Goal: Information Seeking & Learning: Find specific fact

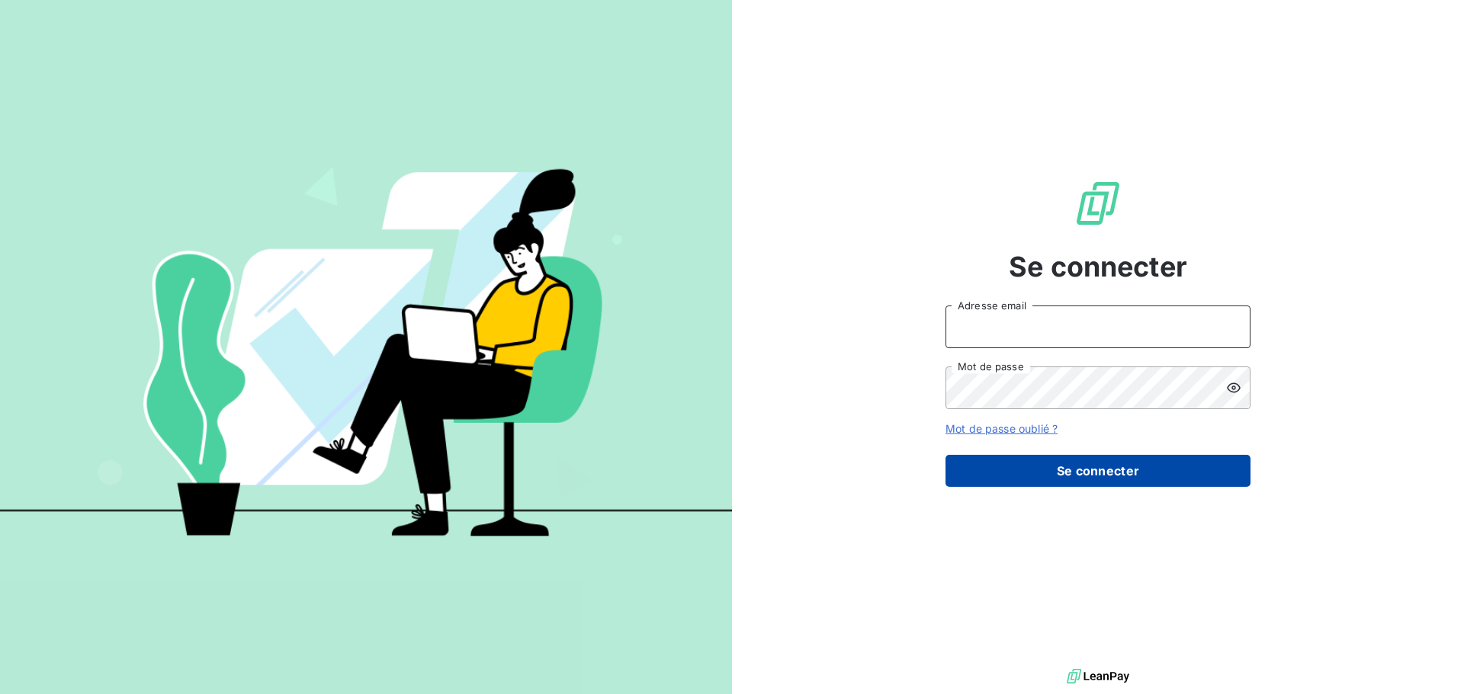
type input "c.ollivier@oxysign.fr"
click at [1090, 477] on button "Se connecter" at bounding box center [1097, 471] width 305 height 32
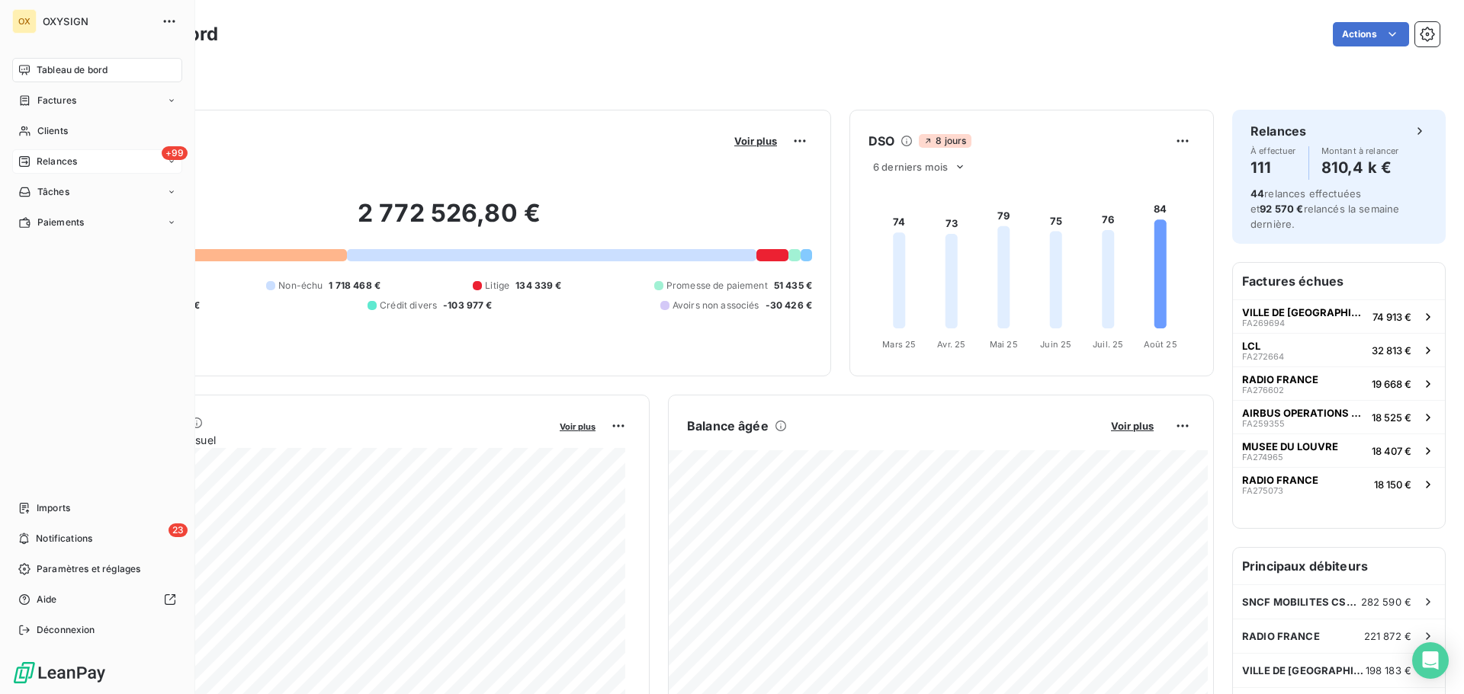
click at [44, 154] on div "+99 Relances" at bounding box center [97, 161] width 170 height 24
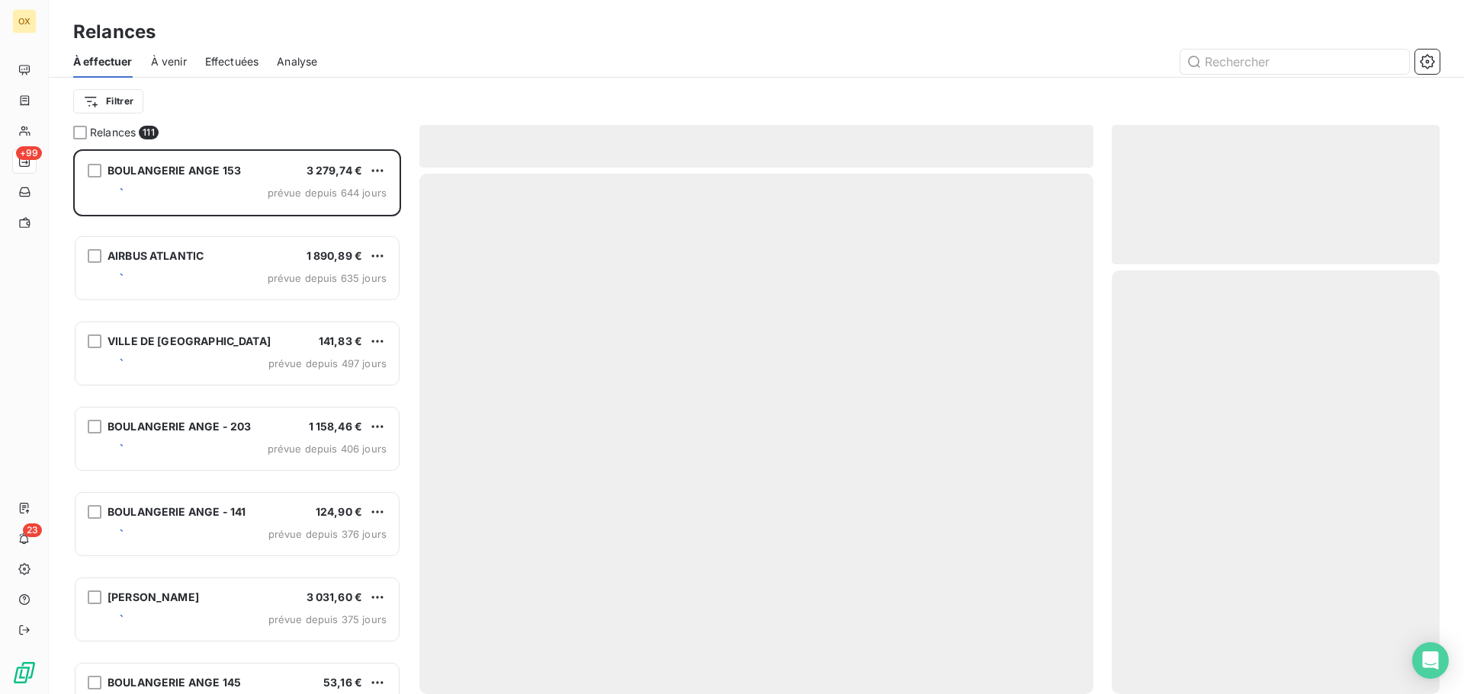
scroll to position [534, 316]
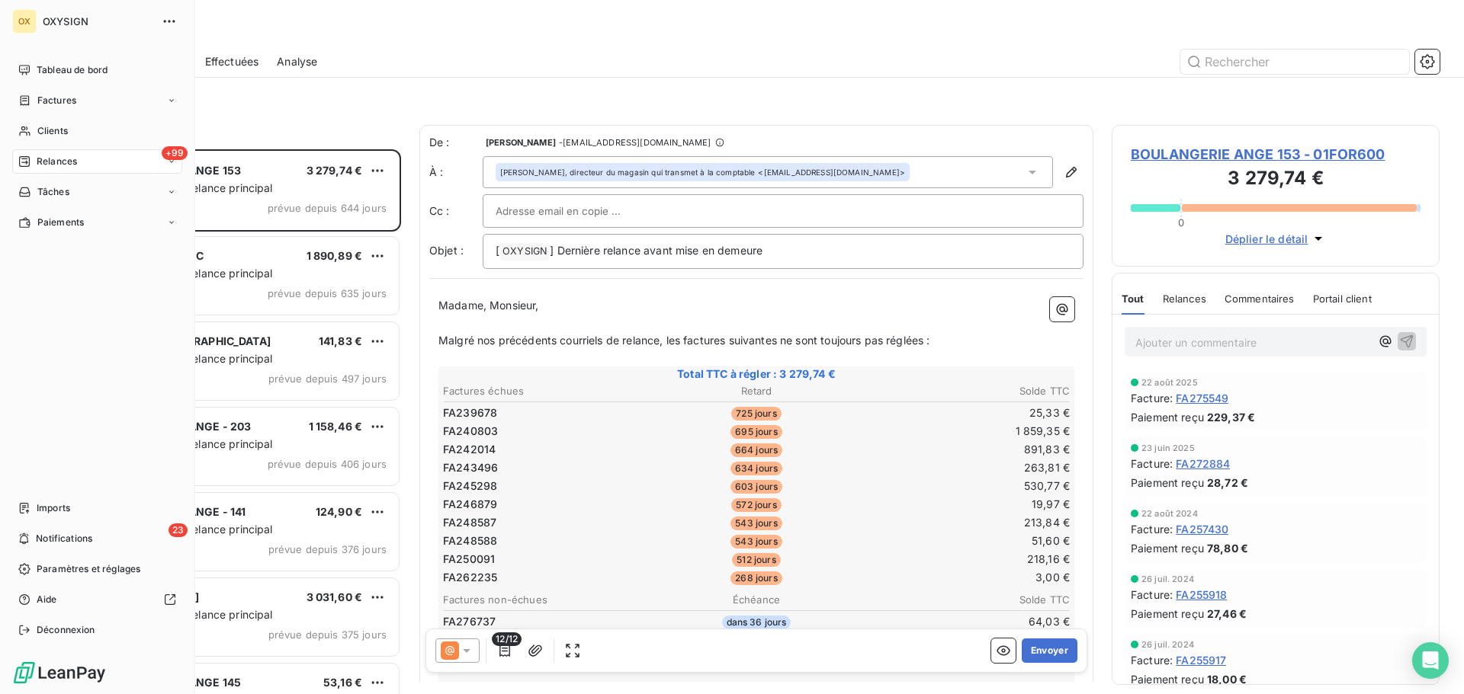
click at [40, 68] on span "Tableau de bord" at bounding box center [72, 70] width 71 height 14
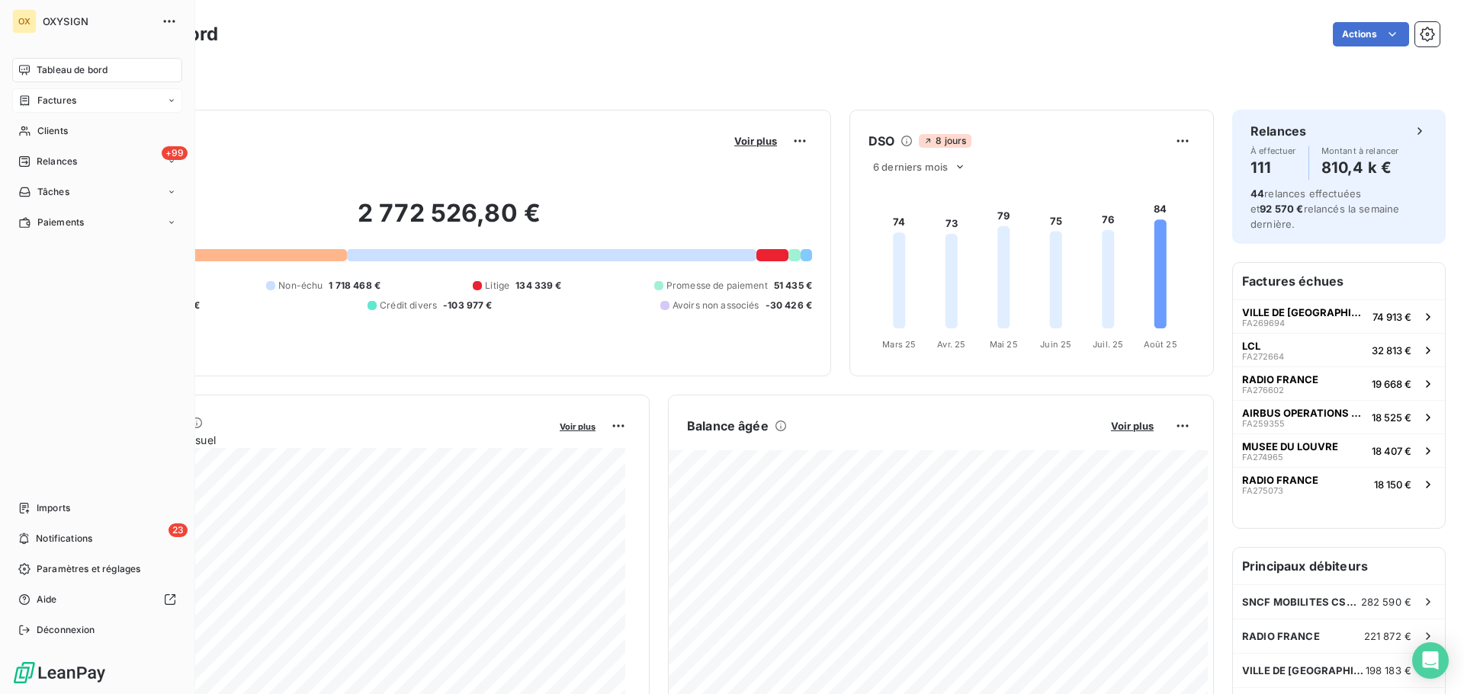
click at [40, 101] on span "Factures" at bounding box center [56, 101] width 39 height 14
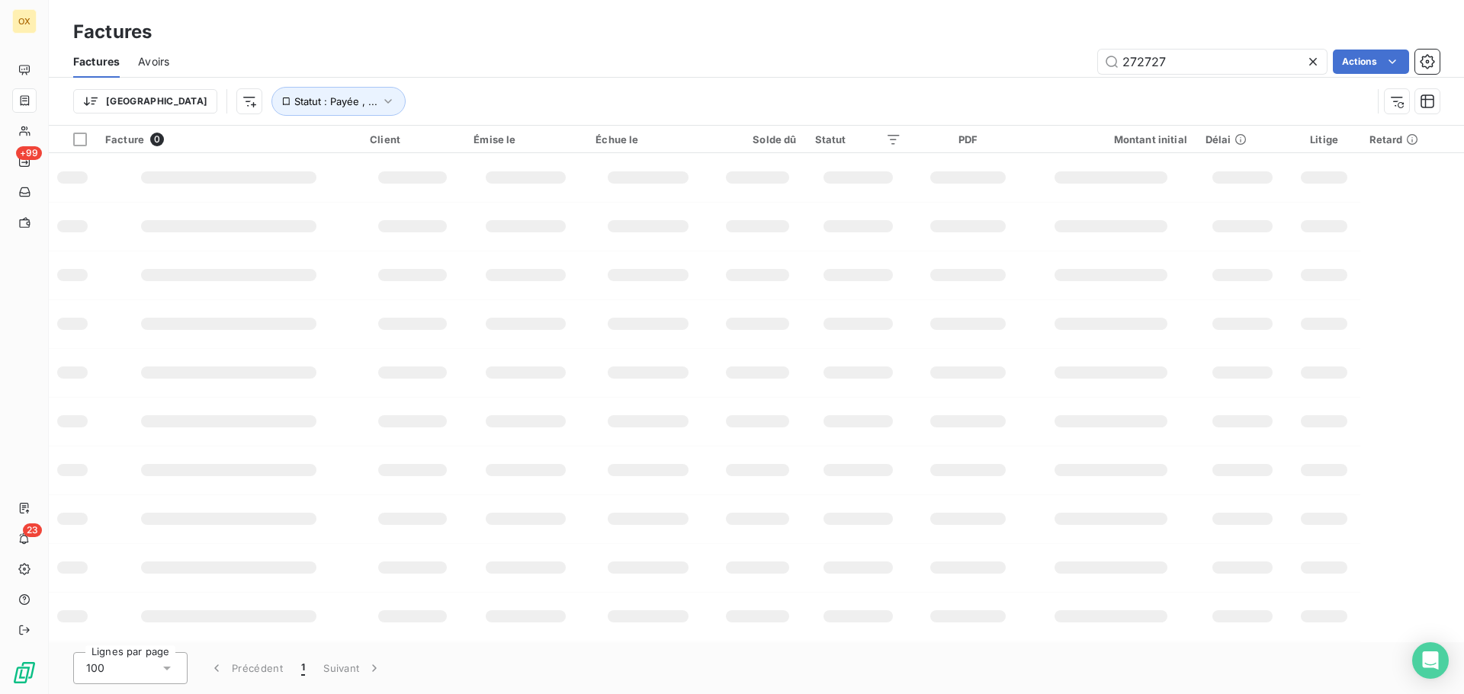
drag, startPoint x: 1209, startPoint y: 77, endPoint x: 1031, endPoint y: 53, distance: 179.3
click at [1031, 53] on div "Factures Avoirs 272727 Actions" at bounding box center [756, 62] width 1415 height 32
drag, startPoint x: 1150, startPoint y: 55, endPoint x: 1082, endPoint y: 48, distance: 68.9
click at [1082, 48] on div "Factures Avoirs 272727 Actions" at bounding box center [756, 62] width 1415 height 32
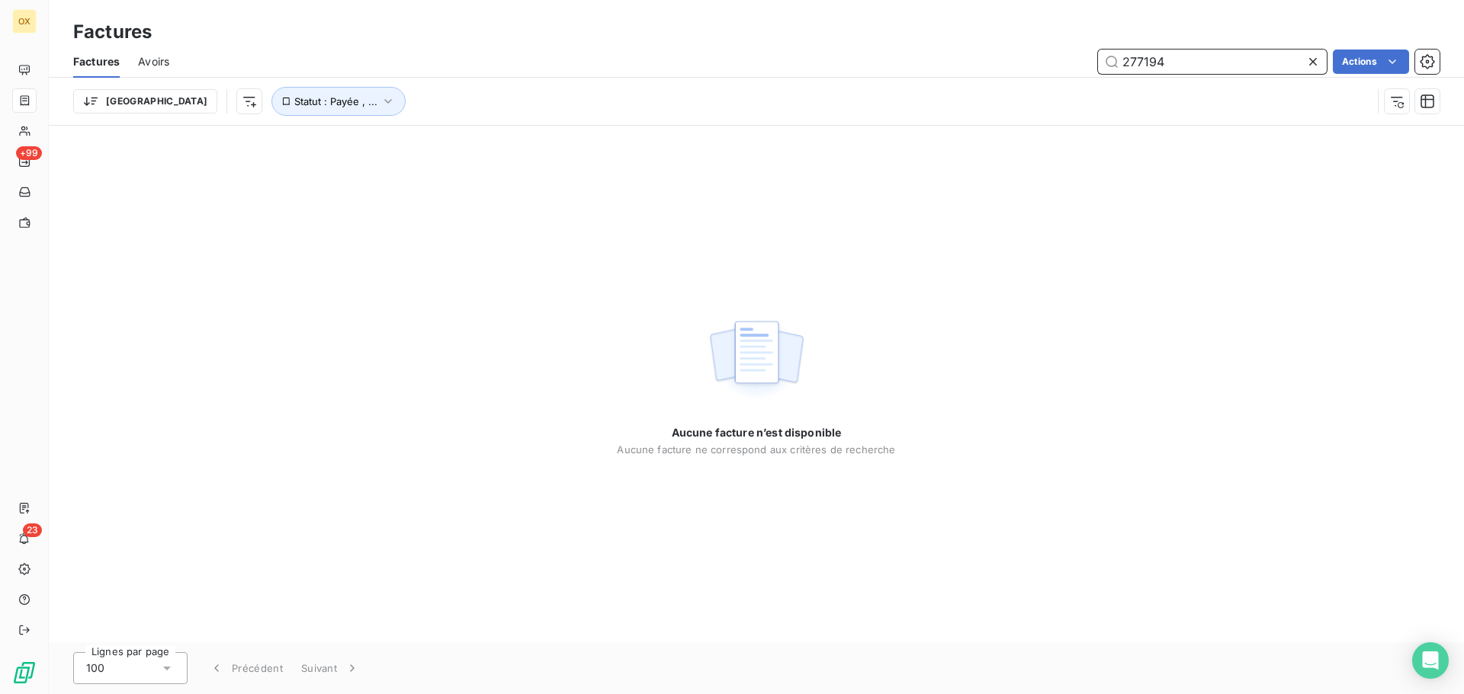
type input "277194"
click at [1316, 58] on icon at bounding box center [1312, 61] width 15 height 15
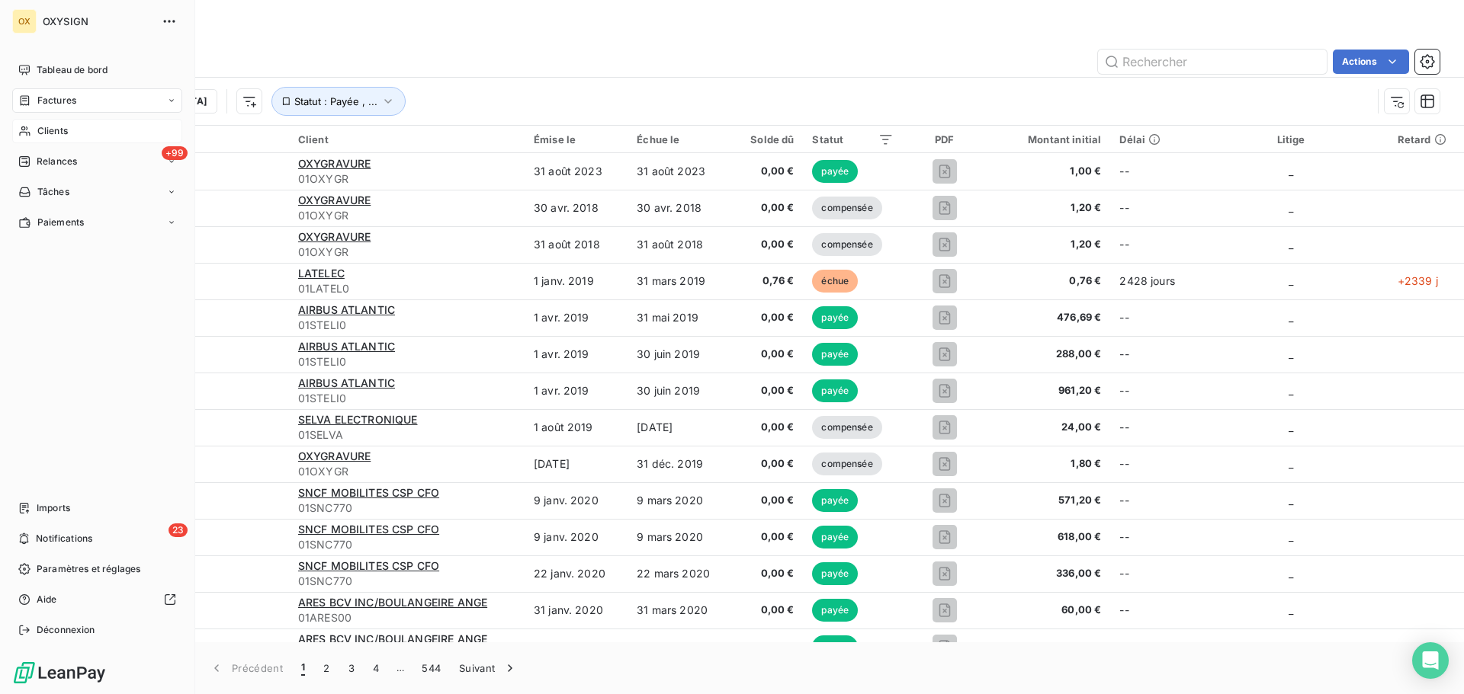
click at [40, 127] on span "Clients" at bounding box center [52, 131] width 30 height 14
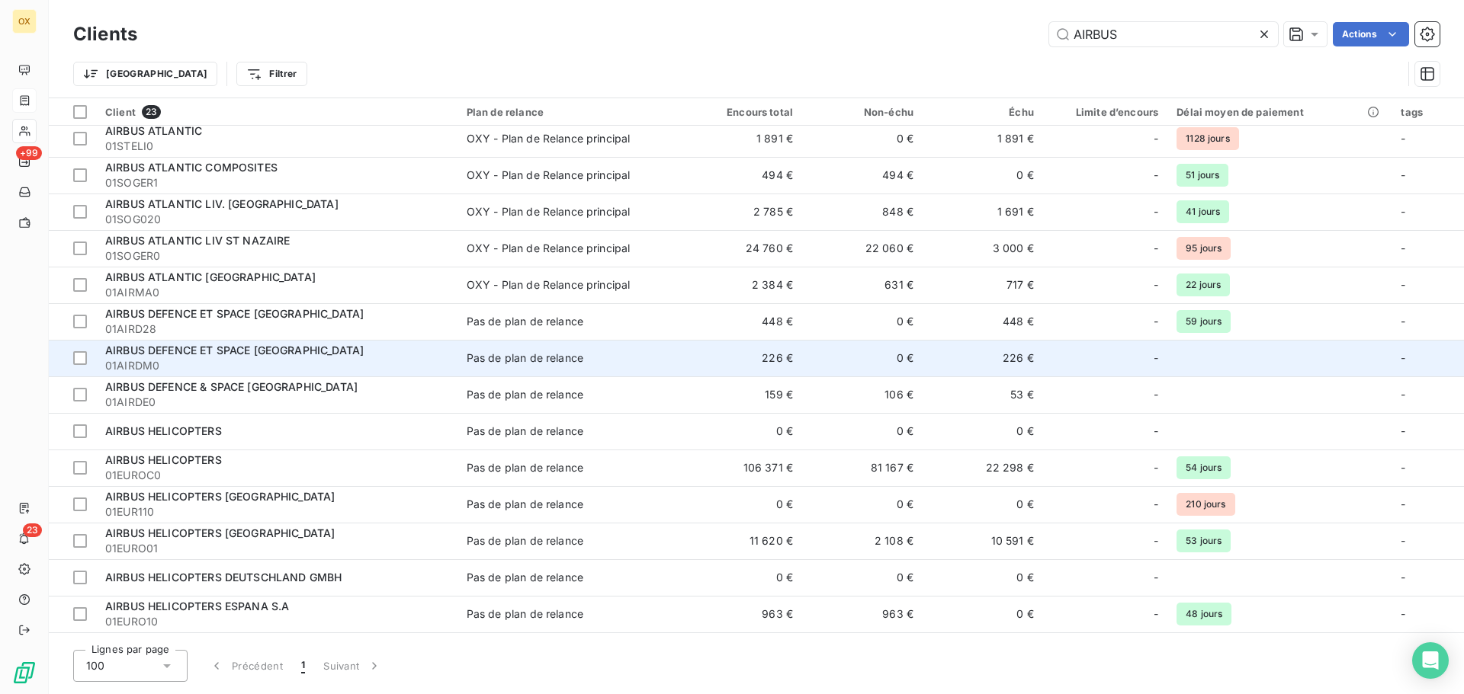
scroll to position [76, 0]
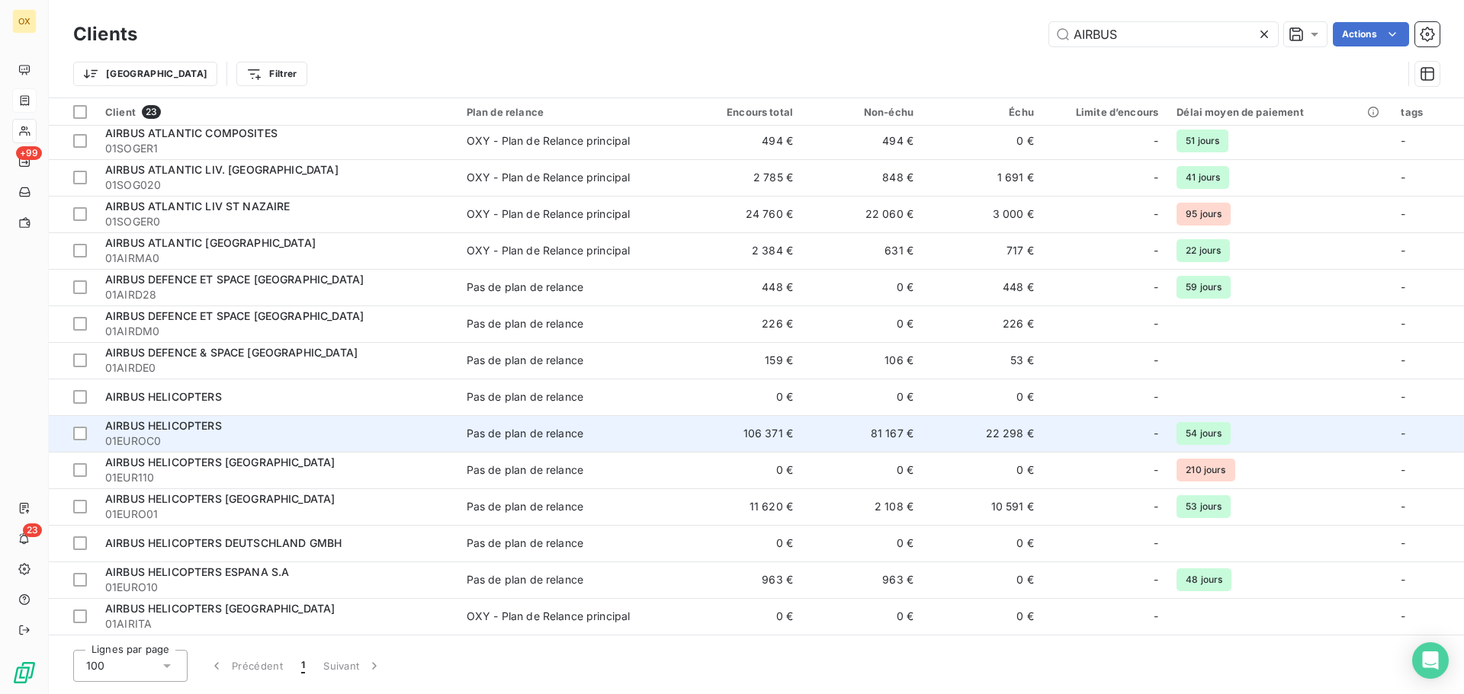
type input "AIRBUS"
click at [310, 431] on div "AIRBUS HELICOPTERS" at bounding box center [276, 425] width 343 height 15
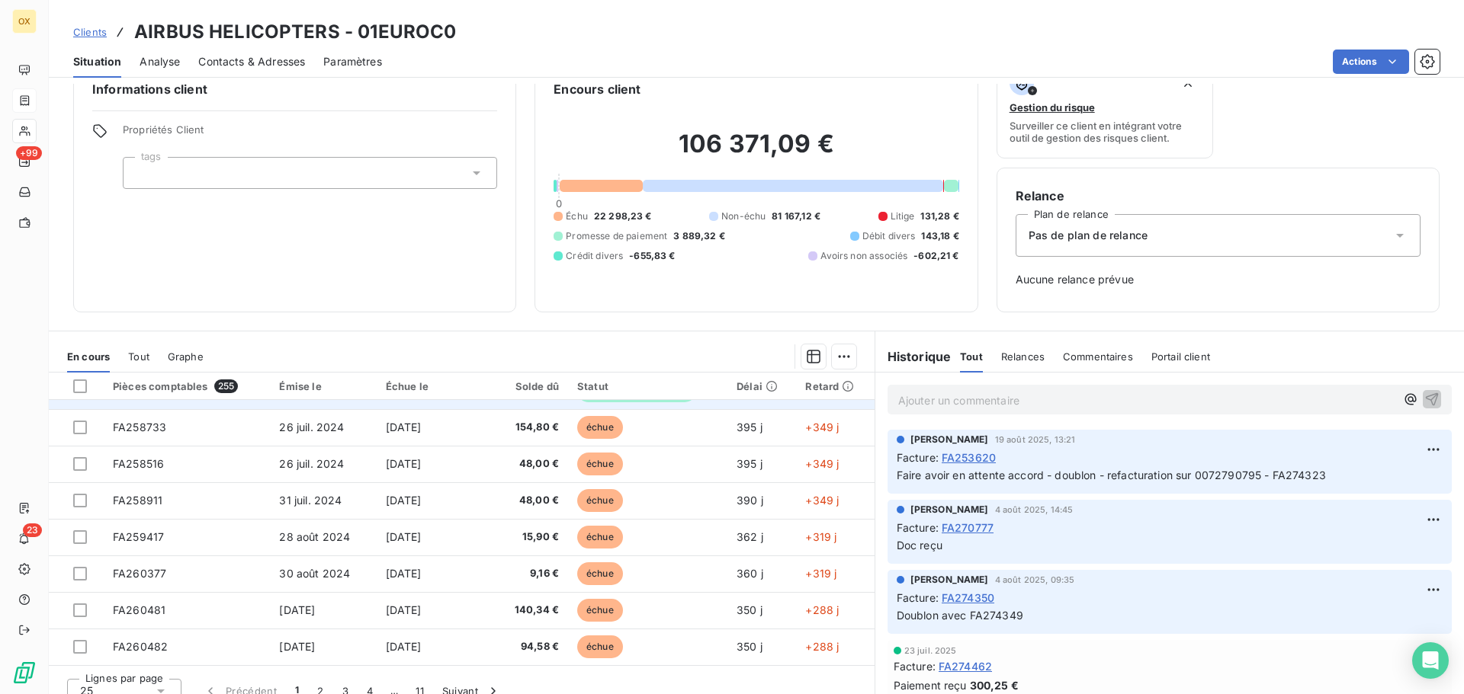
scroll to position [50, 0]
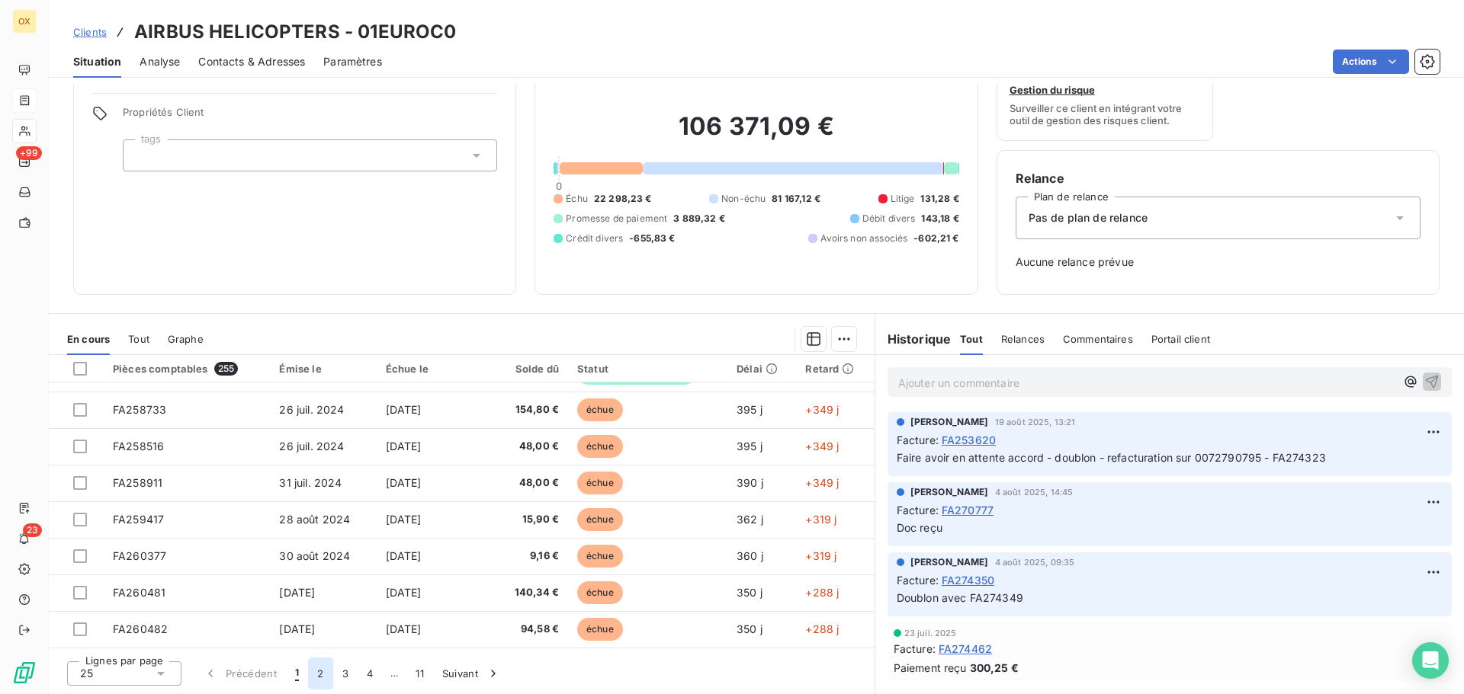
click at [319, 668] on button "2" at bounding box center [320, 674] width 24 height 32
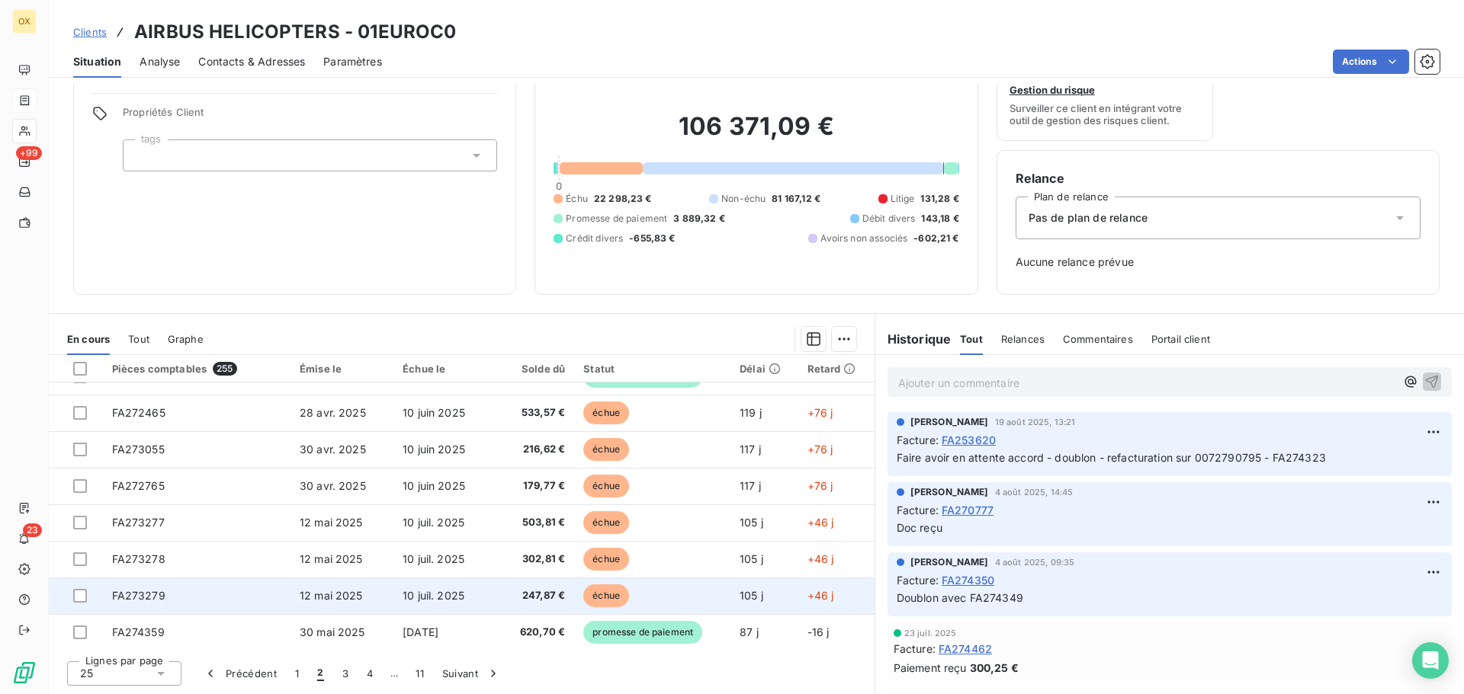
scroll to position [649, 0]
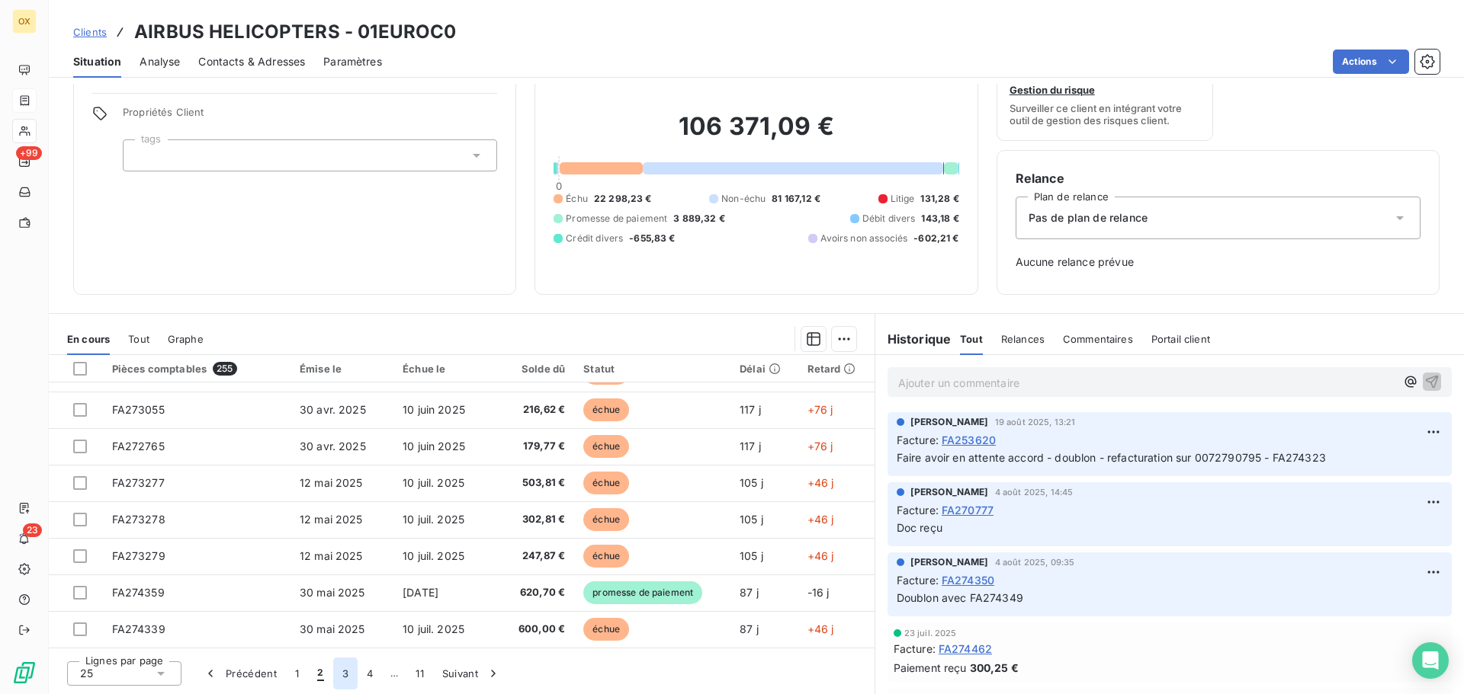
click at [346, 667] on button "3" at bounding box center [345, 674] width 24 height 32
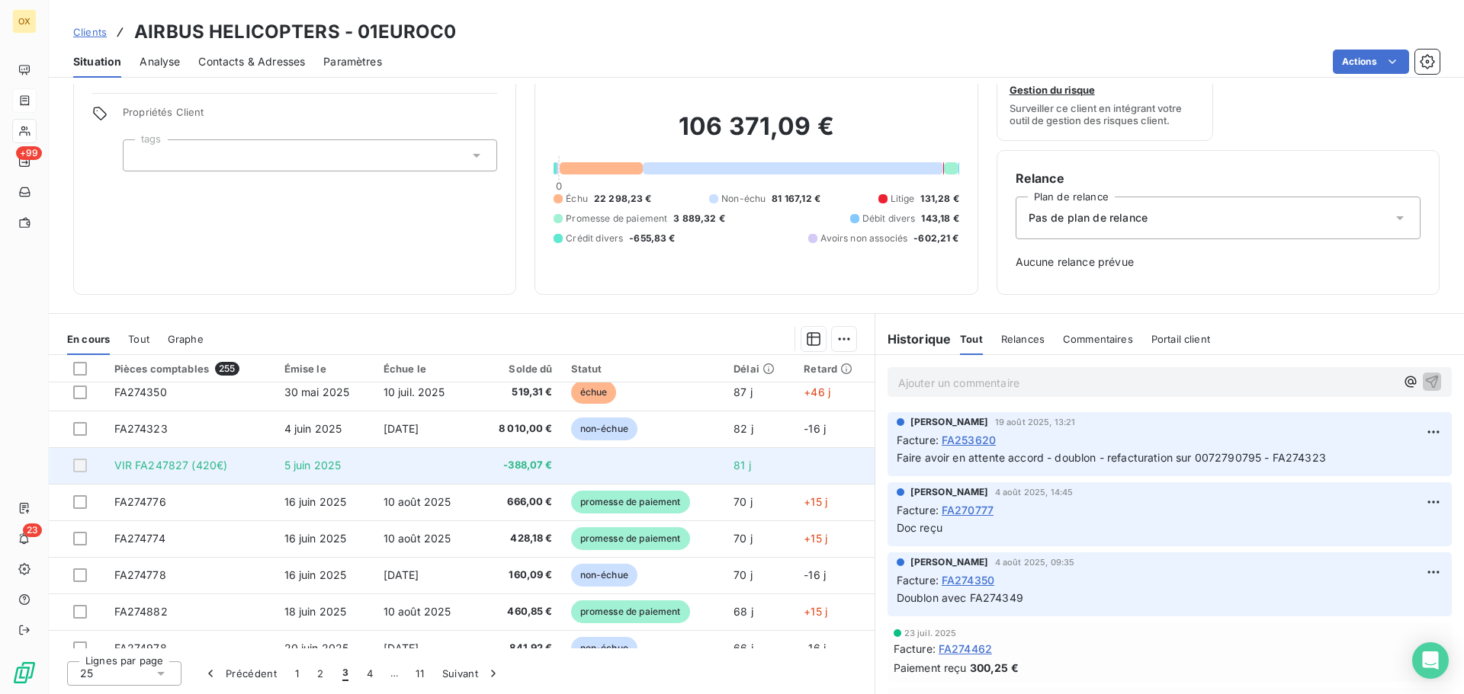
scroll to position [0, 0]
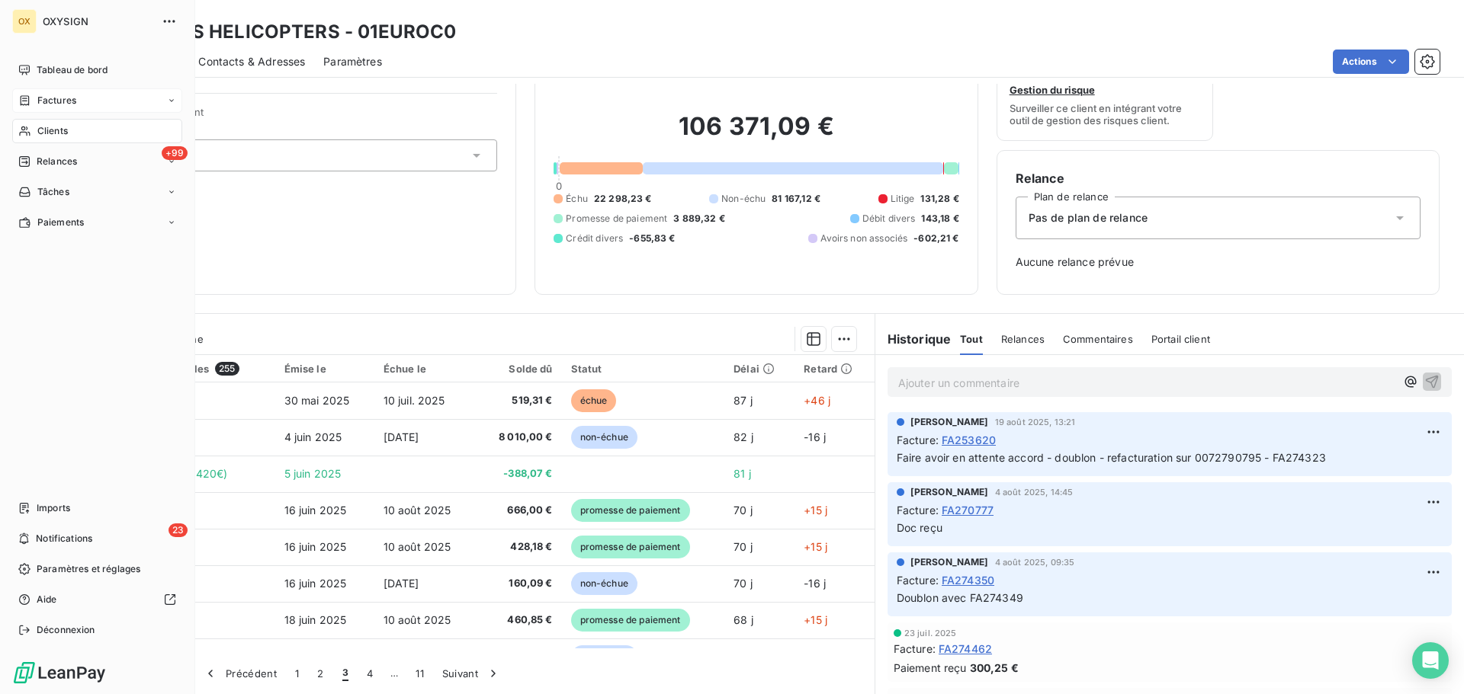
click at [63, 127] on span "Clients" at bounding box center [52, 131] width 30 height 14
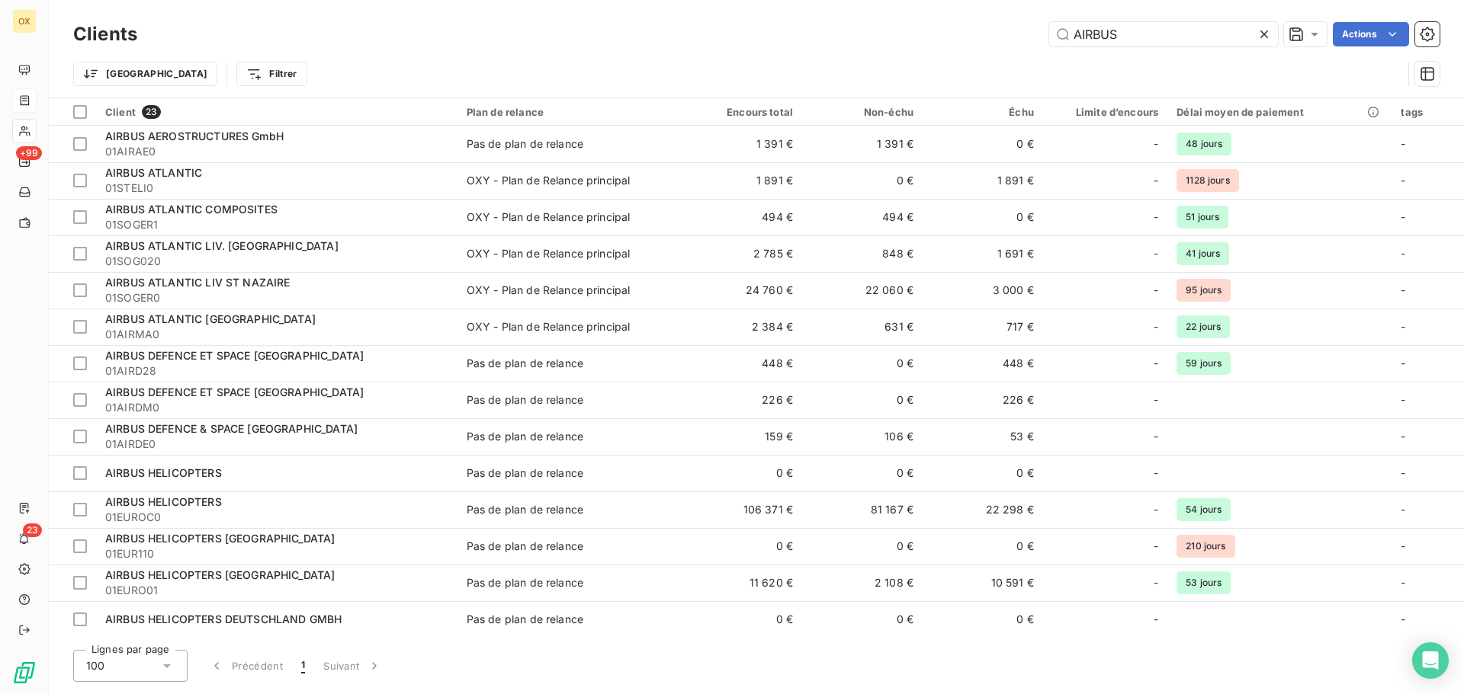
drag, startPoint x: 1172, startPoint y: 30, endPoint x: 939, endPoint y: 18, distance: 233.6
click at [938, 18] on div "Clients AIRBUS Actions Trier Filtrer" at bounding box center [756, 49] width 1415 height 98
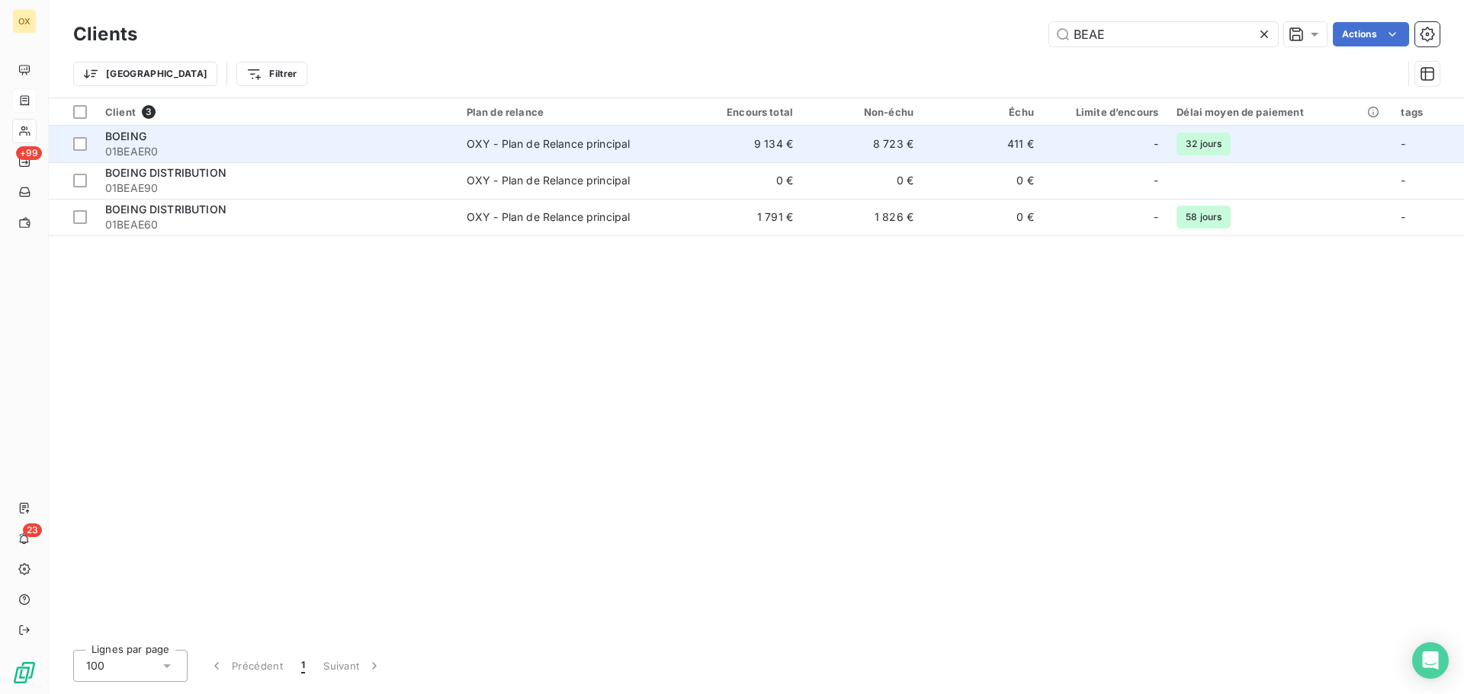
type input "BEAE"
click at [404, 127] on td "BOEING 01BEAER0" at bounding box center [276, 144] width 361 height 37
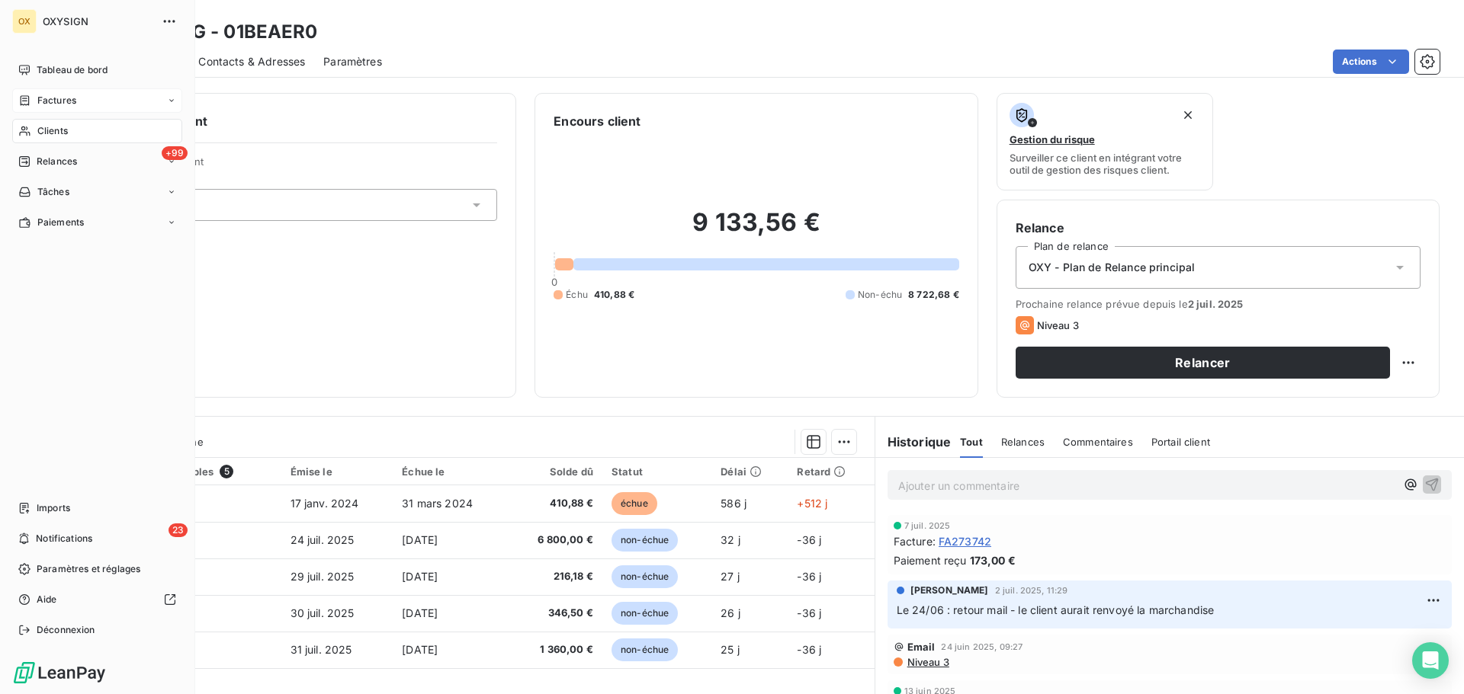
click at [47, 132] on span "Clients" at bounding box center [52, 131] width 30 height 14
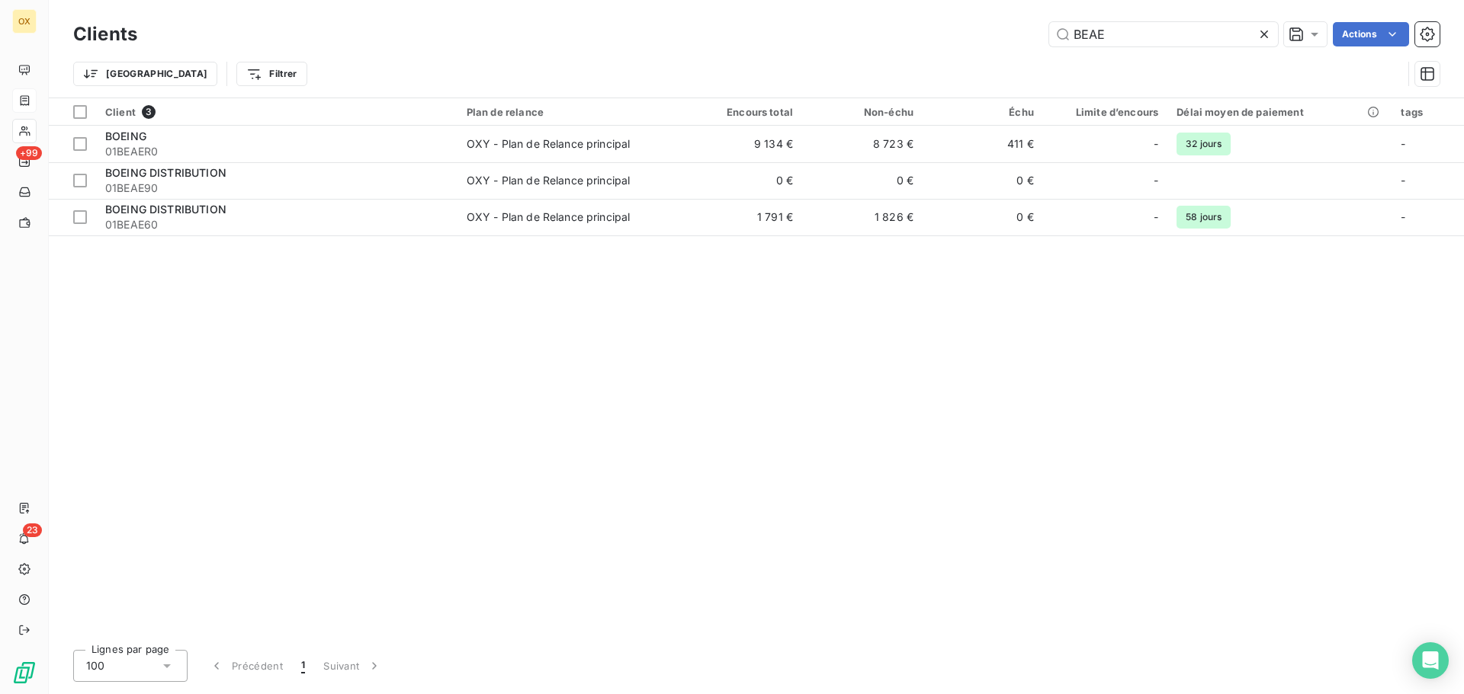
drag, startPoint x: 1119, startPoint y: 34, endPoint x: 1040, endPoint y: 37, distance: 79.3
click at [1044, 36] on div "BEAE Actions" at bounding box center [798, 34] width 1284 height 24
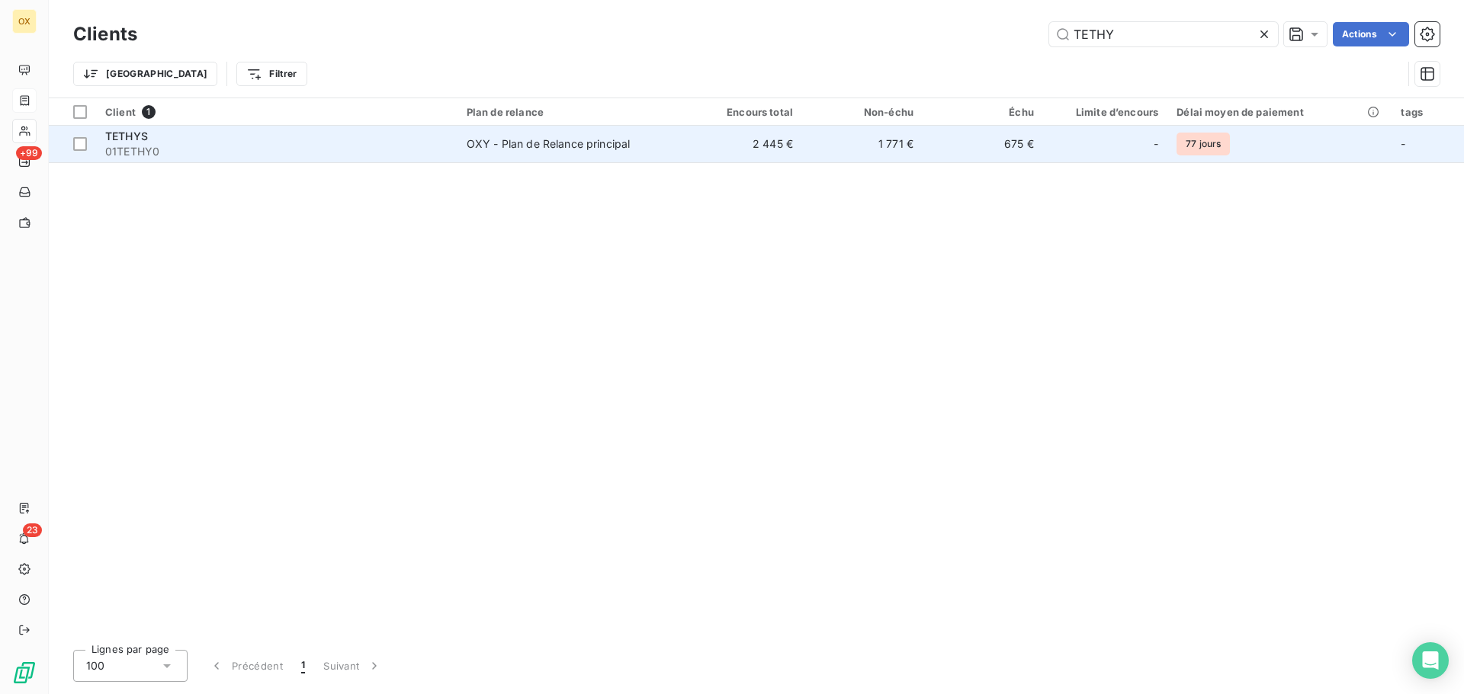
type input "TETHY"
click at [615, 149] on div "OXY - Plan de Relance principal" at bounding box center [549, 143] width 164 height 15
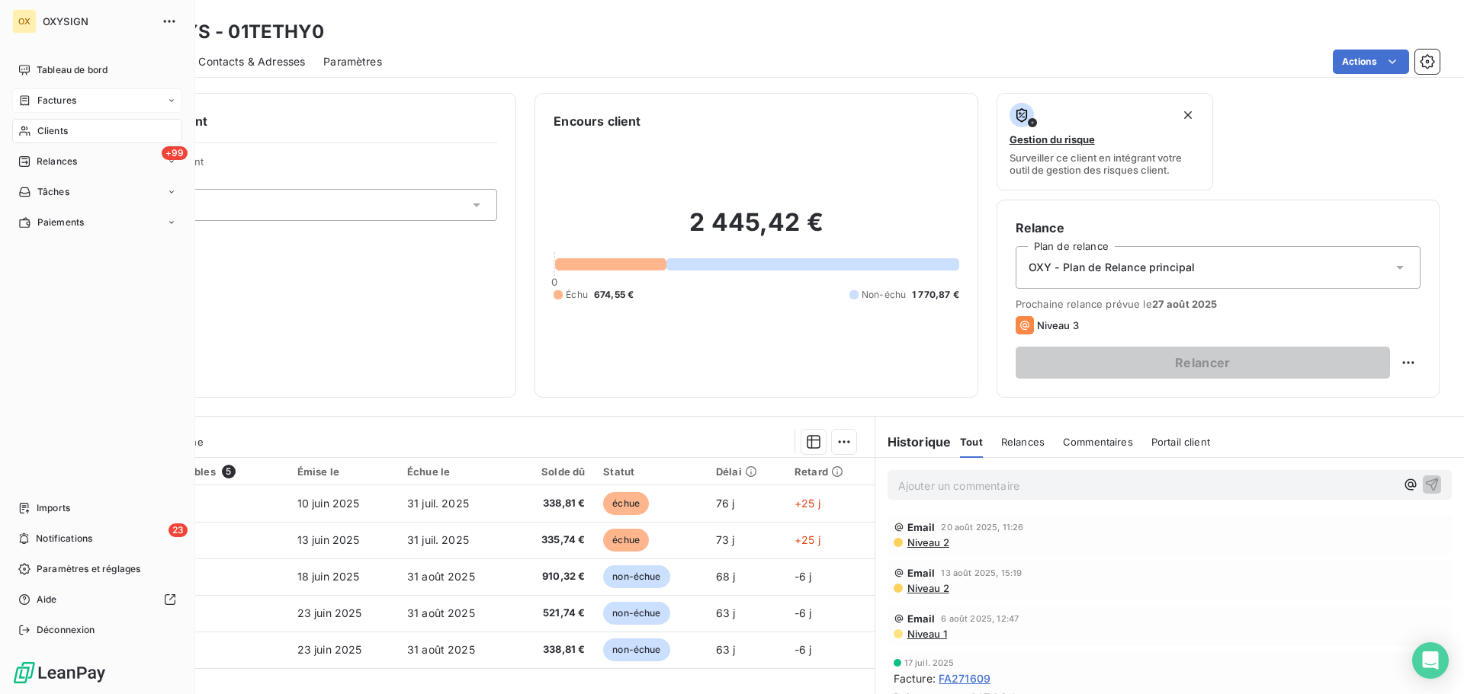
click at [56, 97] on span "Factures" at bounding box center [56, 101] width 39 height 14
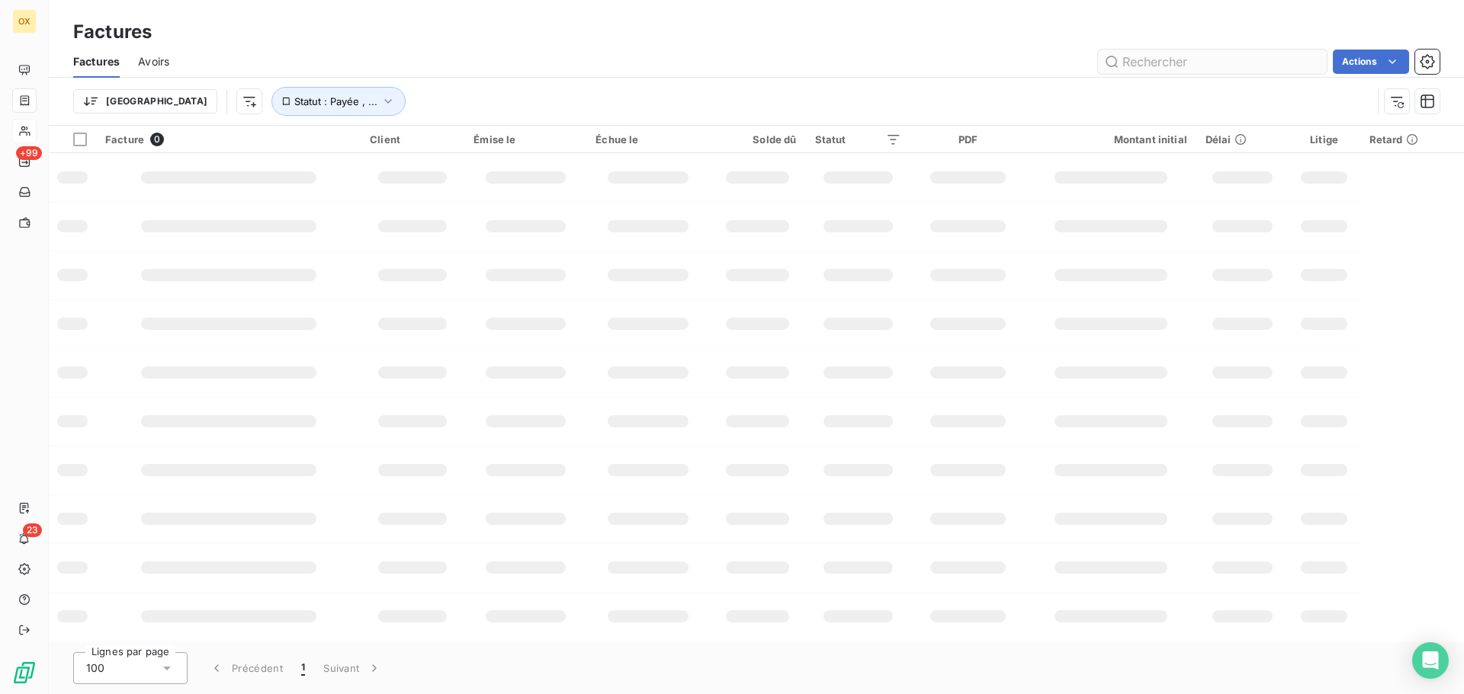
click at [1221, 69] on input "text" at bounding box center [1212, 62] width 229 height 24
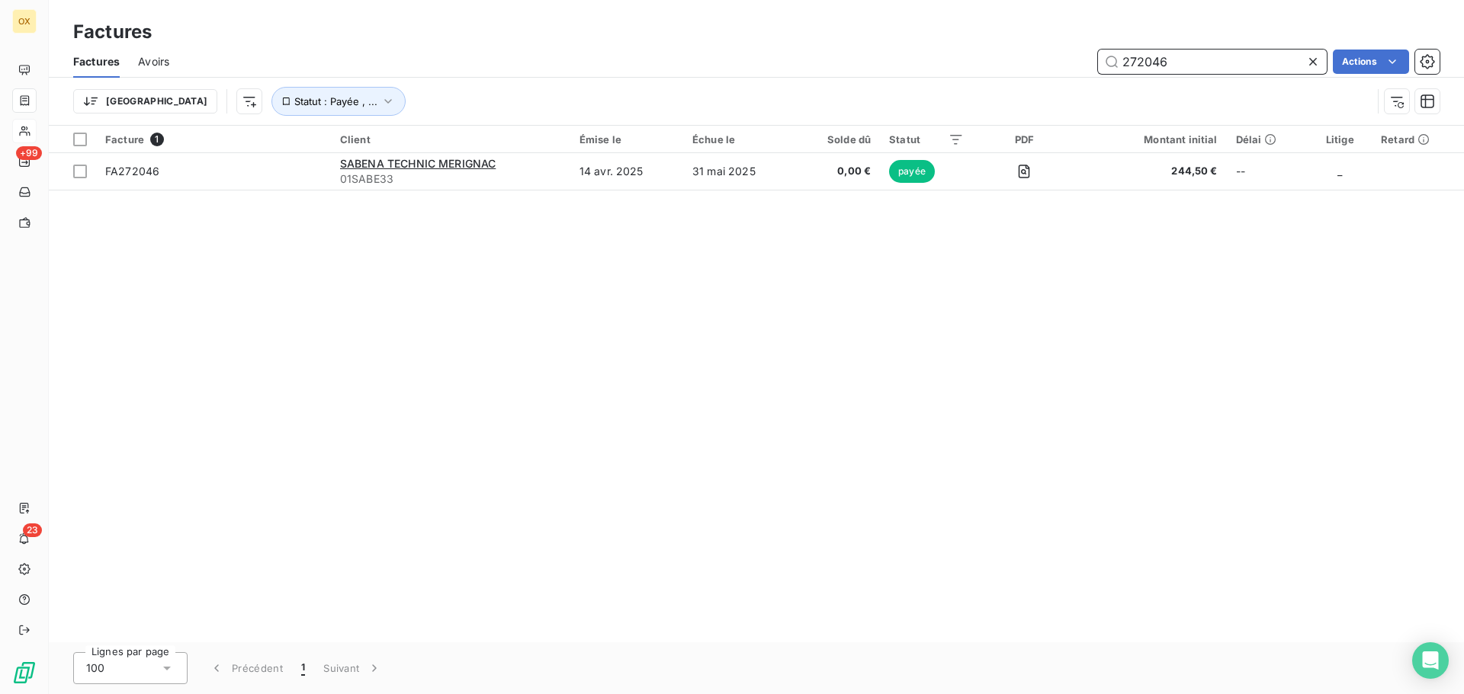
drag, startPoint x: 1178, startPoint y: 65, endPoint x: 1126, endPoint y: 72, distance: 53.1
click at [1126, 72] on input "272046" at bounding box center [1212, 62] width 229 height 24
type input "2"
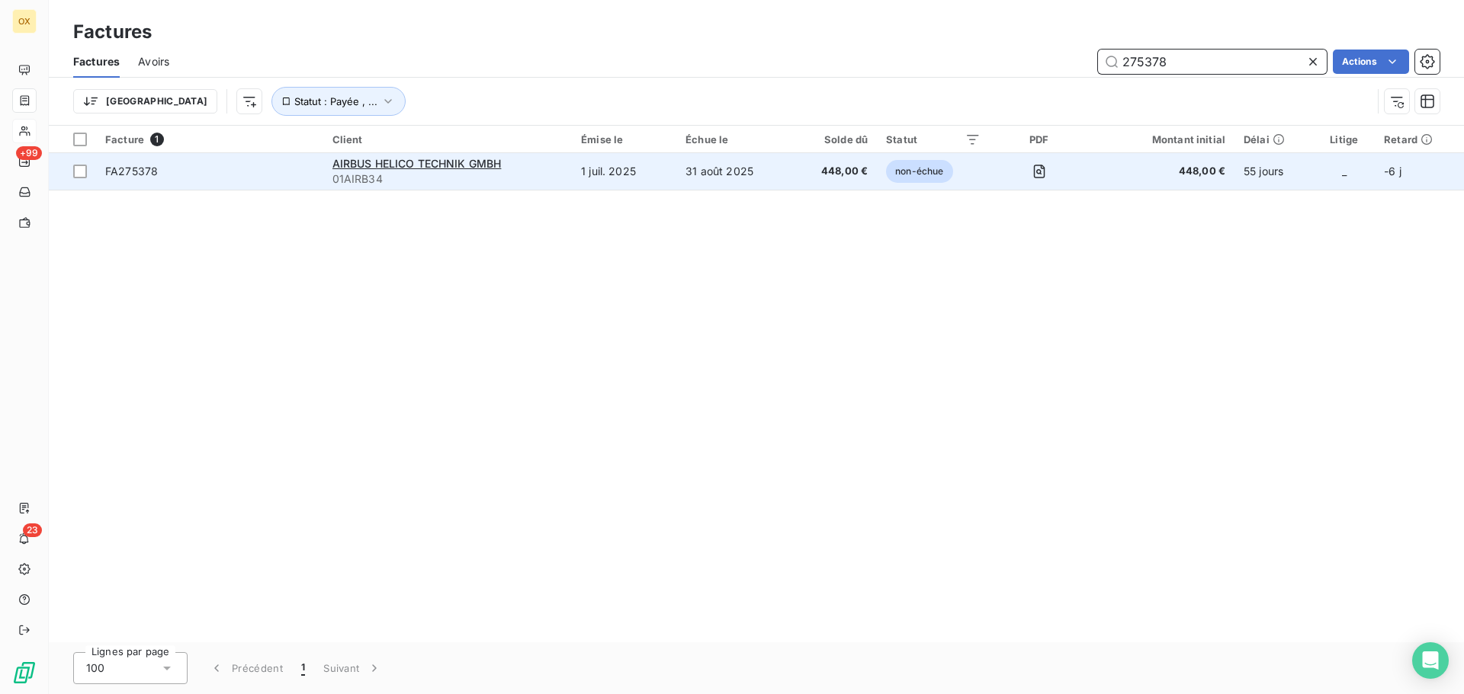
type input "275378"
click at [457, 170] on div "AIRBUS HELICO TECHNIK GMBH" at bounding box center [447, 163] width 231 height 15
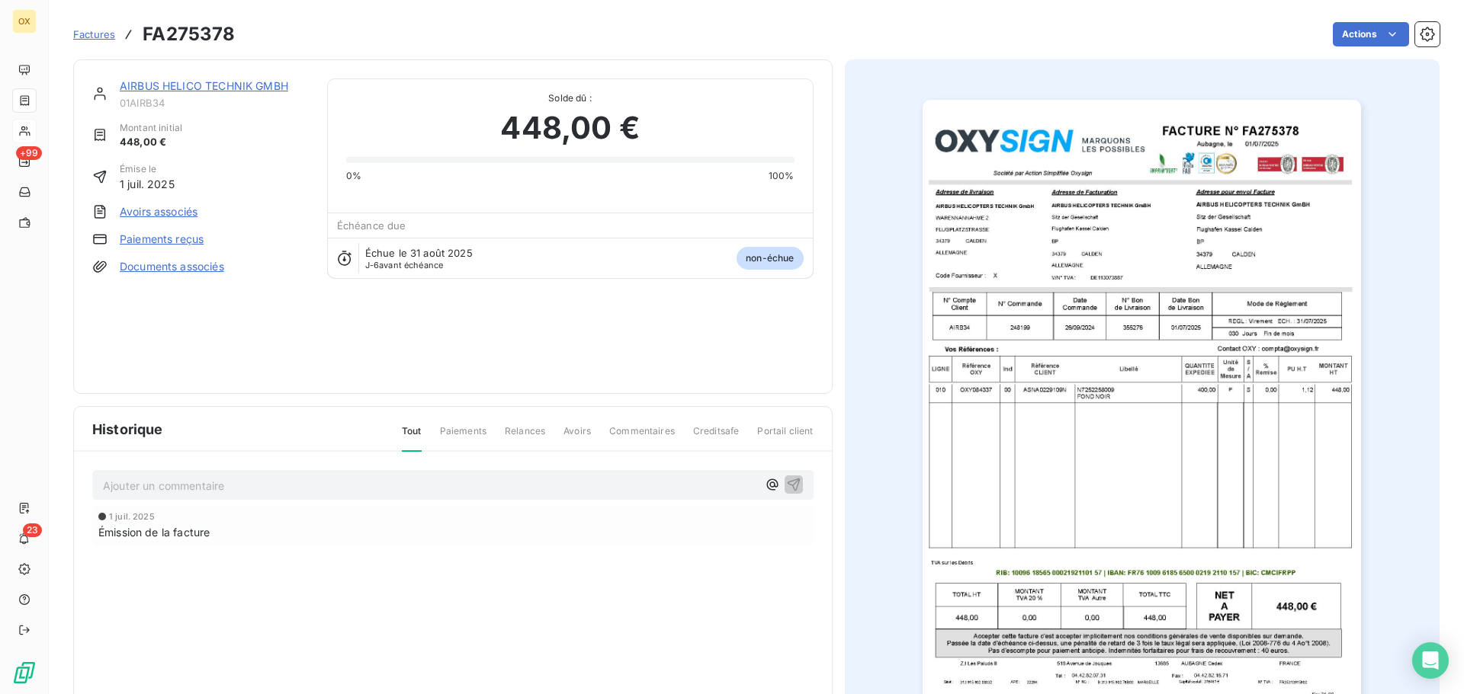
click at [265, 86] on link "AIRBUS HELICO TECHNIK GMBH" at bounding box center [204, 85] width 168 height 13
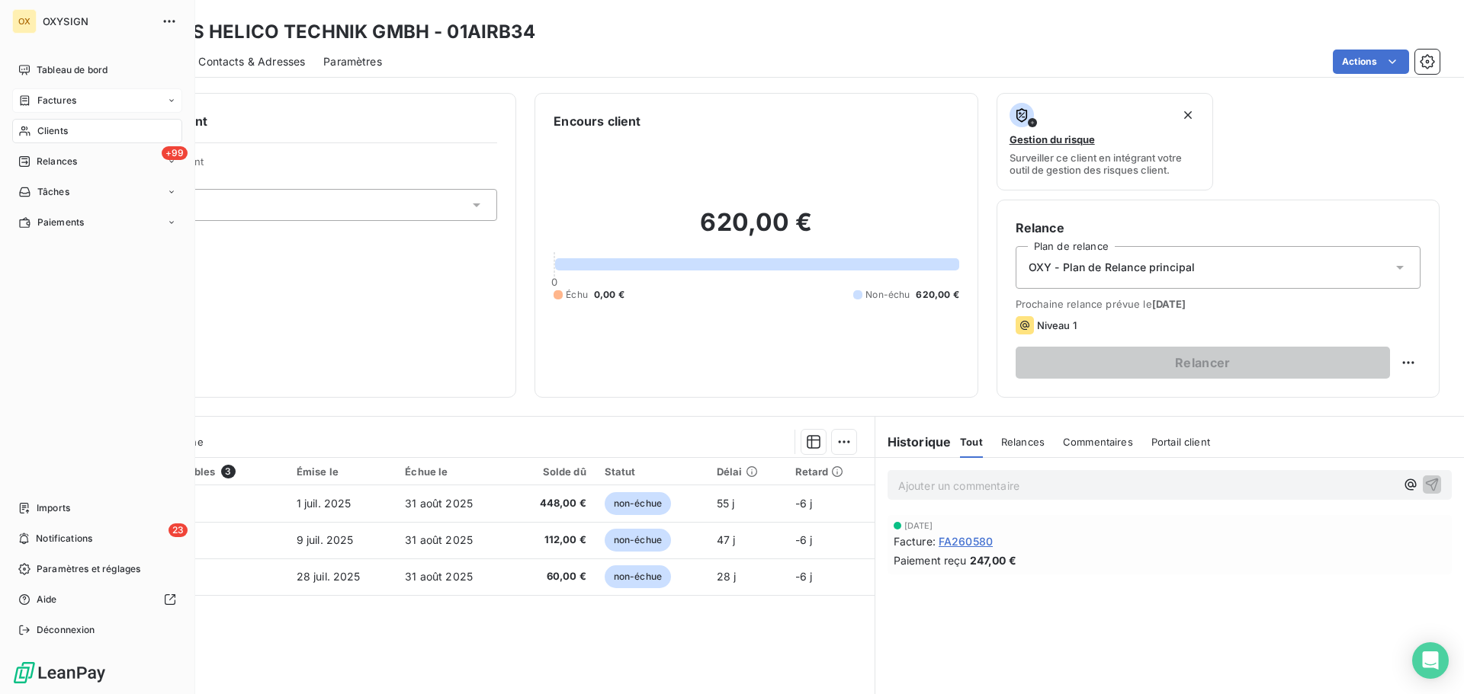
click at [49, 130] on span "Clients" at bounding box center [52, 131] width 30 height 14
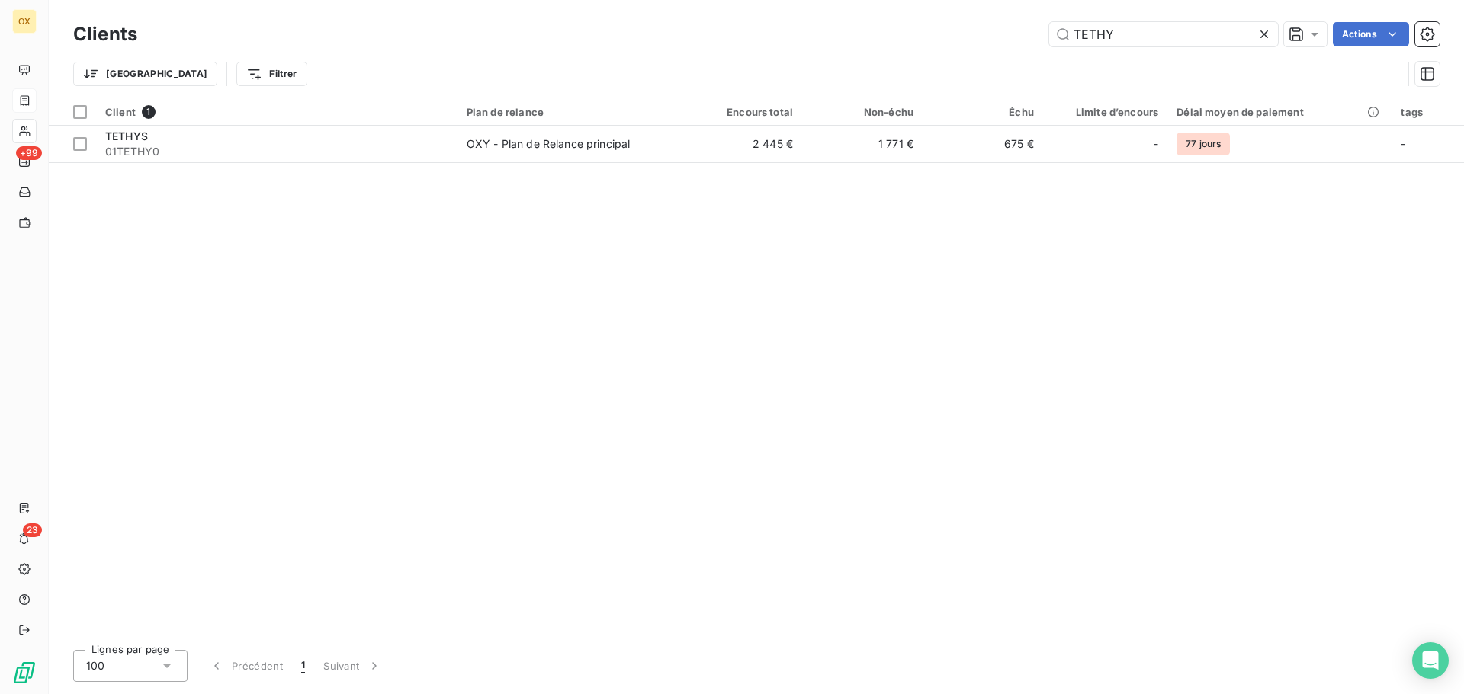
drag, startPoint x: 1154, startPoint y: 39, endPoint x: 1037, endPoint y: 39, distance: 116.6
click at [1037, 39] on div "TETHY Actions" at bounding box center [798, 34] width 1284 height 24
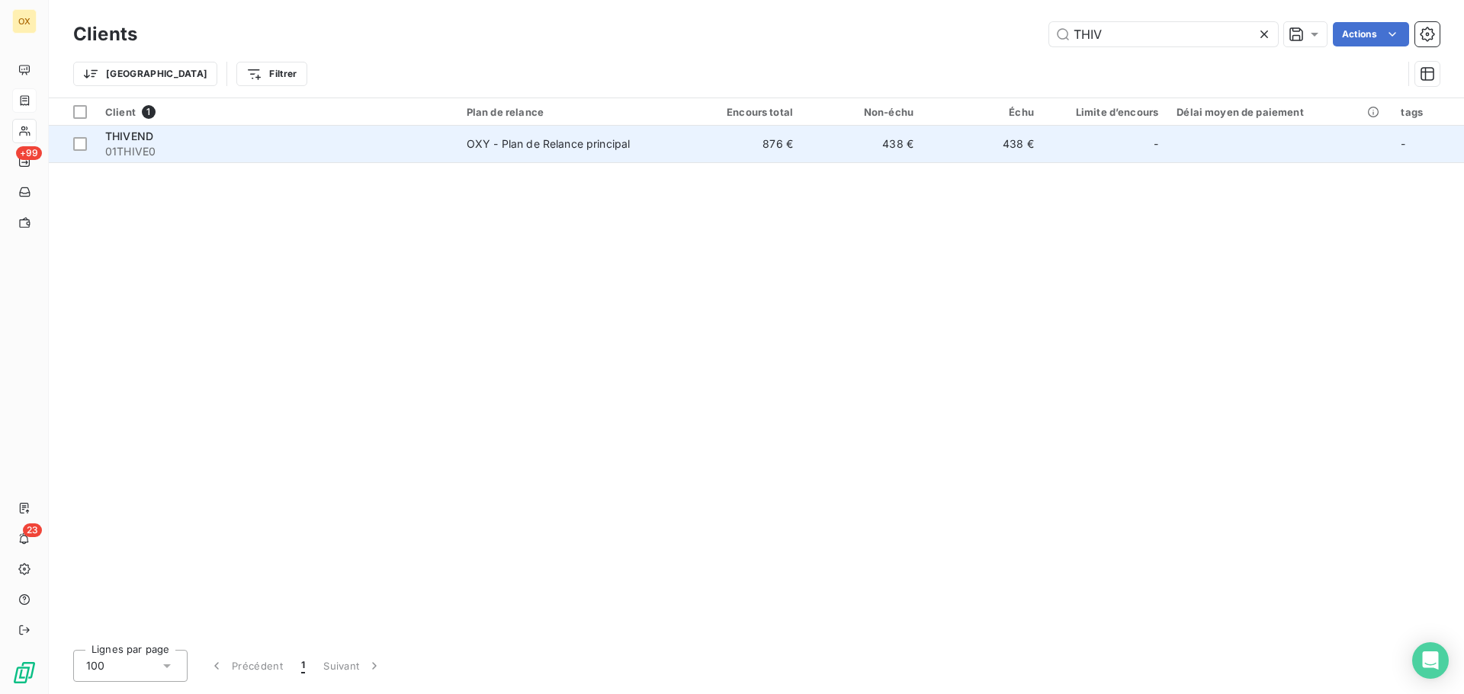
type input "THIV"
click at [385, 141] on div "THIVEND" at bounding box center [276, 136] width 343 height 15
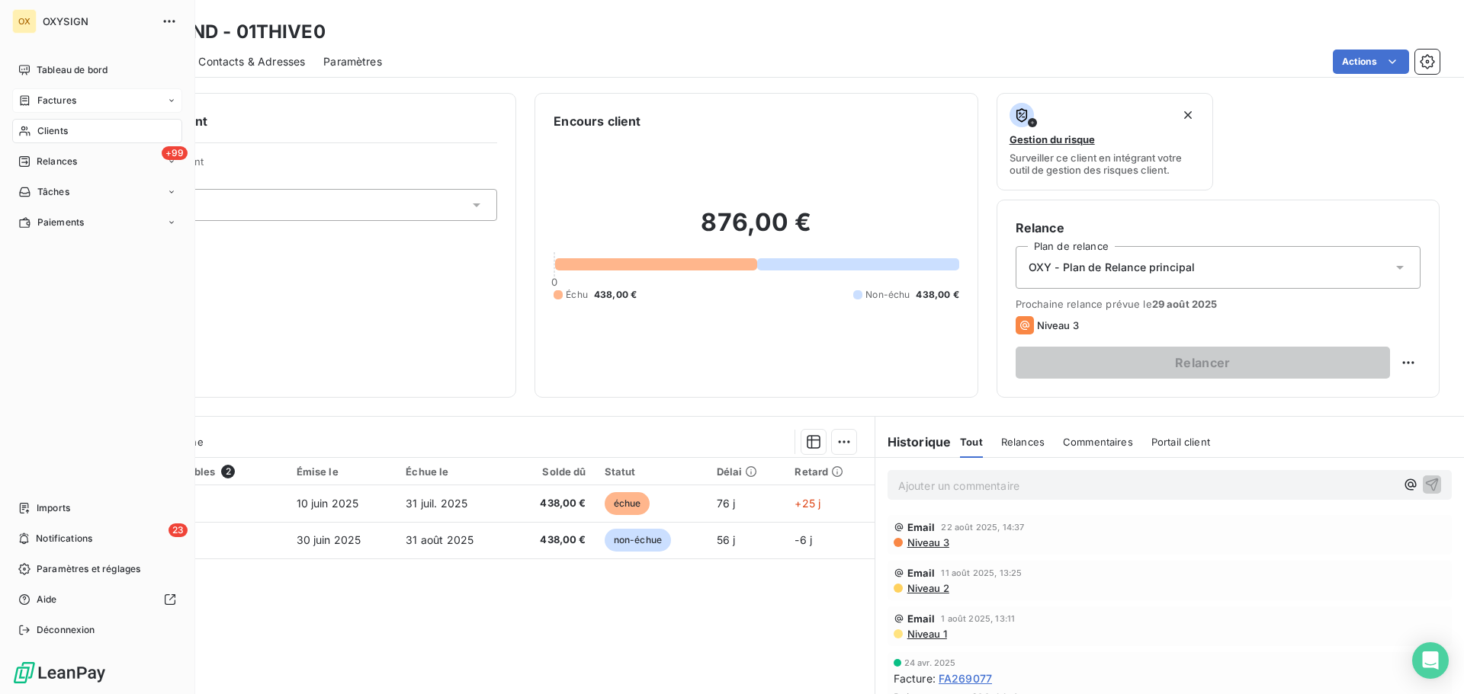
click at [43, 97] on span "Factures" at bounding box center [56, 101] width 39 height 14
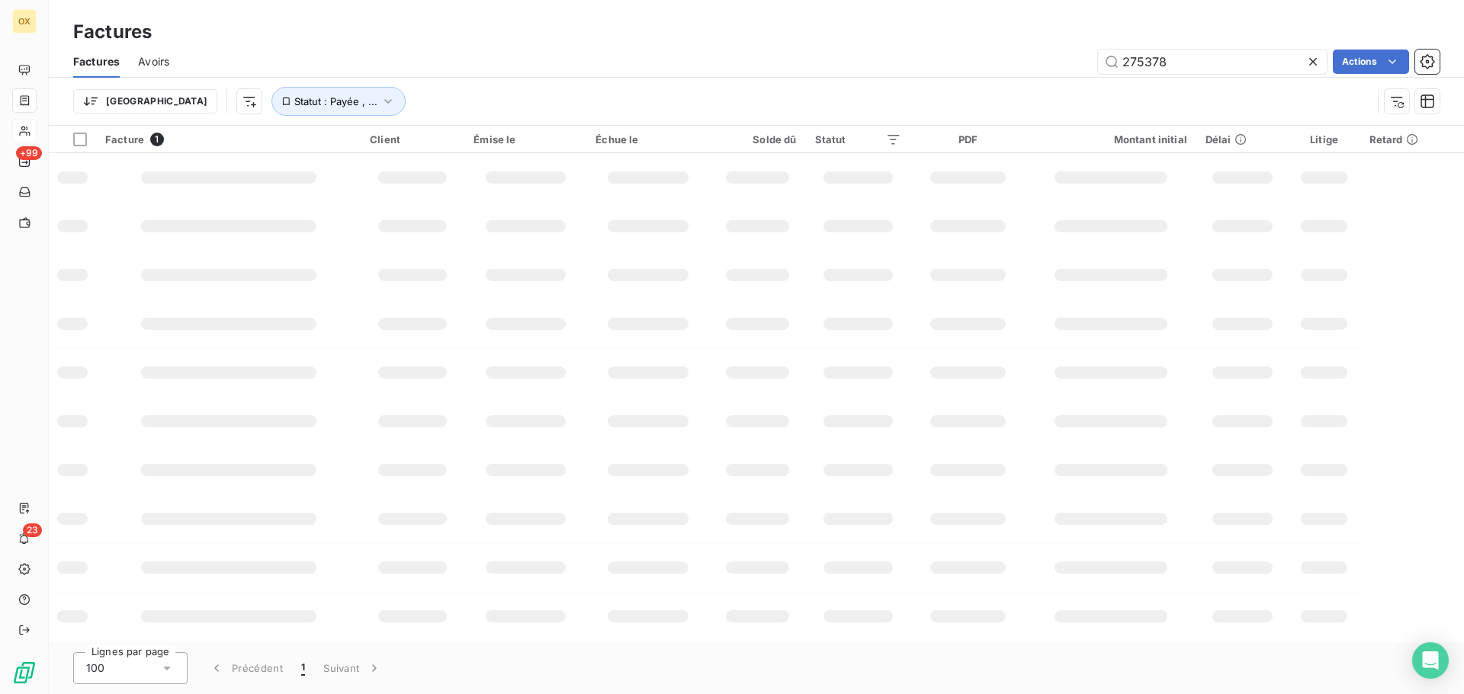
drag, startPoint x: 1185, startPoint y: 63, endPoint x: 1058, endPoint y: 64, distance: 127.3
click at [1063, 69] on div "275378 Actions" at bounding box center [814, 62] width 1252 height 24
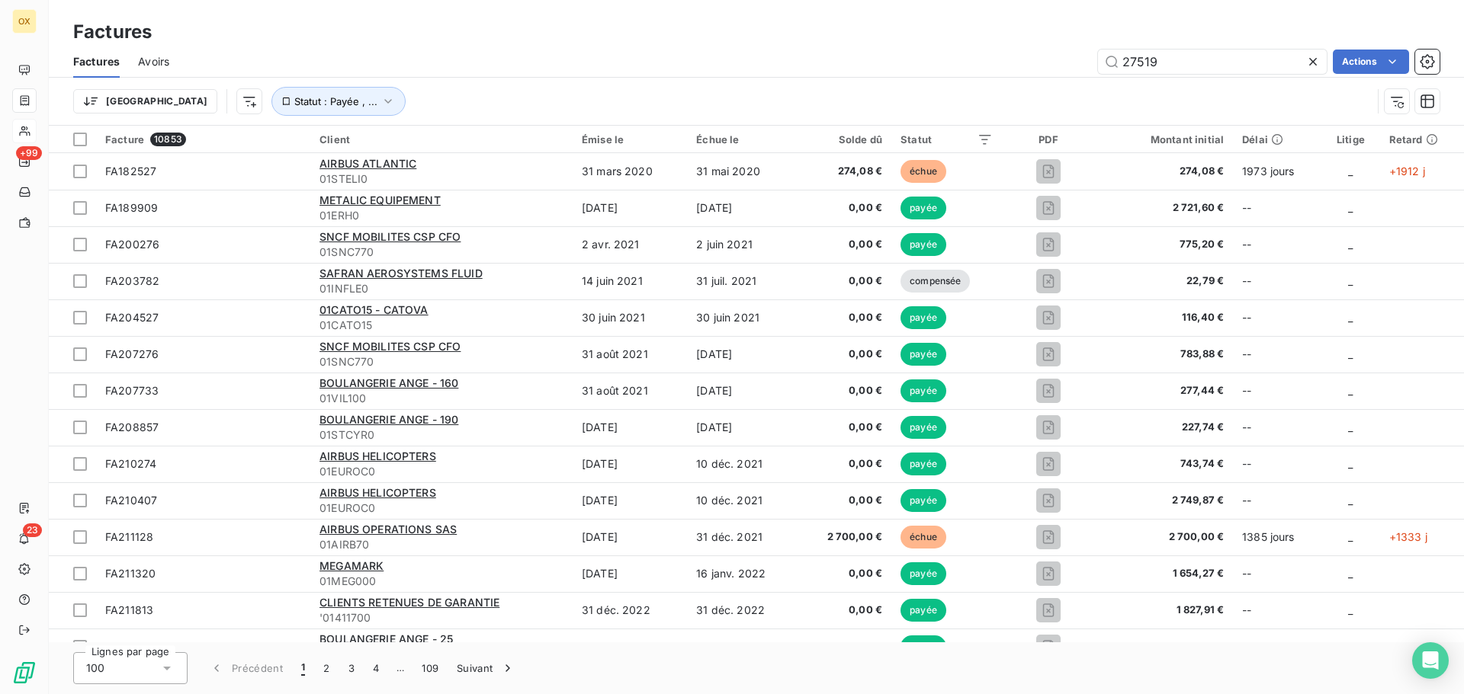
type input "275197"
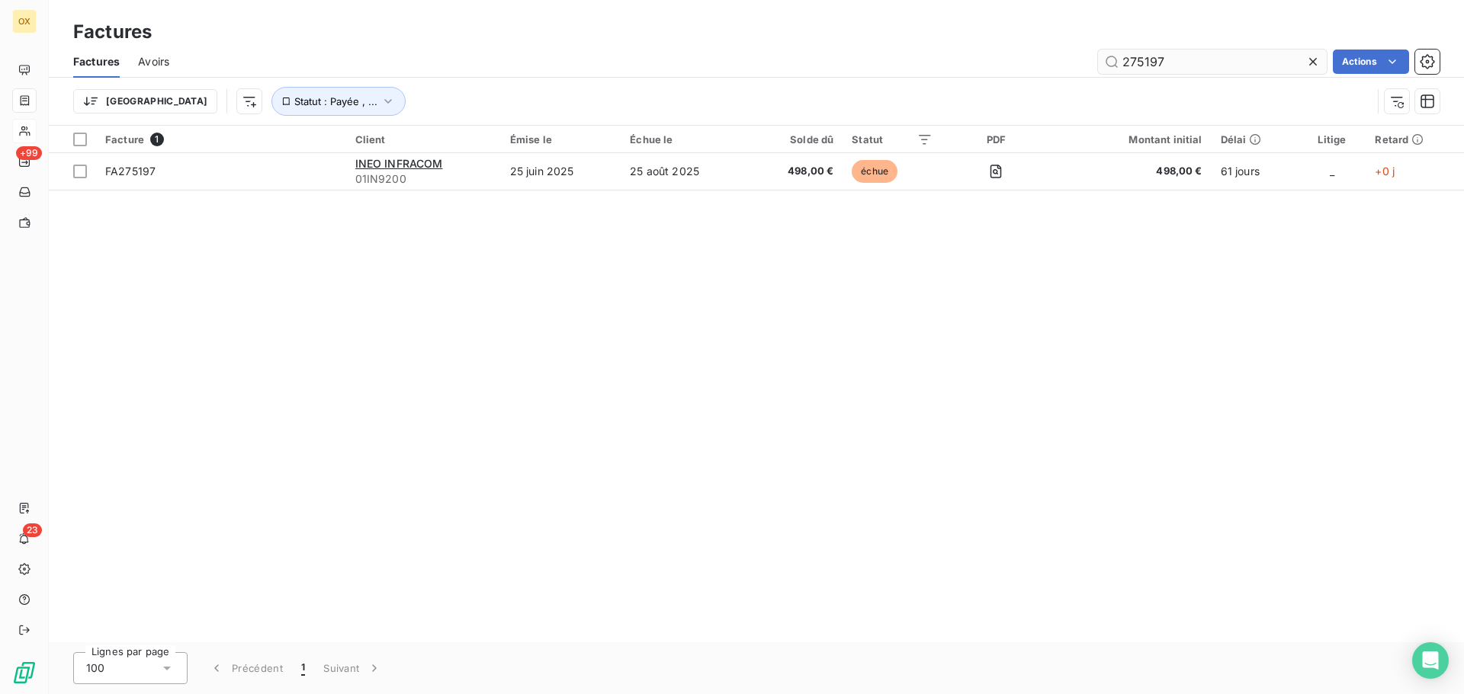
drag, startPoint x: 1181, startPoint y: 69, endPoint x: 1098, endPoint y: 66, distance: 83.9
click at [1098, 66] on input "275197" at bounding box center [1212, 62] width 229 height 24
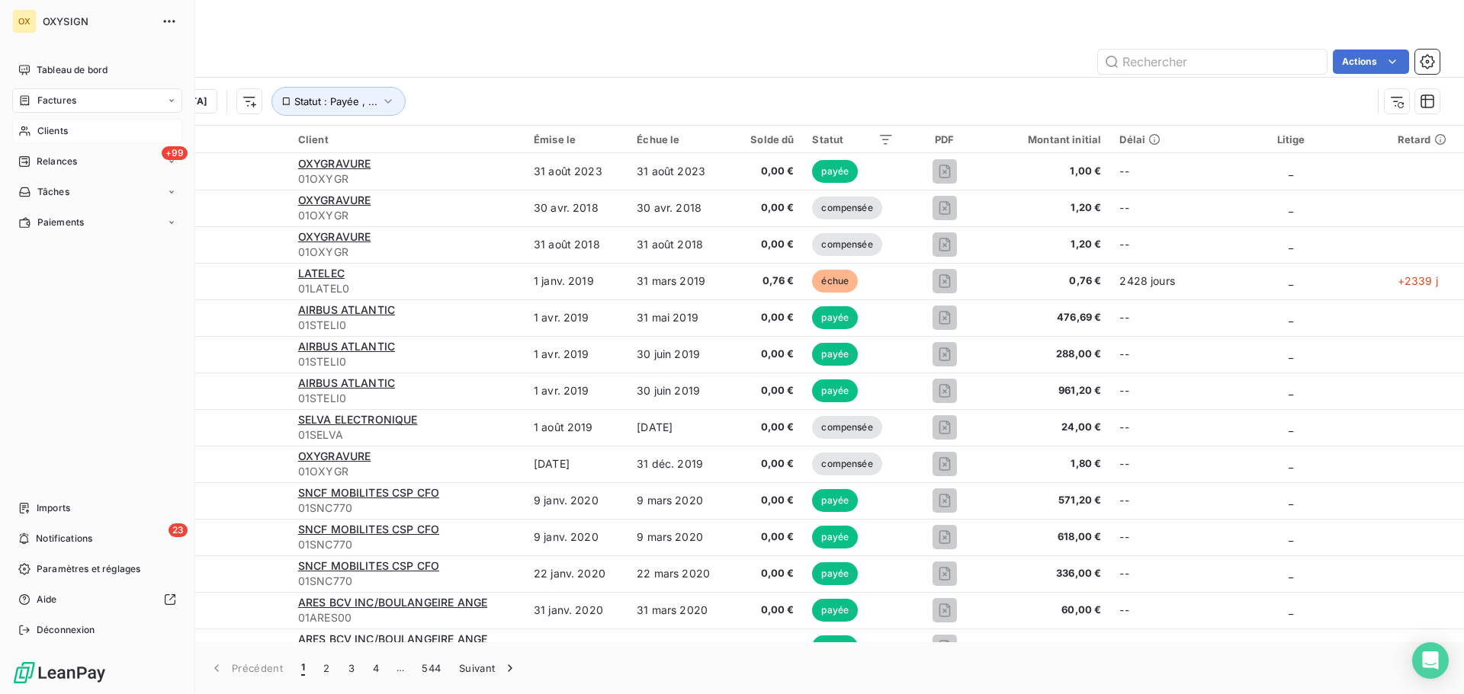
click at [46, 134] on span "Clients" at bounding box center [52, 131] width 30 height 14
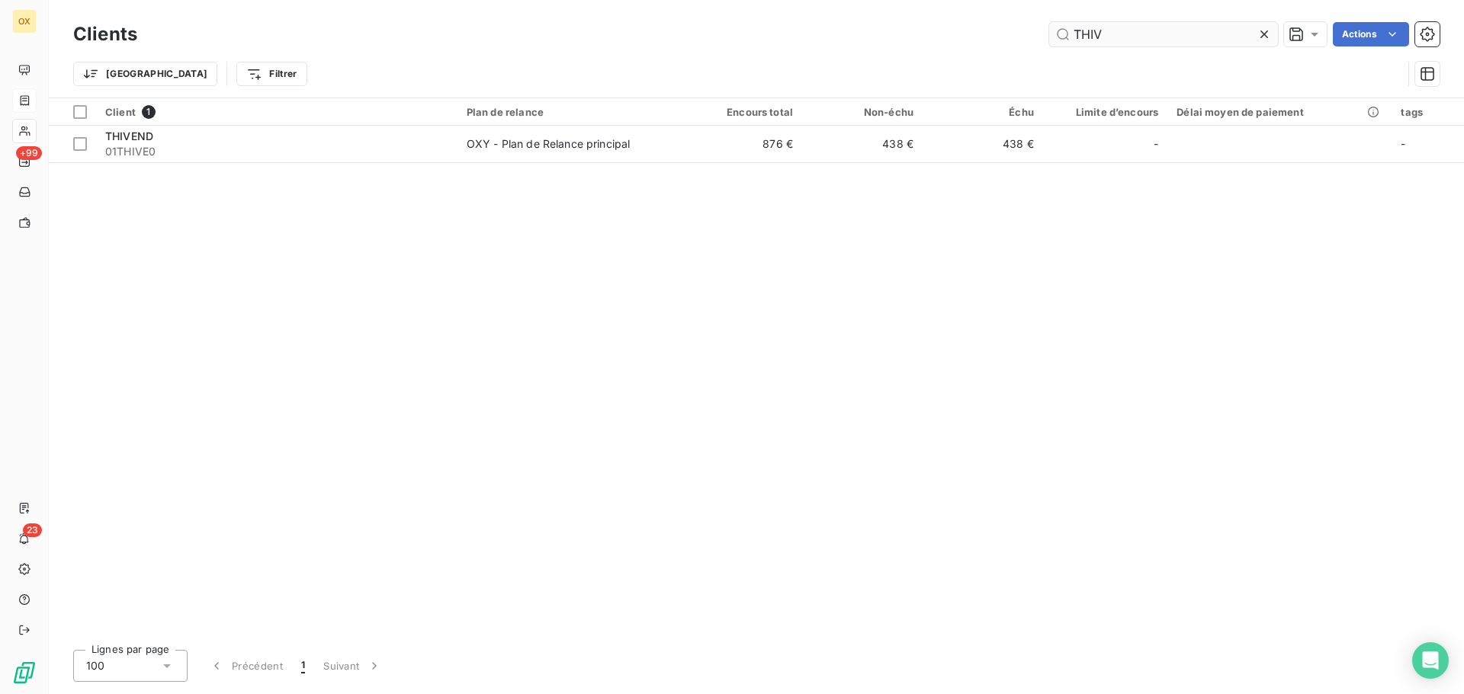
drag, startPoint x: 1142, startPoint y: 37, endPoint x: 1050, endPoint y: 34, distance: 91.5
click at [1050, 34] on input "THIV" at bounding box center [1163, 34] width 229 height 24
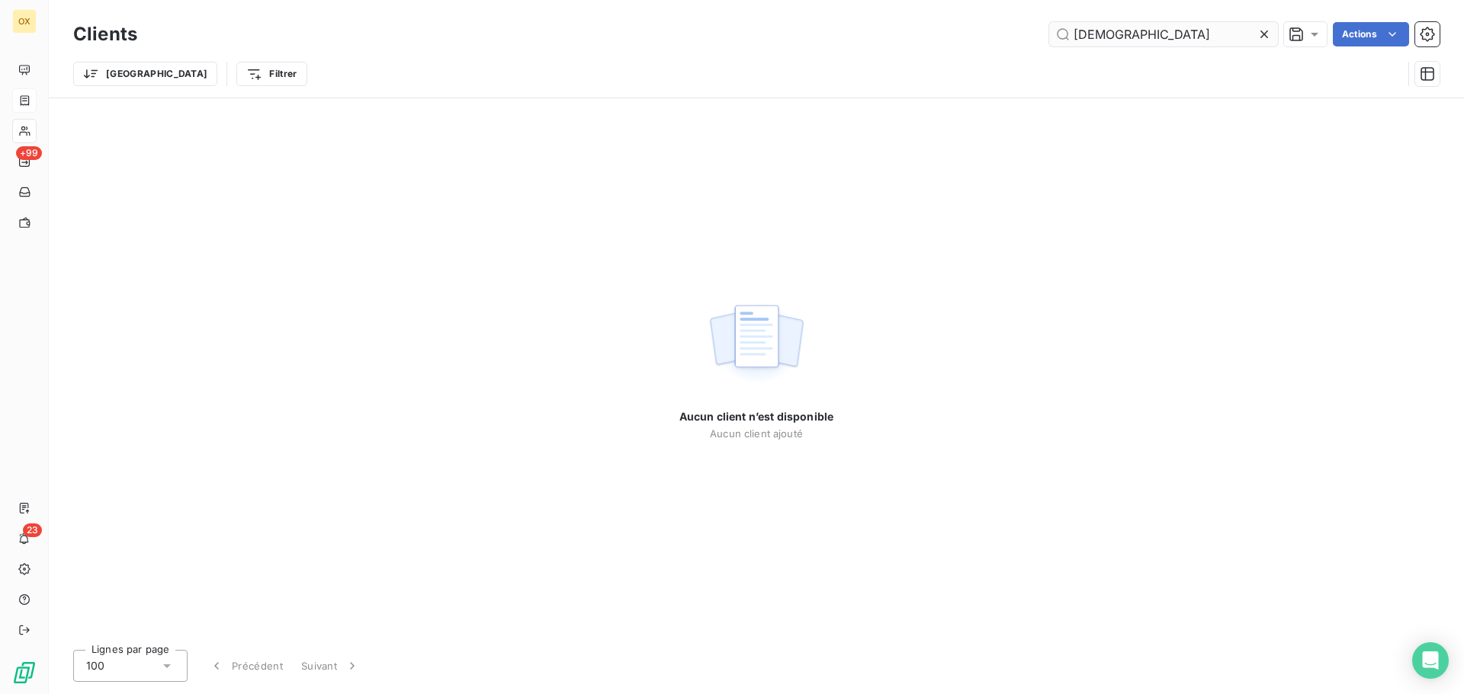
drag, startPoint x: 1111, startPoint y: 29, endPoint x: 1077, endPoint y: 27, distance: 33.6
click at [1077, 27] on input "[DEMOGRAPHIC_DATA]" at bounding box center [1163, 34] width 229 height 24
type input "S"
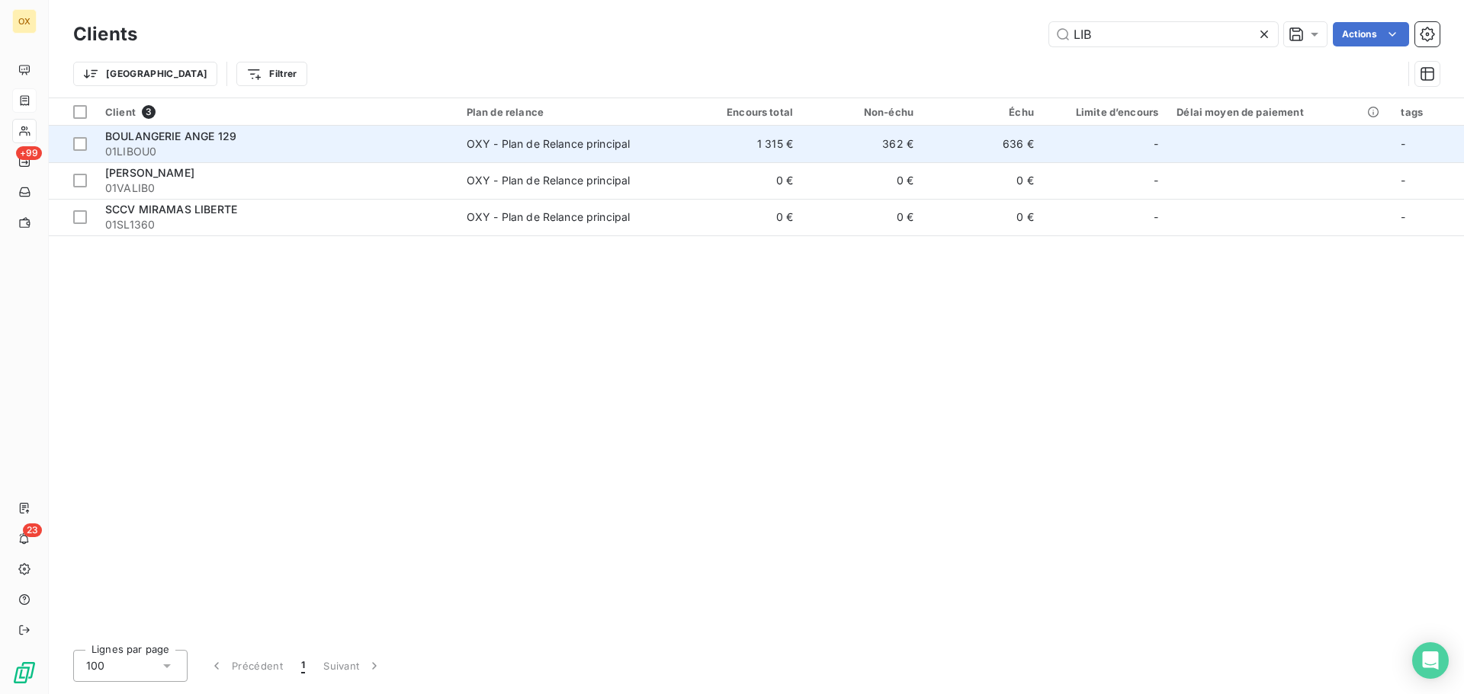
type input "LIB"
click at [464, 149] on td "OXY - Plan de Relance principal" at bounding box center [569, 144] width 224 height 37
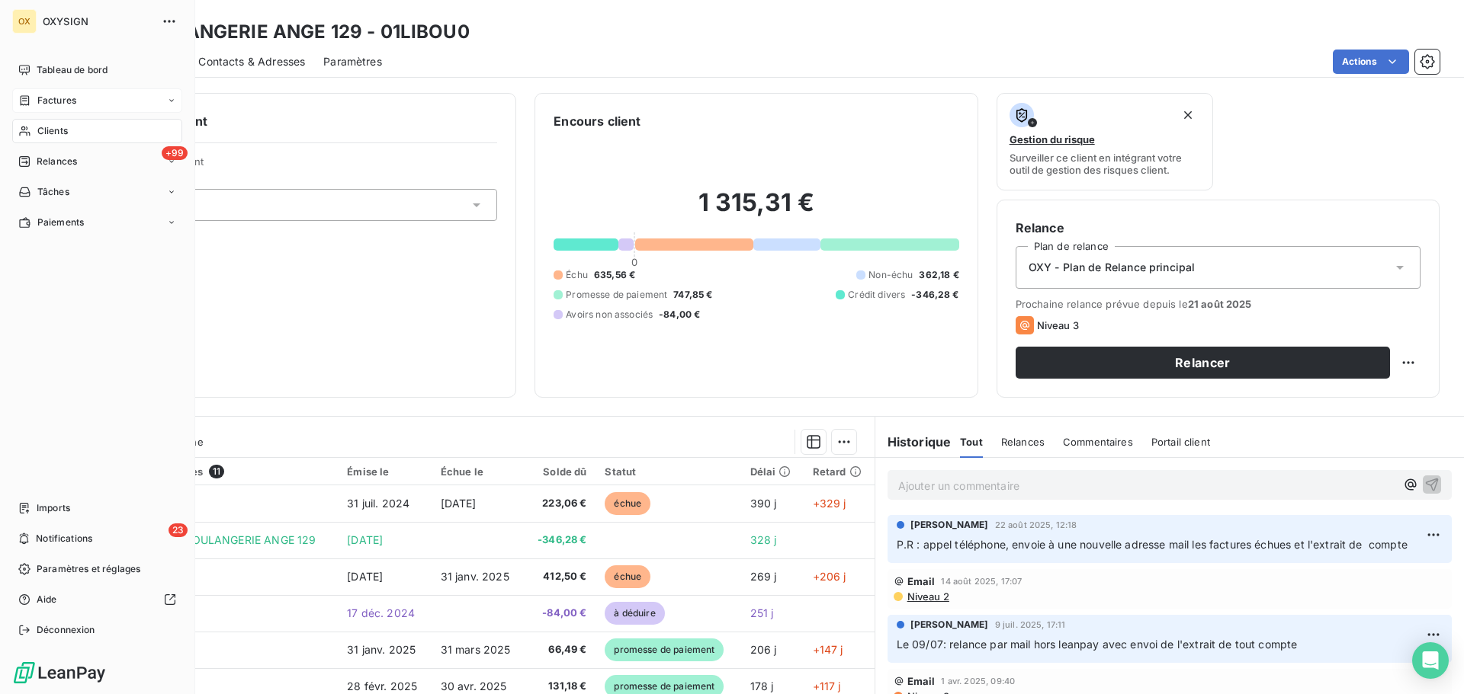
click at [51, 132] on span "Clients" at bounding box center [52, 131] width 30 height 14
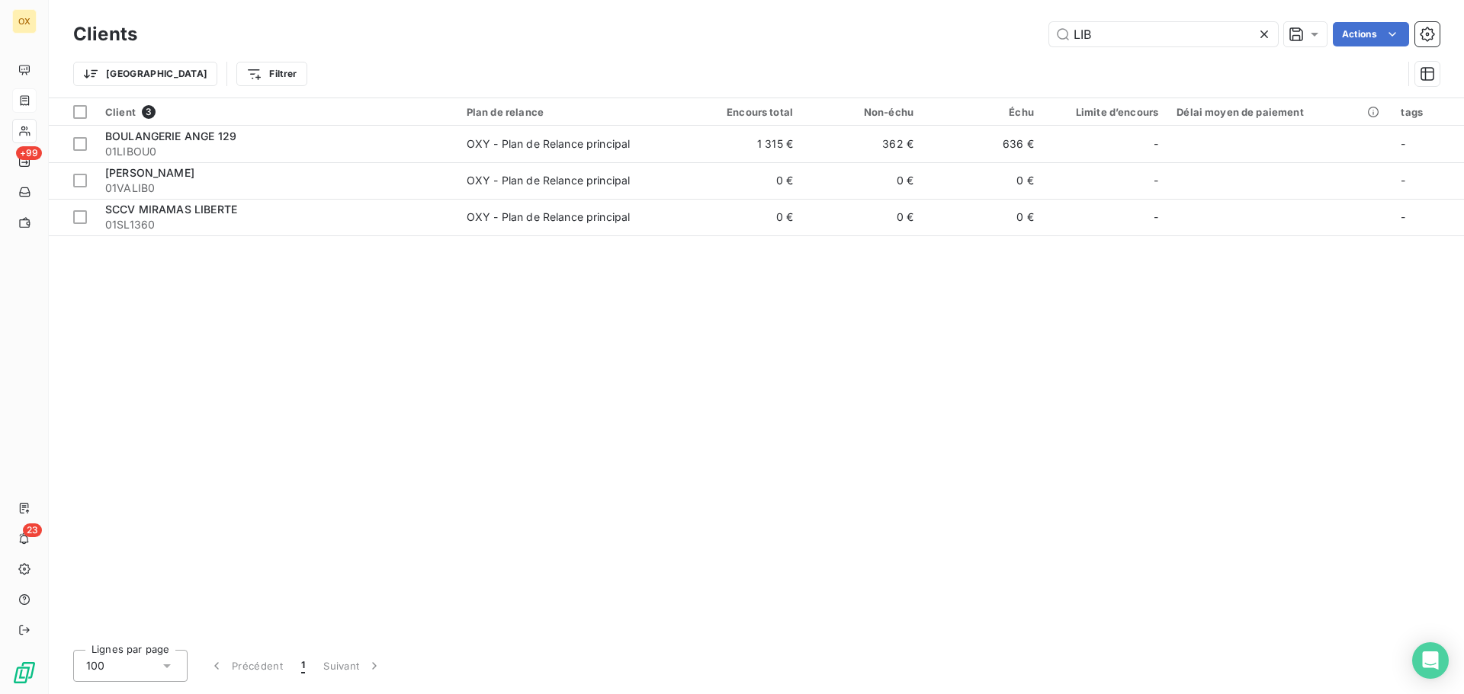
drag, startPoint x: 1169, startPoint y: 35, endPoint x: 984, endPoint y: 19, distance: 185.9
click at [989, 28] on div "LIB Actions" at bounding box center [798, 34] width 1284 height 24
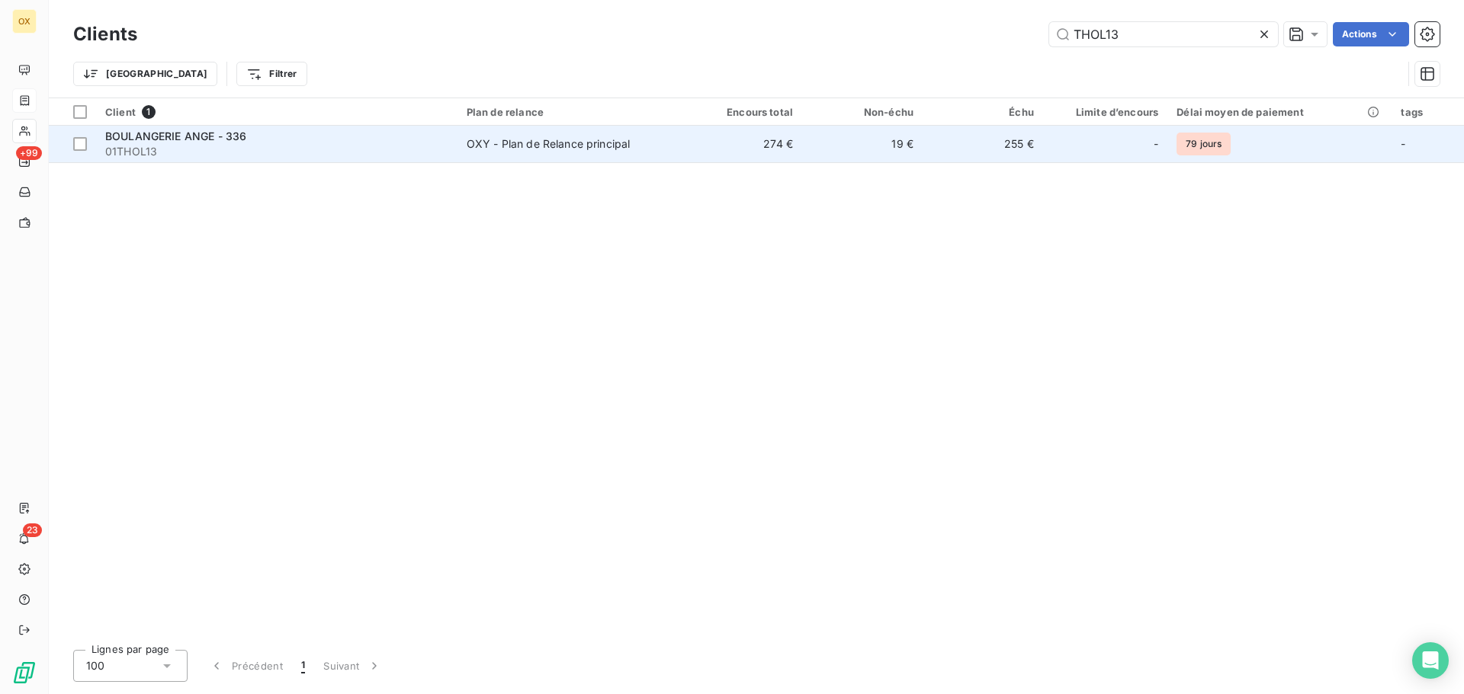
type input "THOL13"
click at [220, 139] on span "BOULANGERIE ANGE - 336" at bounding box center [175, 136] width 141 height 13
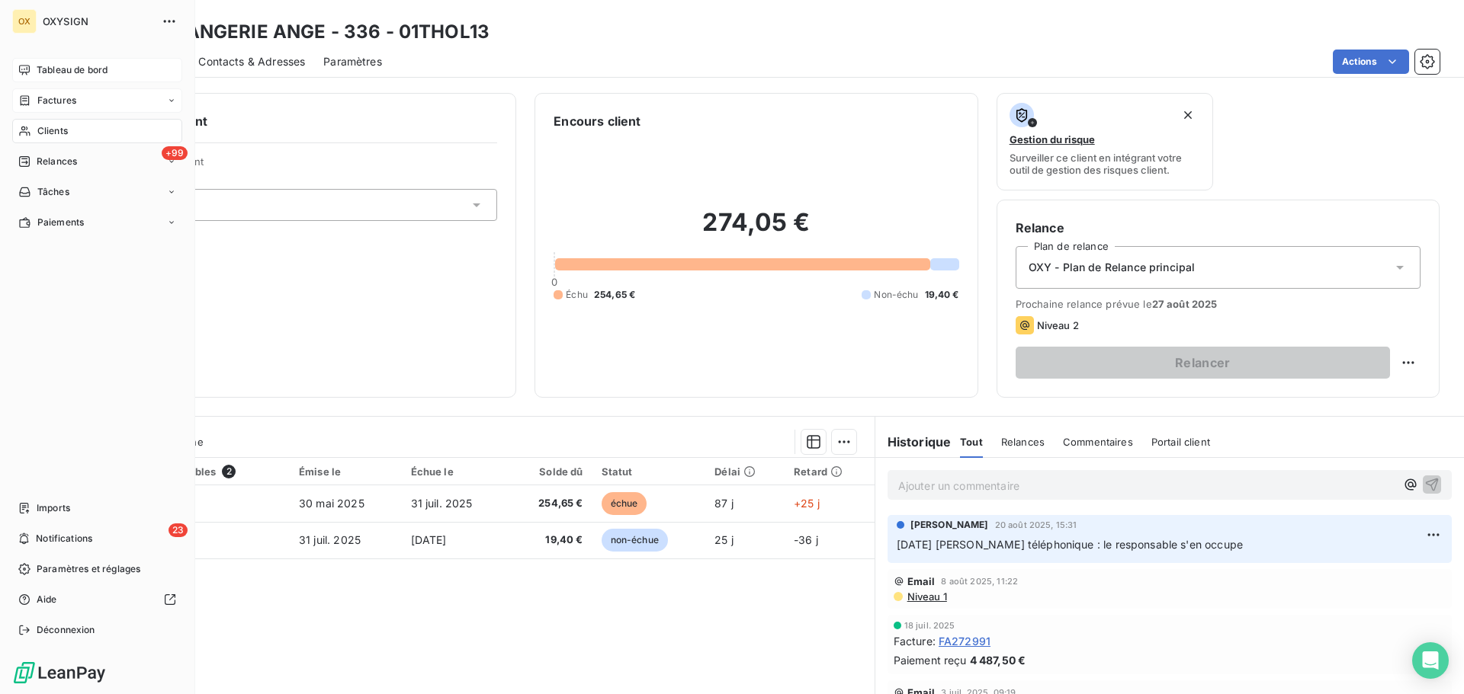
click at [54, 66] on span "Tableau de bord" at bounding box center [72, 70] width 71 height 14
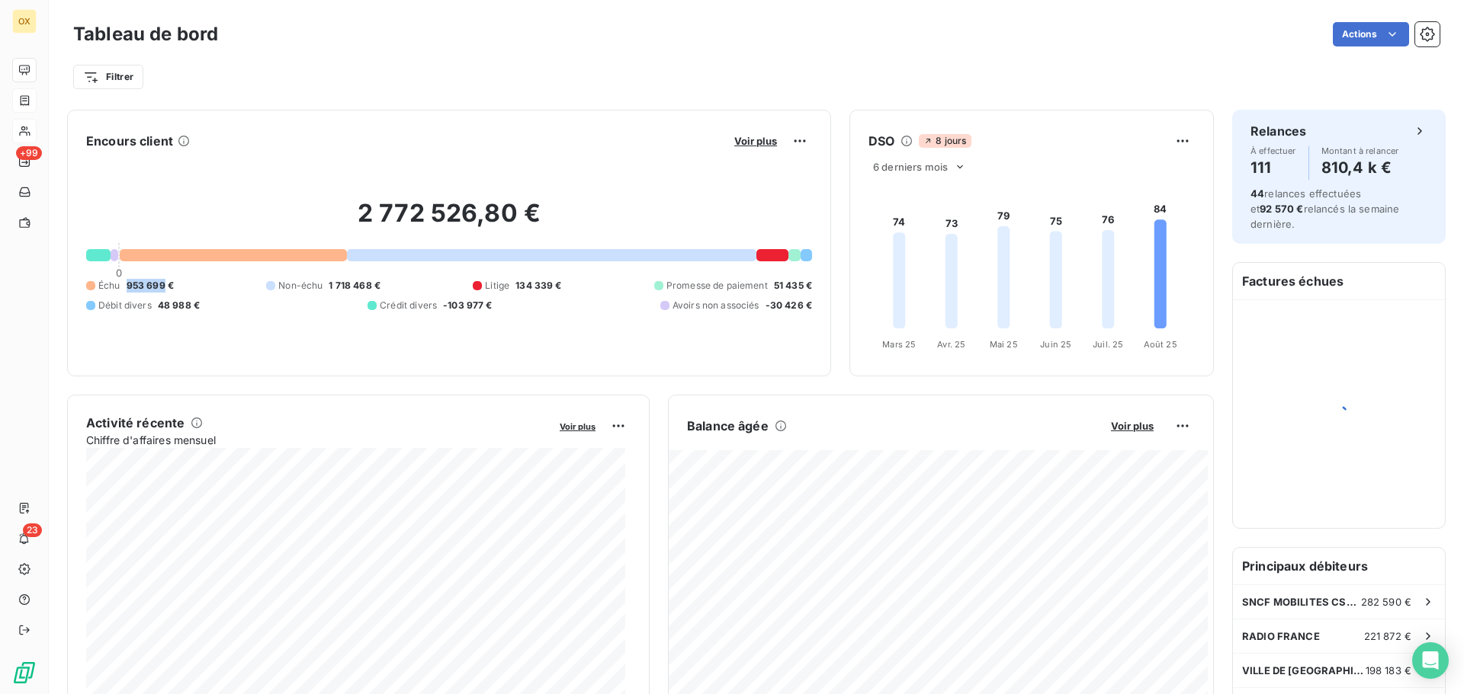
drag, startPoint x: 125, startPoint y: 283, endPoint x: 164, endPoint y: 288, distance: 39.2
click at [164, 288] on div "Échu 953 699 €" at bounding box center [130, 286] width 88 height 14
copy span "953 699"
click at [590, 91] on div "Filtrer" at bounding box center [756, 77] width 1366 height 29
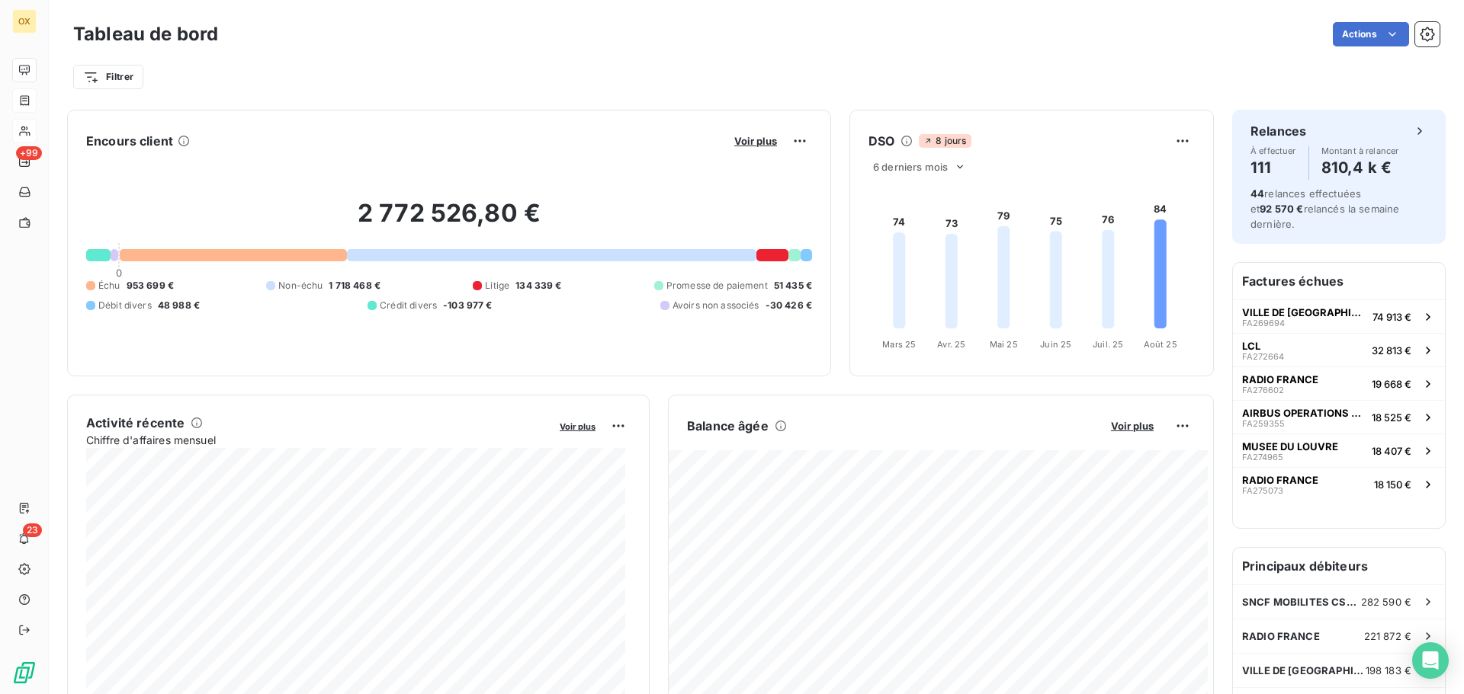
click at [335, 30] on div "Actions" at bounding box center [837, 34] width 1203 height 24
click at [516, 81] on div "Filtrer" at bounding box center [756, 77] width 1366 height 29
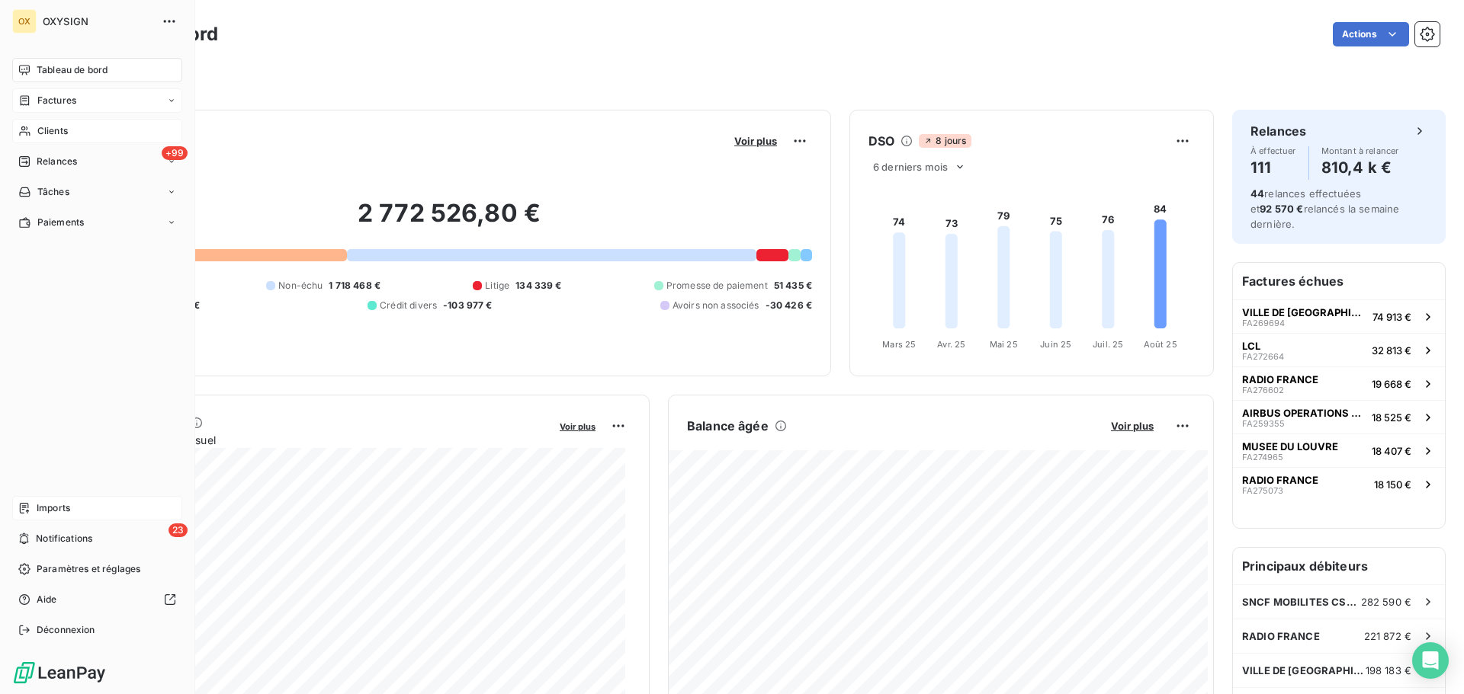
click at [39, 507] on span "Imports" at bounding box center [54, 509] width 34 height 14
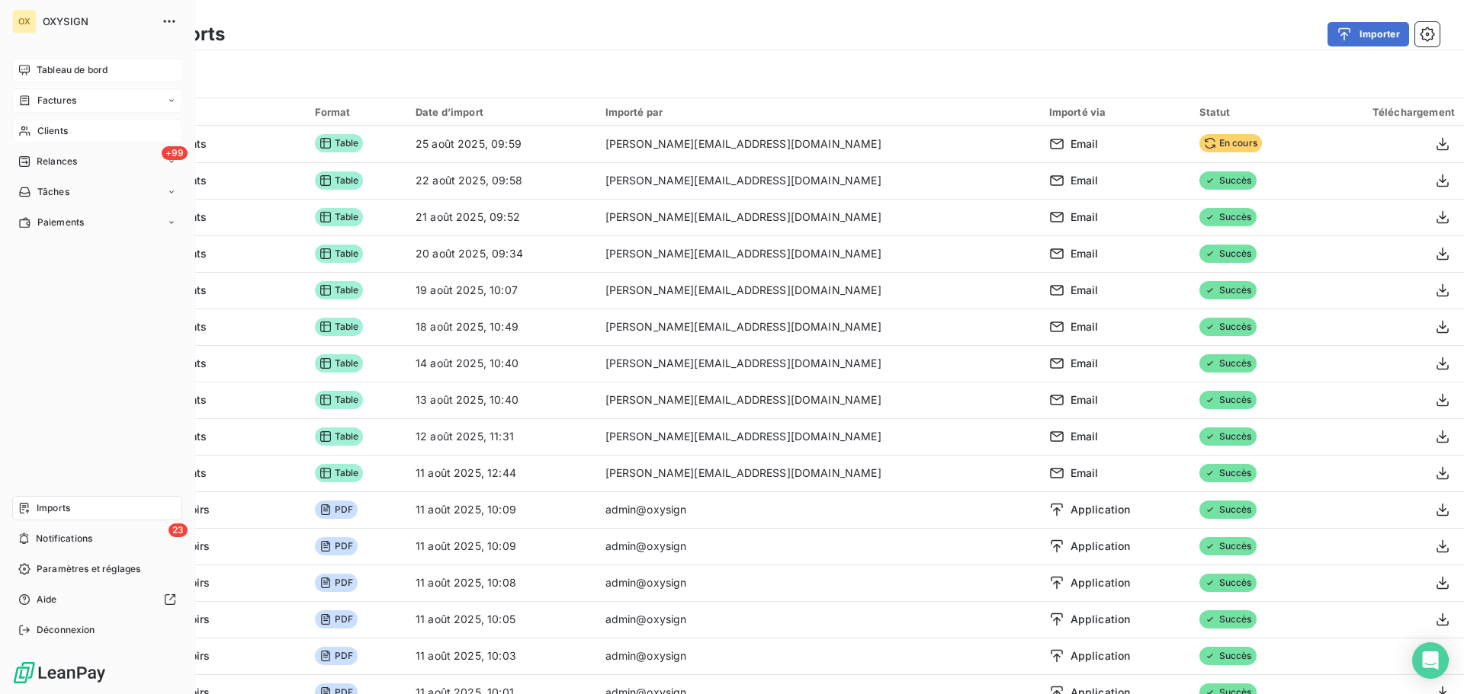
click at [41, 66] on span "Tableau de bord" at bounding box center [72, 70] width 71 height 14
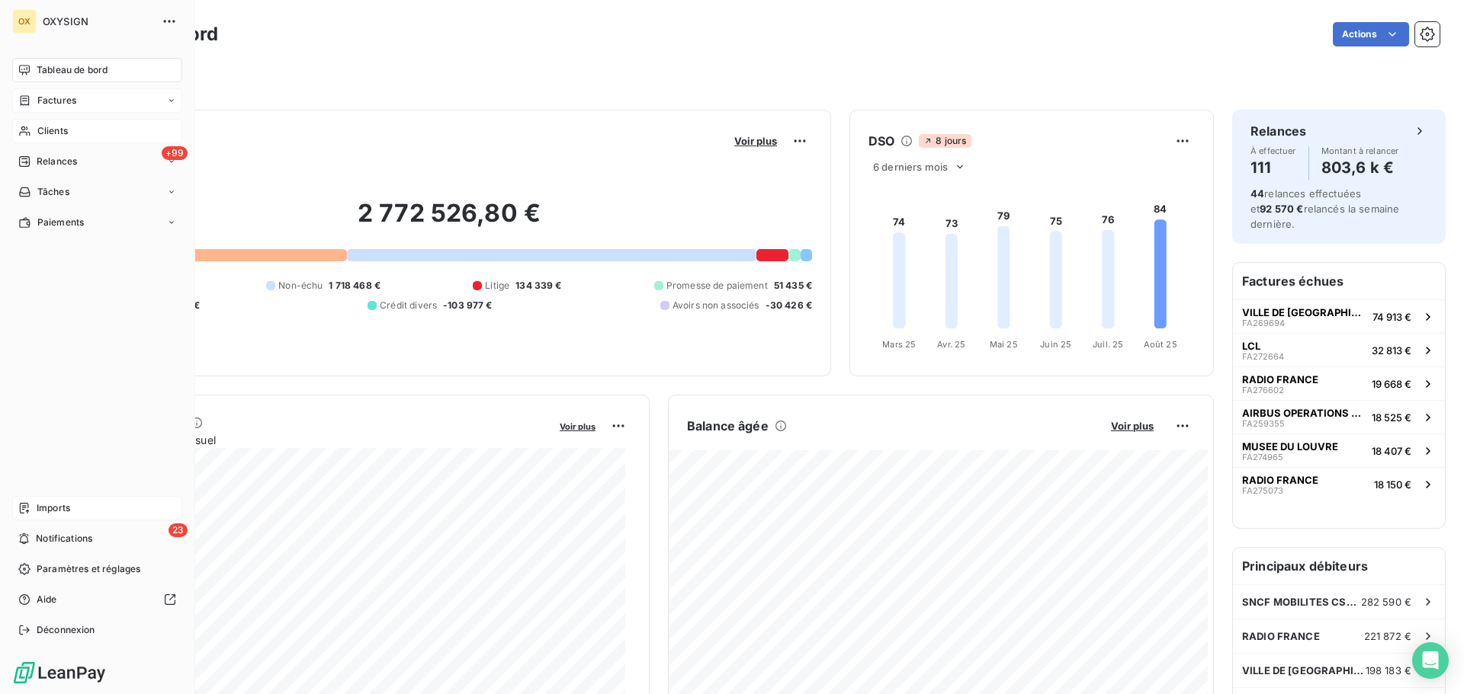
click at [40, 503] on span "Imports" at bounding box center [54, 509] width 34 height 14
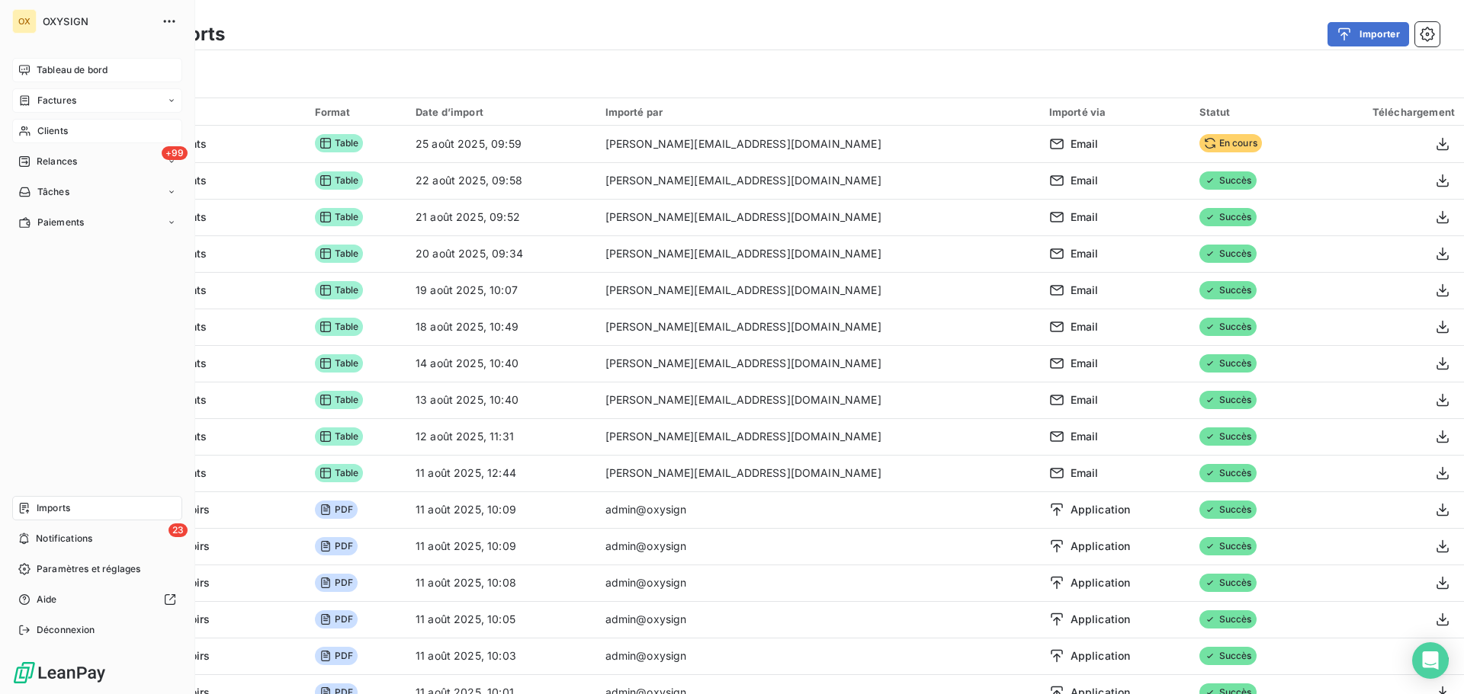
click at [40, 65] on span "Tableau de bord" at bounding box center [72, 70] width 71 height 14
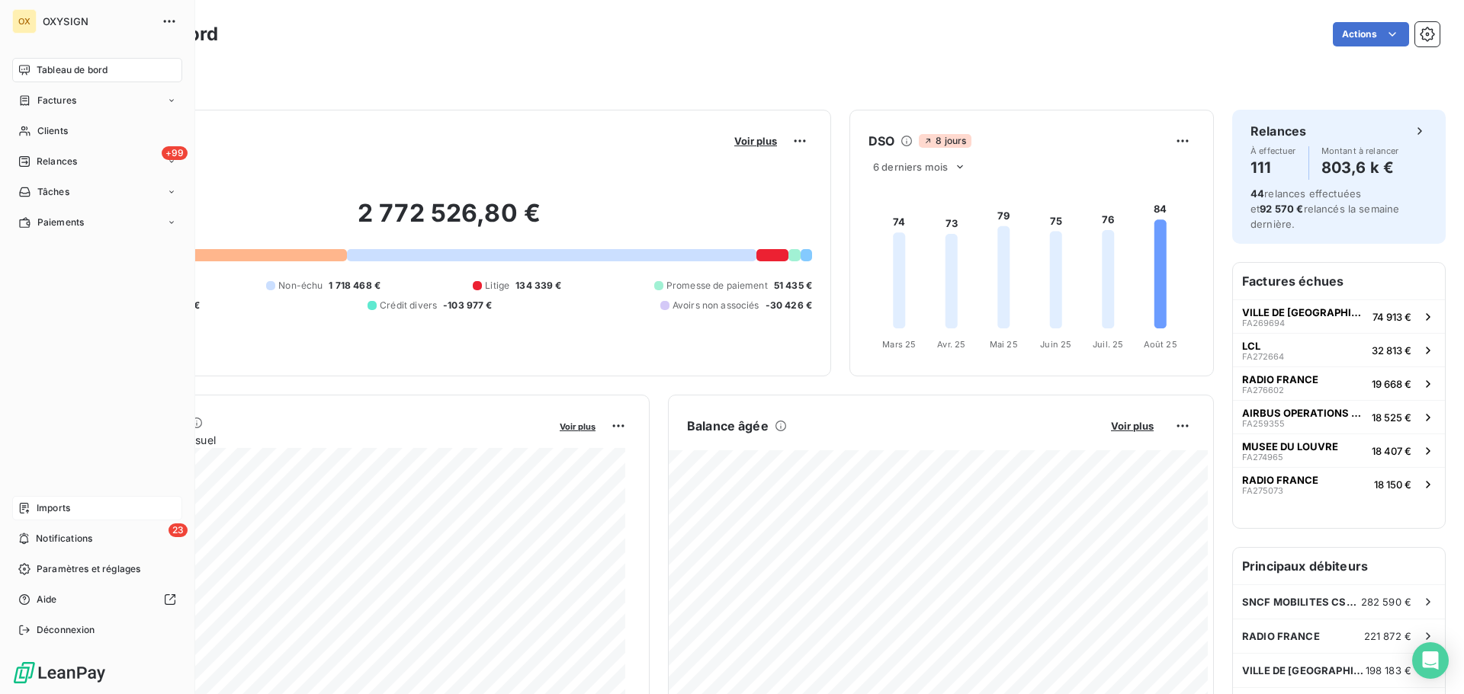
click at [39, 505] on span "Imports" at bounding box center [54, 509] width 34 height 14
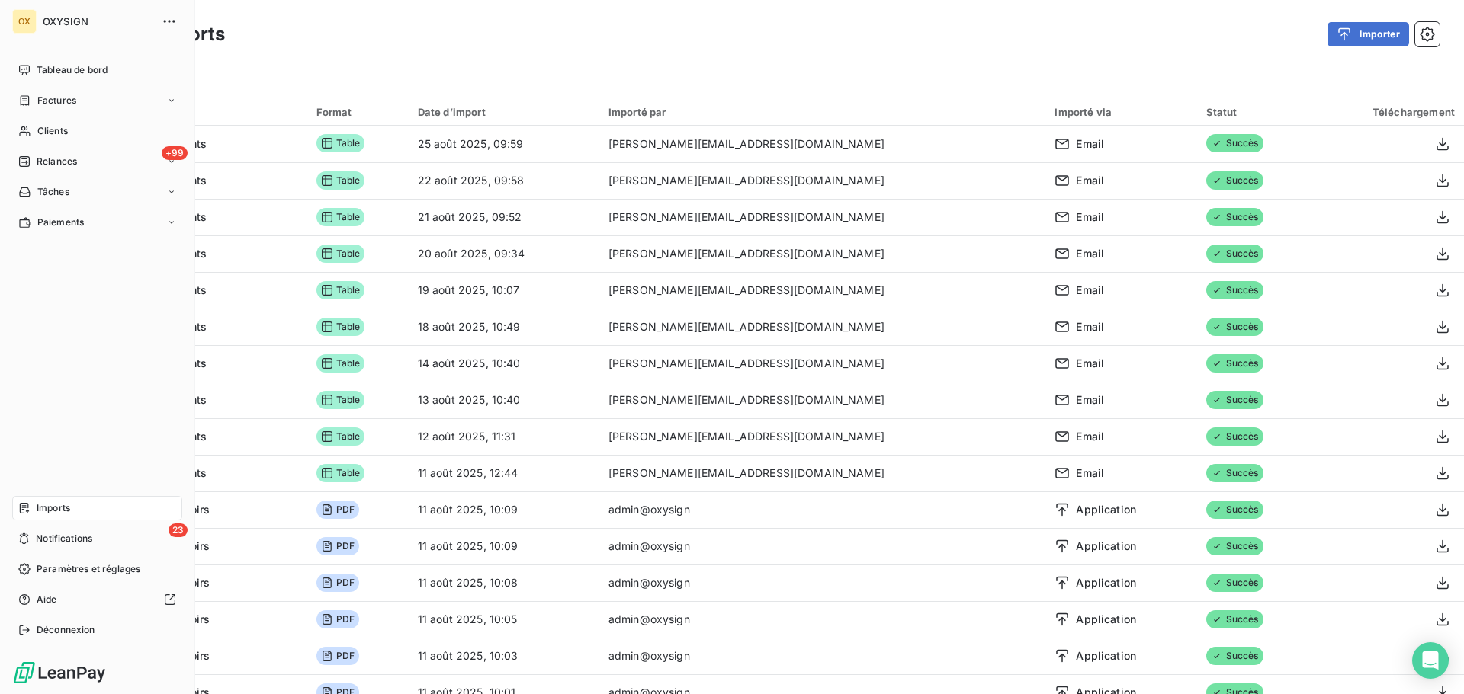
drag, startPoint x: 37, startPoint y: 68, endPoint x: 194, endPoint y: 82, distance: 157.6
click at [37, 67] on span "Tableau de bord" at bounding box center [72, 70] width 71 height 14
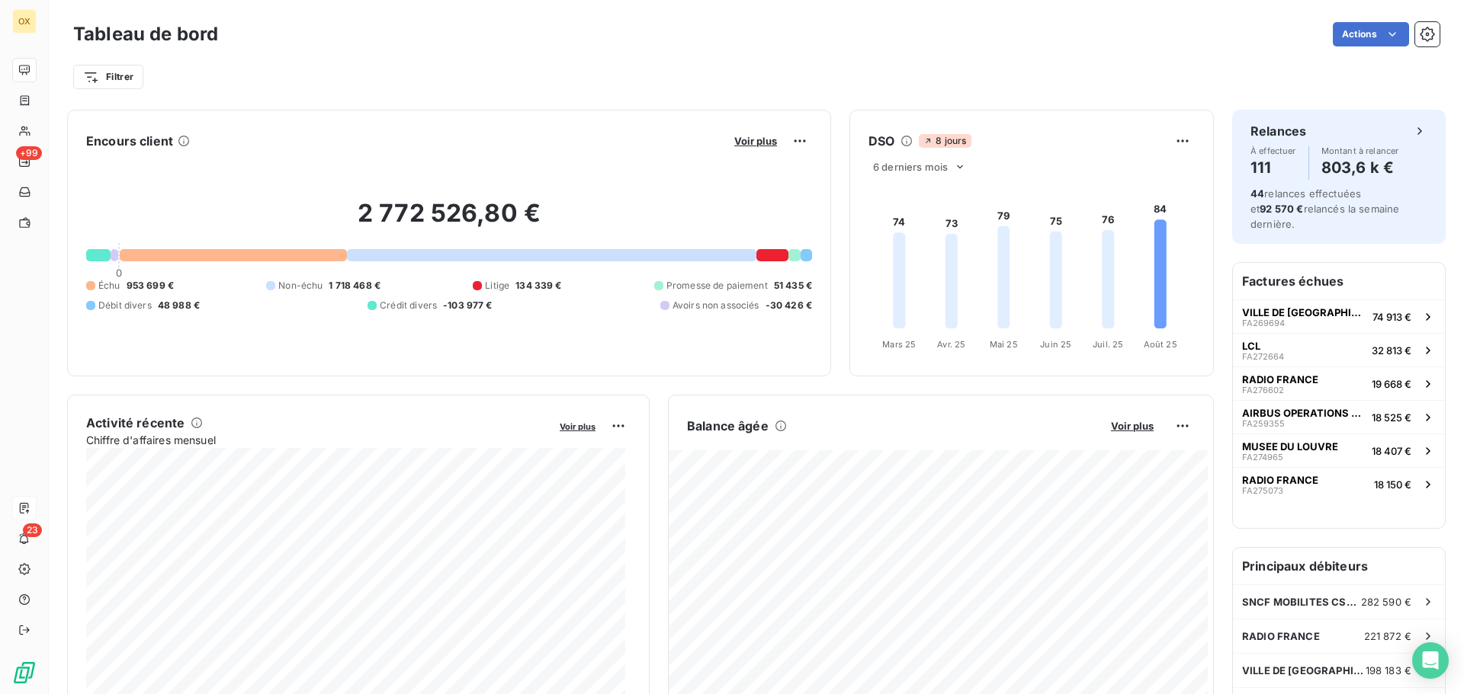
click at [376, 75] on div "Filtrer" at bounding box center [756, 77] width 1366 height 29
click at [1277, 374] on div "RADIO FRANCE FA276602" at bounding box center [1280, 384] width 76 height 21
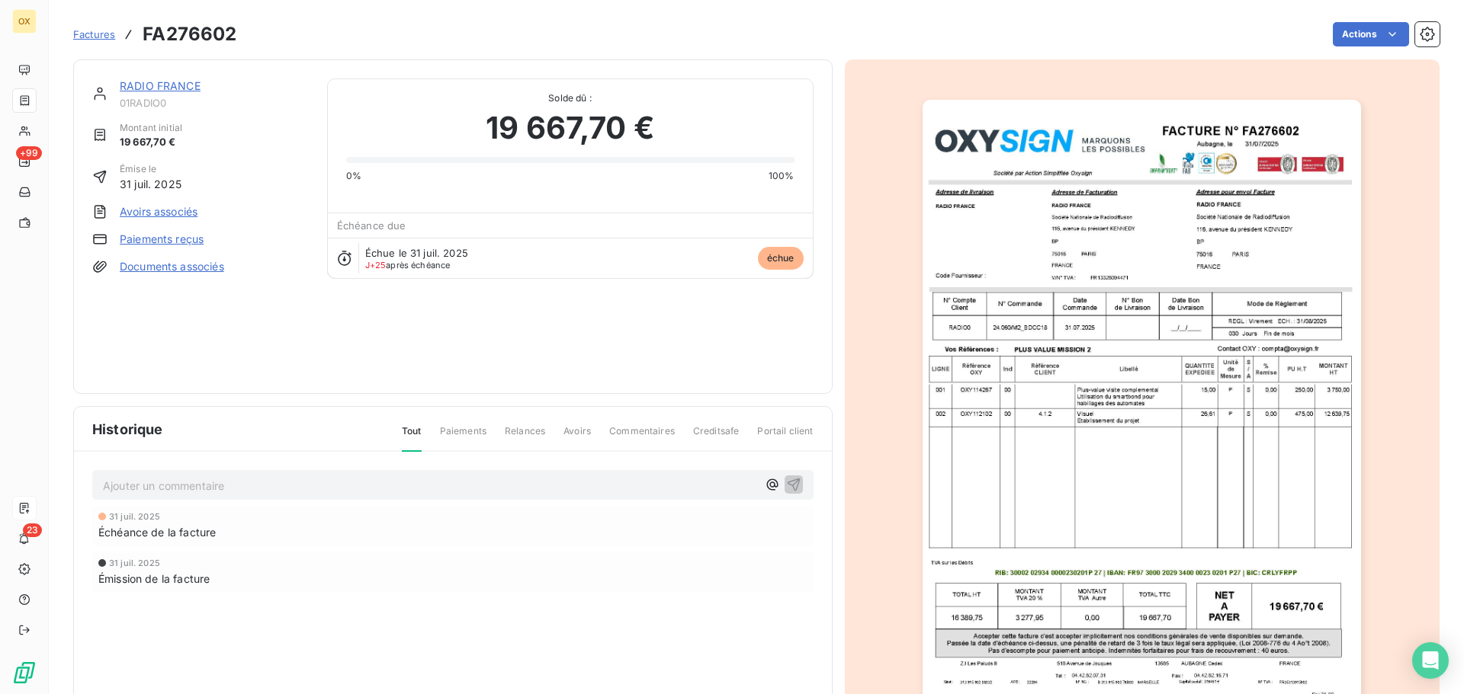
click at [180, 83] on link "RADIO FRANCE" at bounding box center [160, 85] width 81 height 13
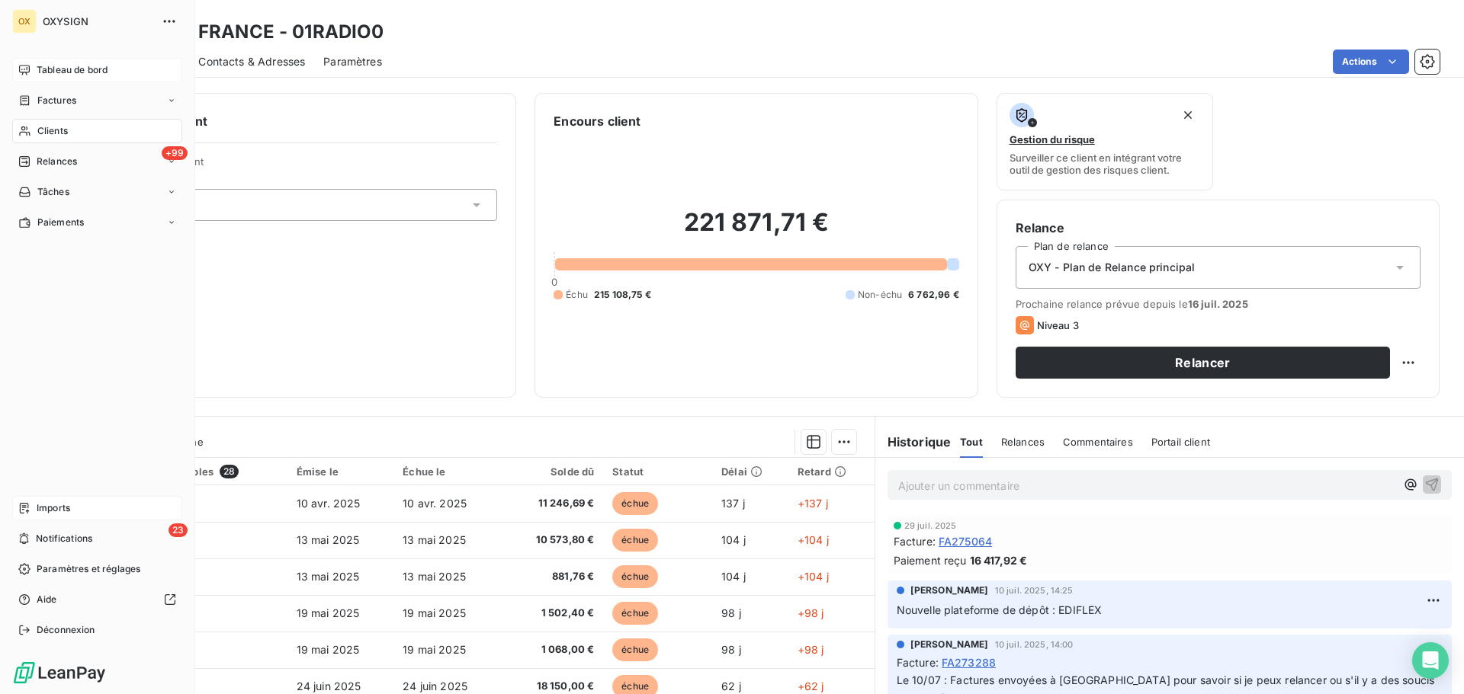
click at [50, 70] on span "Tableau de bord" at bounding box center [72, 70] width 71 height 14
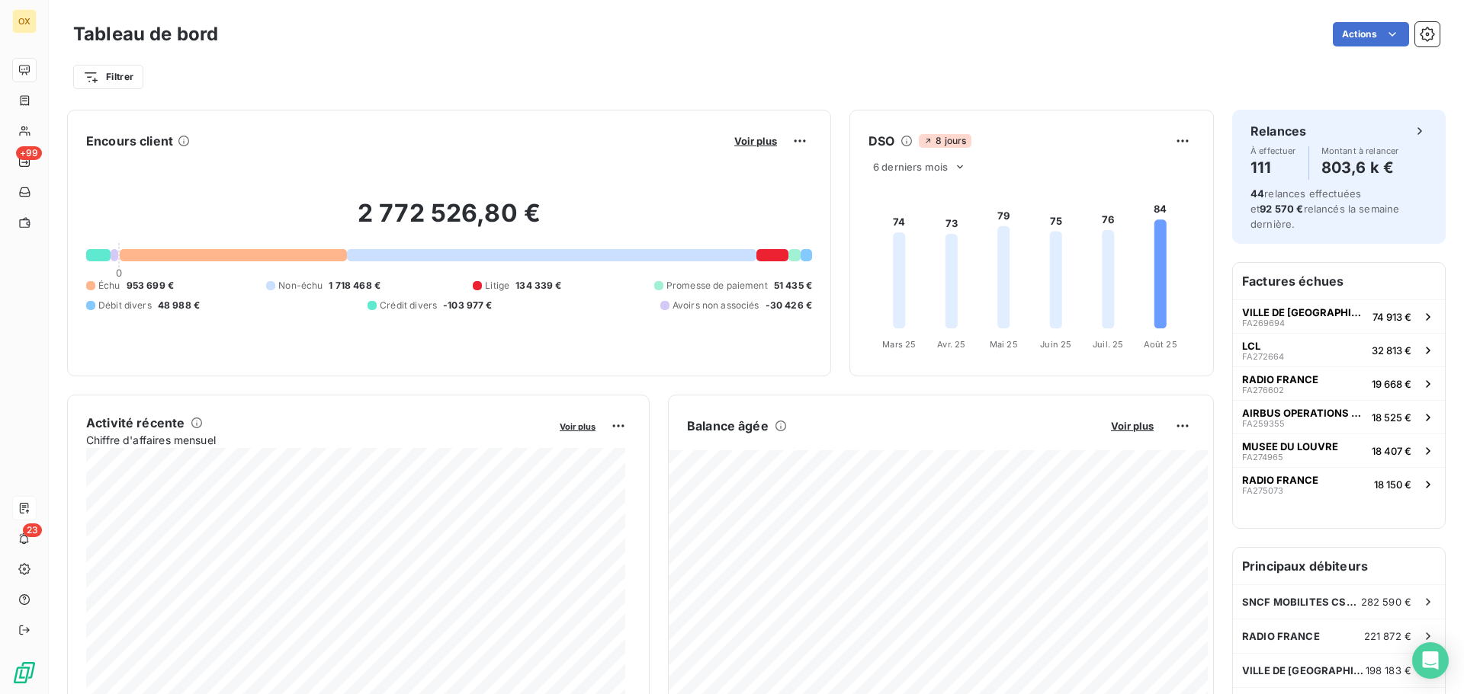
click at [422, 98] on div "Tableau de bord Actions Filtrer" at bounding box center [756, 50] width 1415 height 101
click at [682, 85] on div "Filtrer" at bounding box center [756, 77] width 1366 height 29
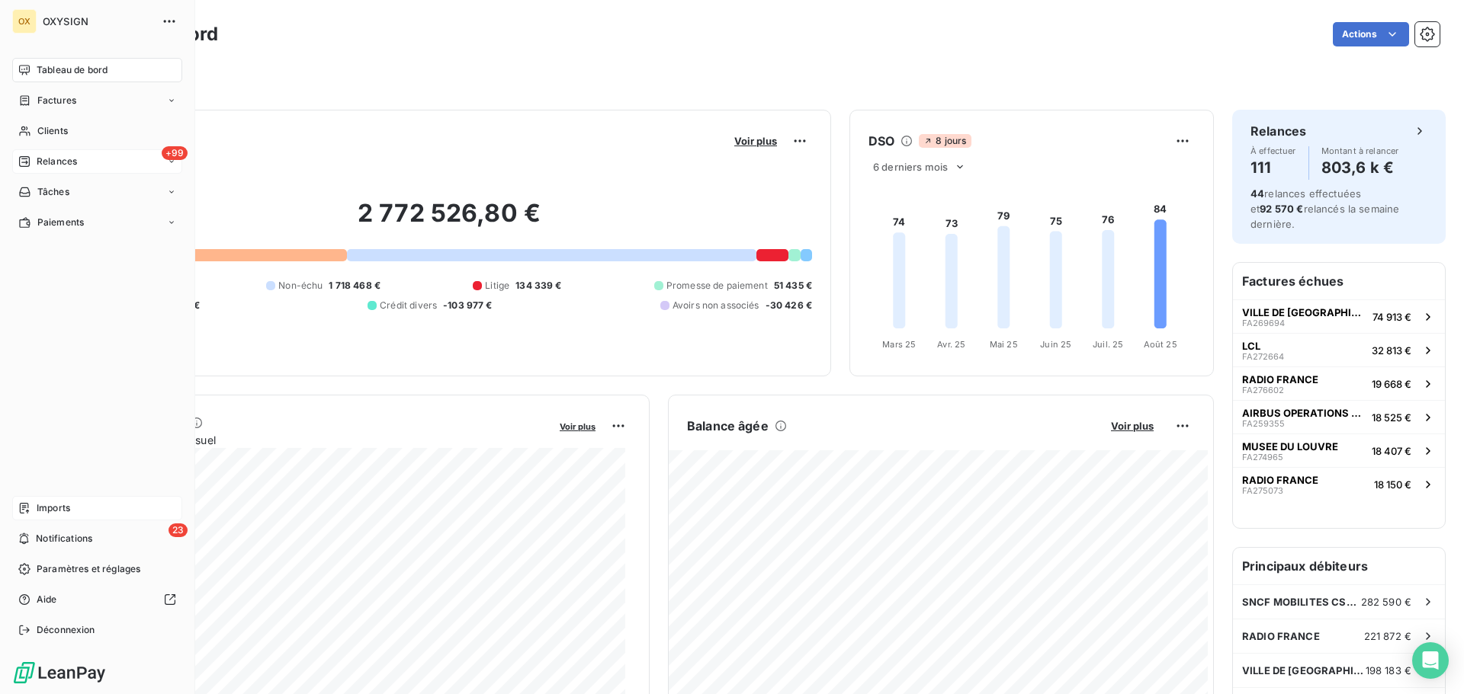
click at [55, 161] on span "Relances" at bounding box center [57, 162] width 40 height 14
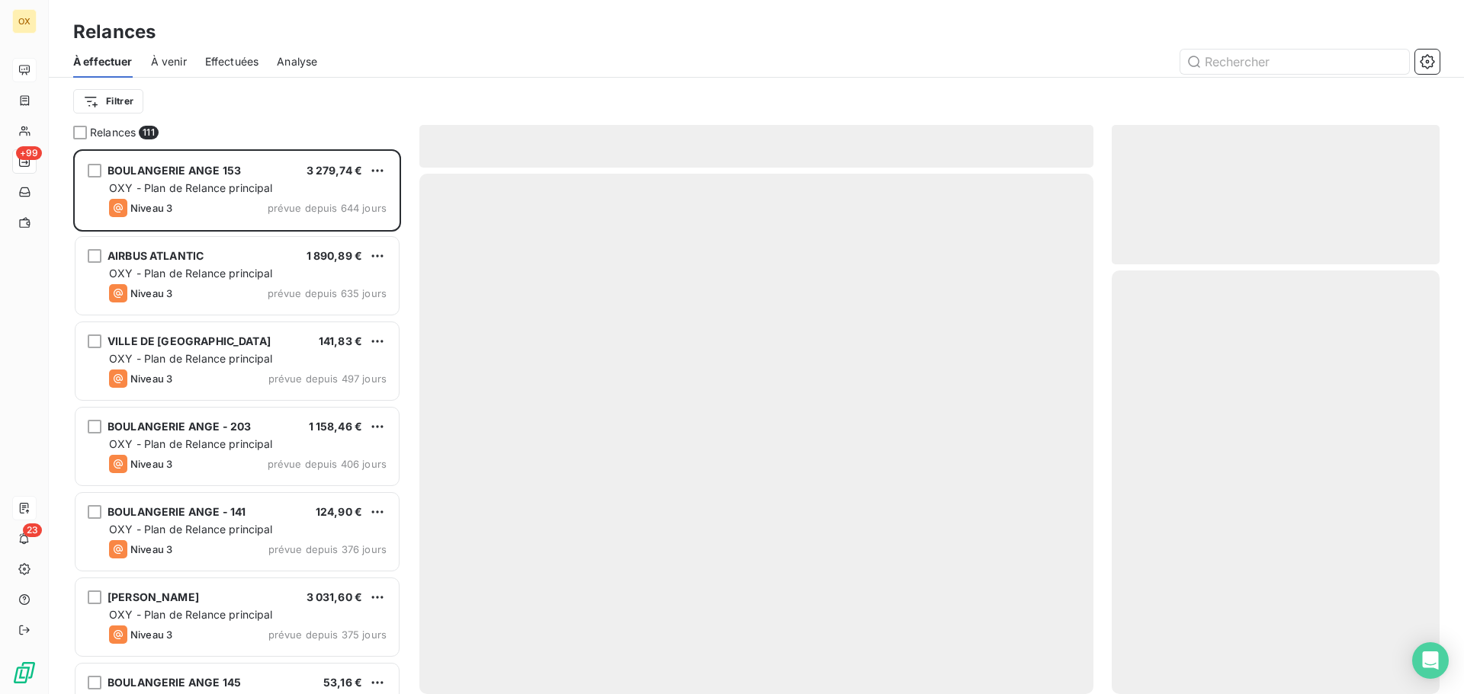
scroll to position [534, 316]
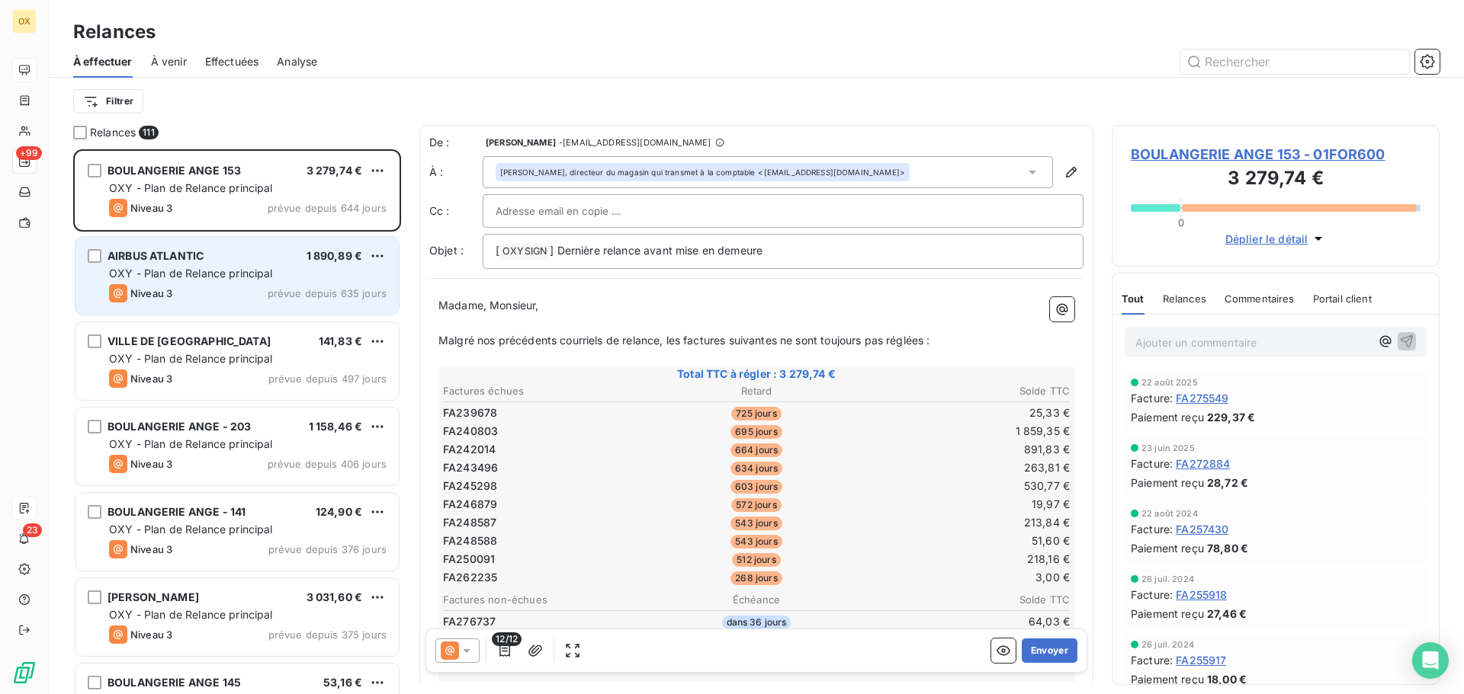
click at [197, 261] on span "AIRBUS ATLANTIC" at bounding box center [155, 255] width 96 height 13
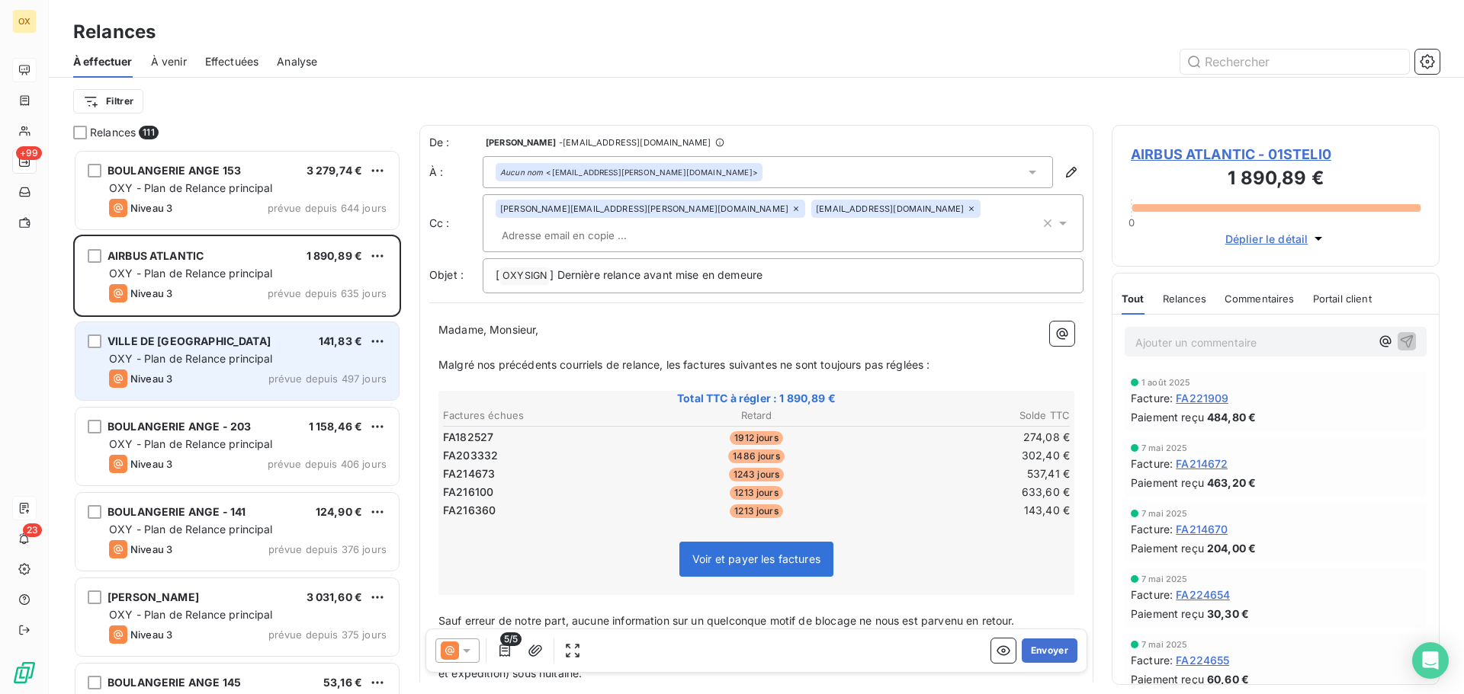
click at [226, 342] on div "VILLE DE MARSEILLE 141,83 €" at bounding box center [247, 342] width 277 height 14
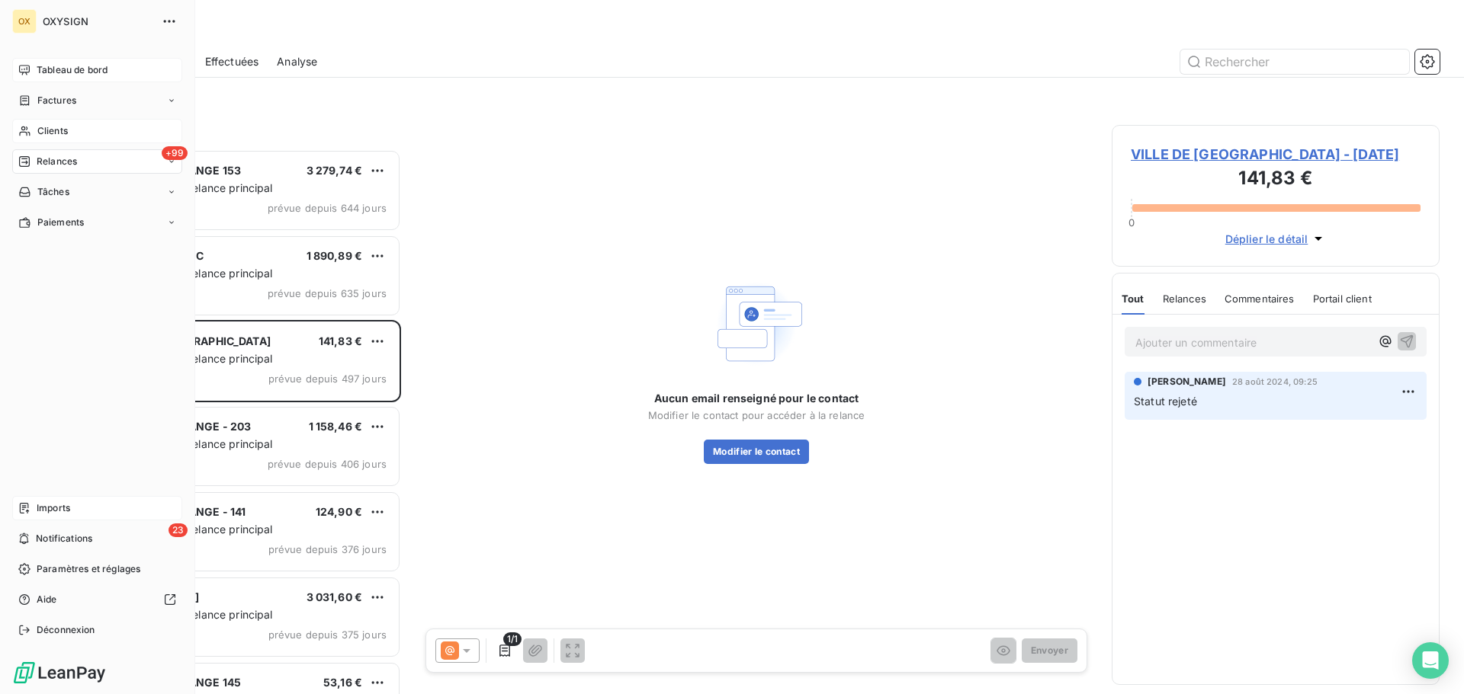
click at [40, 130] on span "Clients" at bounding box center [52, 131] width 30 height 14
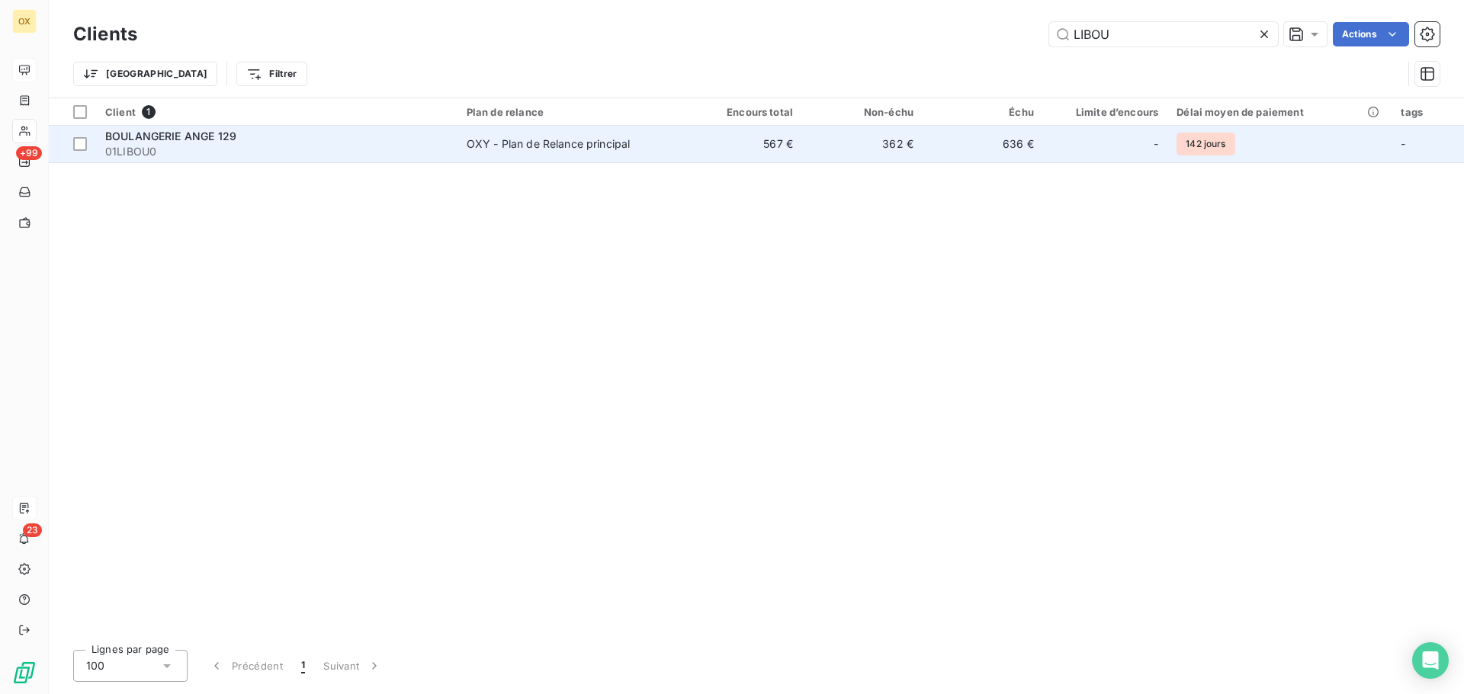
type input "LIBOU"
click at [168, 139] on span "BOULANGERIE ANGE 129" at bounding box center [170, 136] width 131 height 13
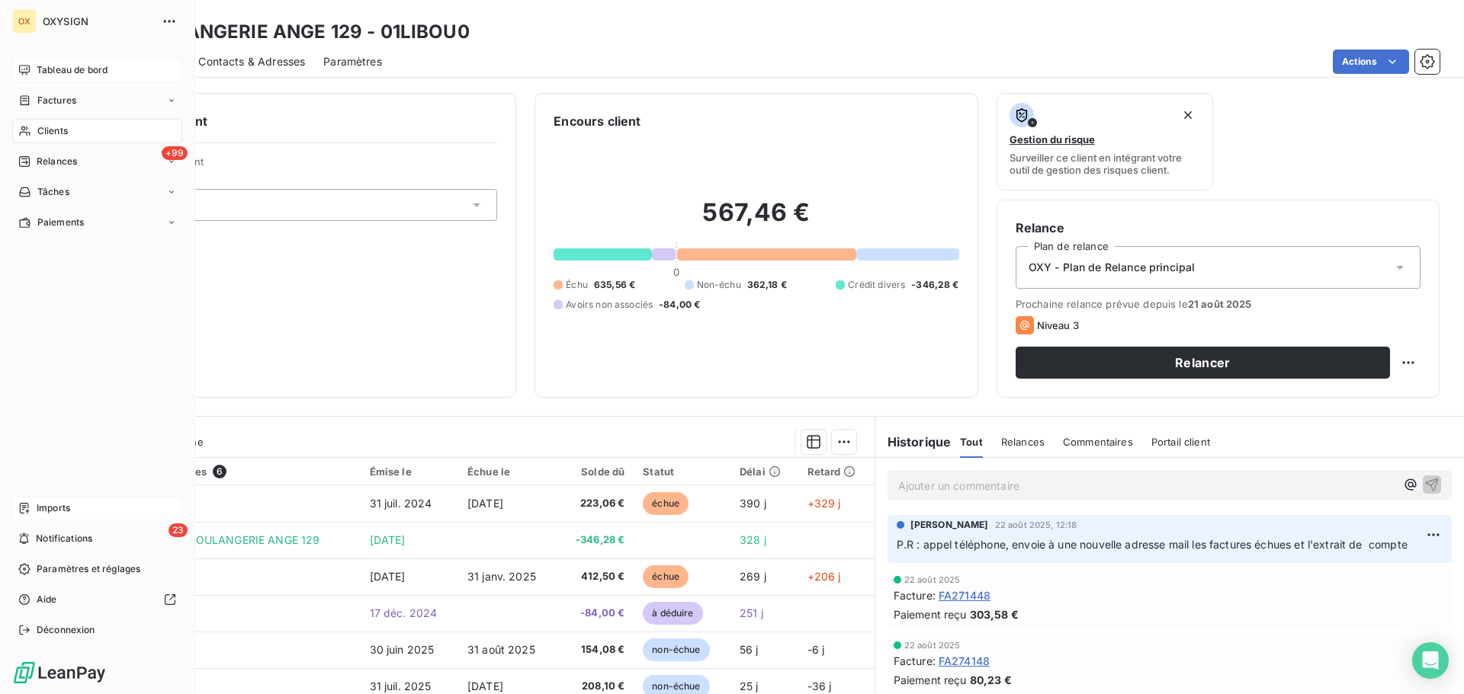
click at [40, 66] on span "Tableau de bord" at bounding box center [72, 70] width 71 height 14
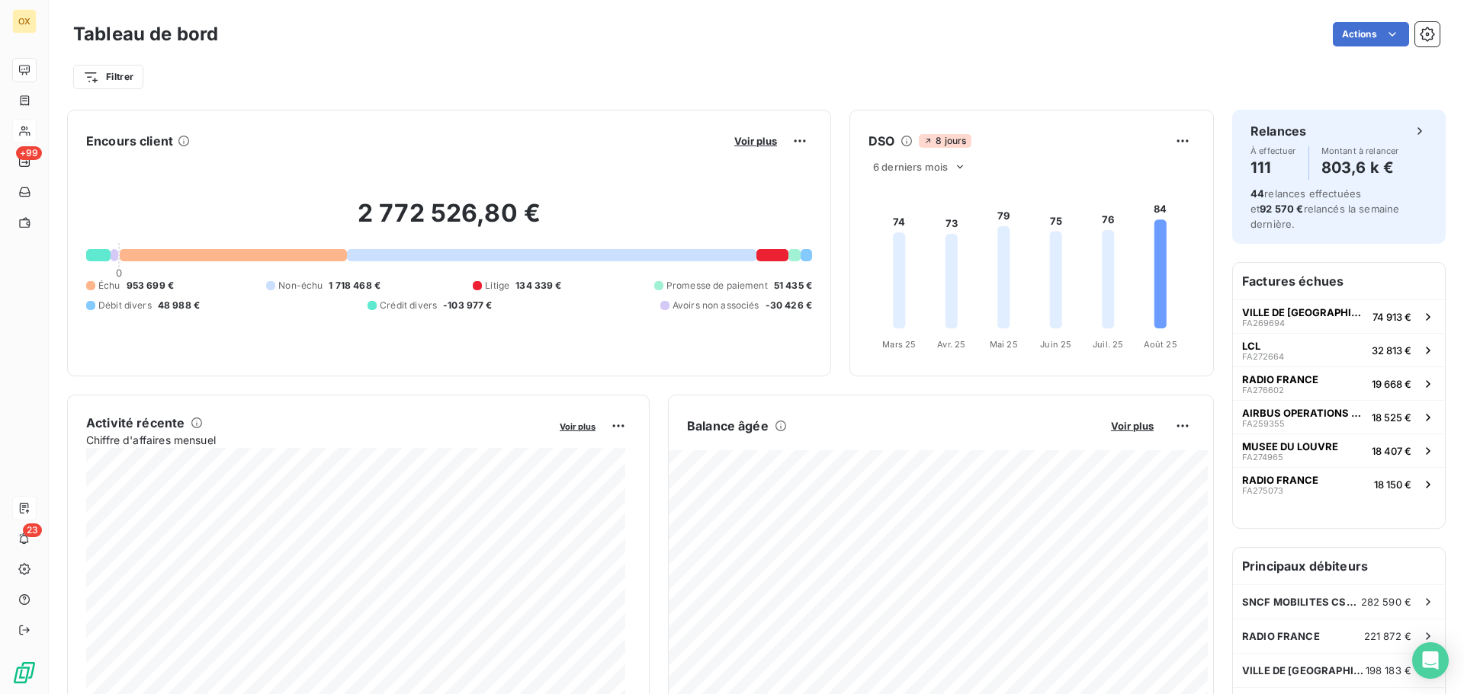
drag, startPoint x: 948, startPoint y: 62, endPoint x: 1230, endPoint y: 147, distance: 293.9
click at [951, 65] on div "Filtrer" at bounding box center [756, 70] width 1366 height 41
drag, startPoint x: 127, startPoint y: 281, endPoint x: 163, endPoint y: 285, distance: 36.8
click at [163, 285] on span "947 878 €" at bounding box center [150, 286] width 46 height 14
copy span "947 878"
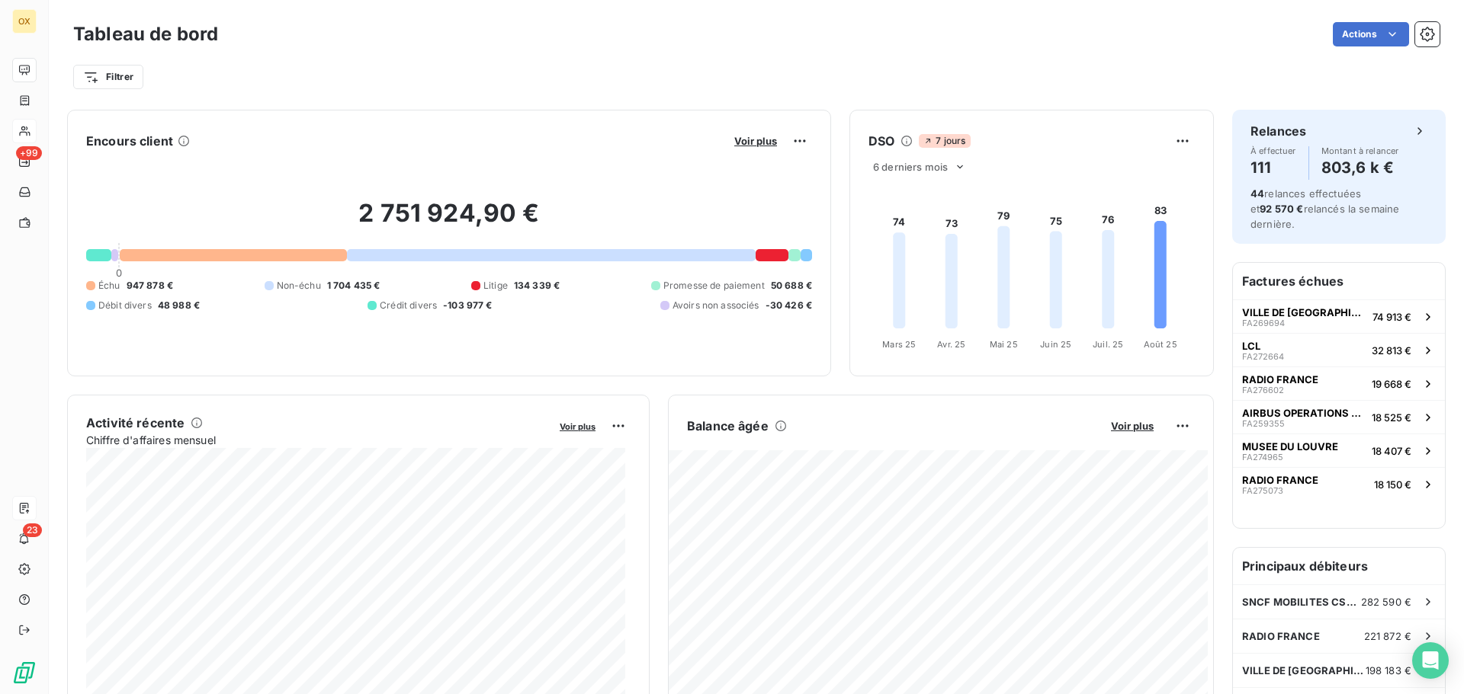
click at [678, 67] on div "Filtrer" at bounding box center [756, 77] width 1366 height 29
drag, startPoint x: 127, startPoint y: 287, endPoint x: 162, endPoint y: 294, distance: 35.7
click at [163, 295] on div "Échu 947 878 € Non-échu 1 704 435 € Litige 134 339 € Promesse de paiement 50 68…" at bounding box center [449, 296] width 726 height 34
copy span "947 878"
click at [290, 72] on div "Filtrer" at bounding box center [756, 77] width 1366 height 29
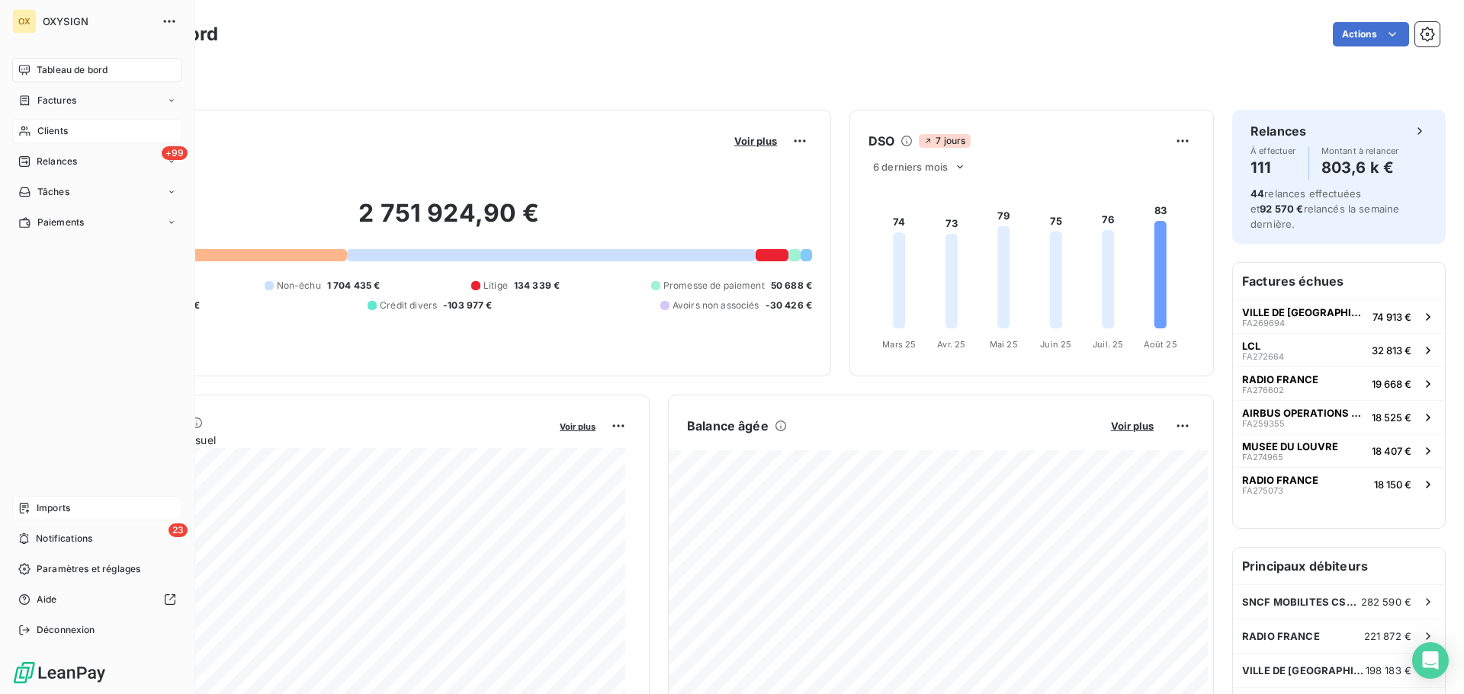
click at [40, 131] on span "Clients" at bounding box center [52, 131] width 30 height 14
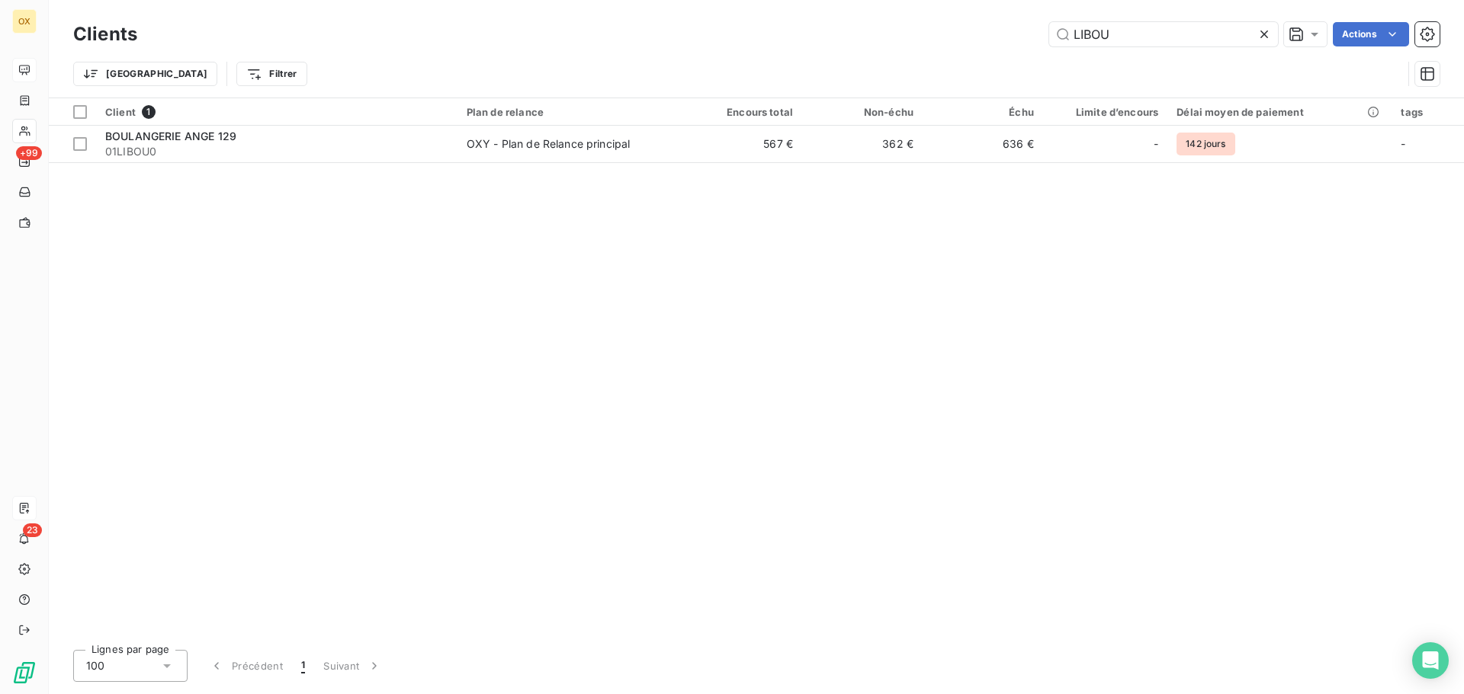
drag, startPoint x: 1143, startPoint y: 41, endPoint x: 1002, endPoint y: 40, distance: 140.3
click at [1006, 42] on div "LIBOU Actions" at bounding box center [798, 34] width 1284 height 24
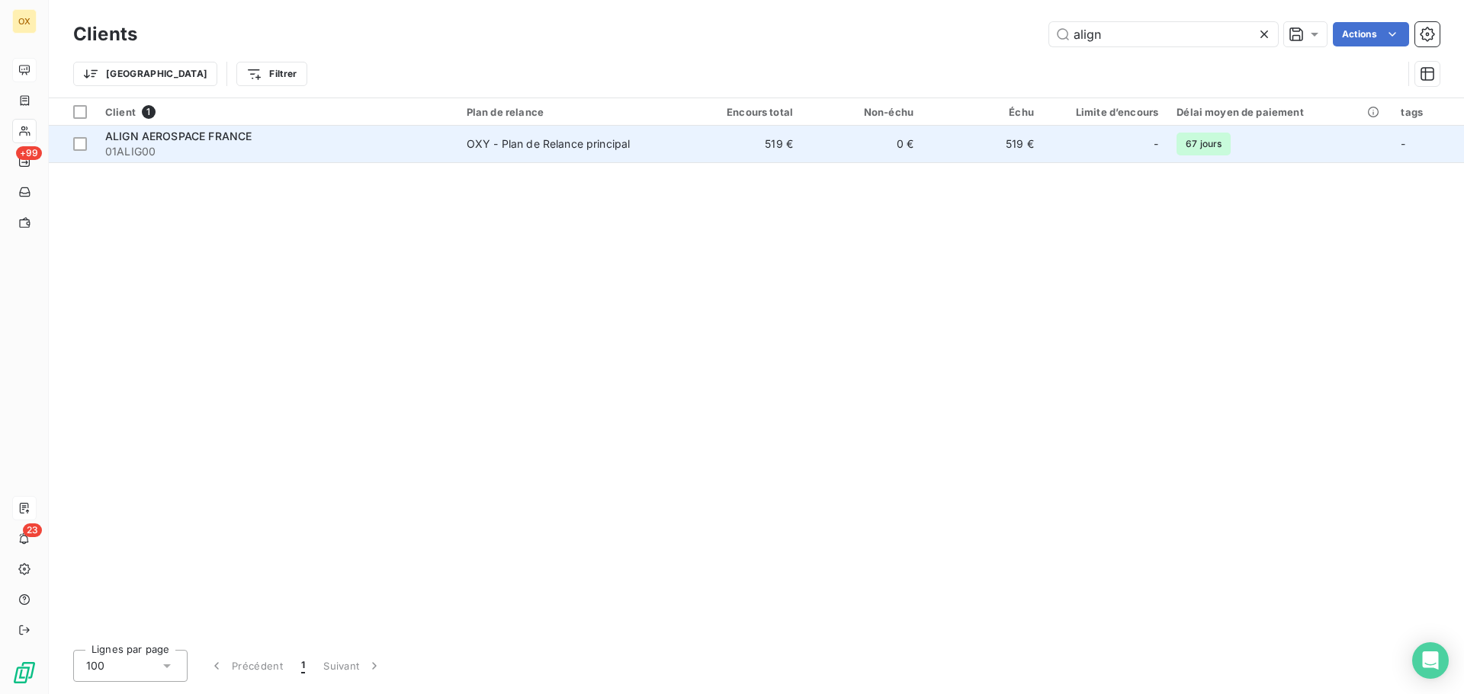
type input "align"
click at [216, 139] on span "ALIGN AEROSPACE FRANCE" at bounding box center [178, 136] width 146 height 13
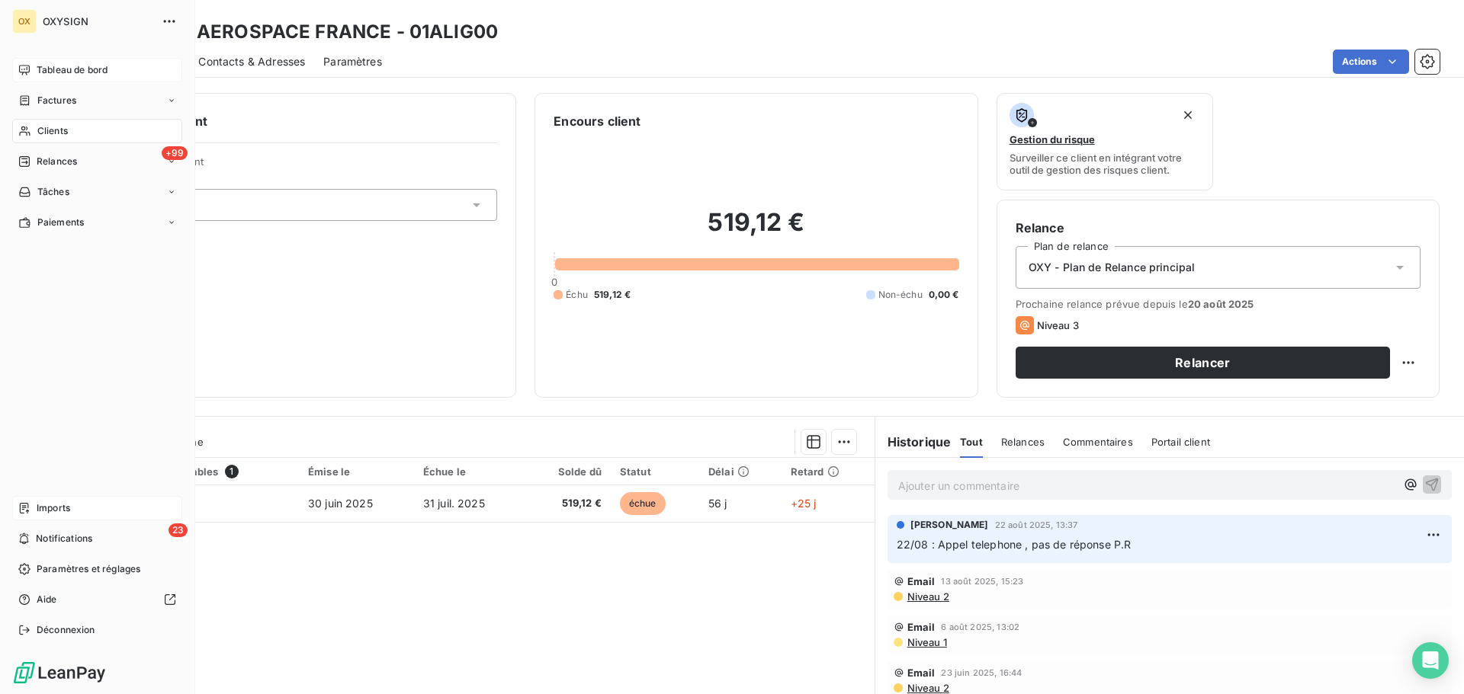
click at [48, 129] on span "Clients" at bounding box center [52, 131] width 30 height 14
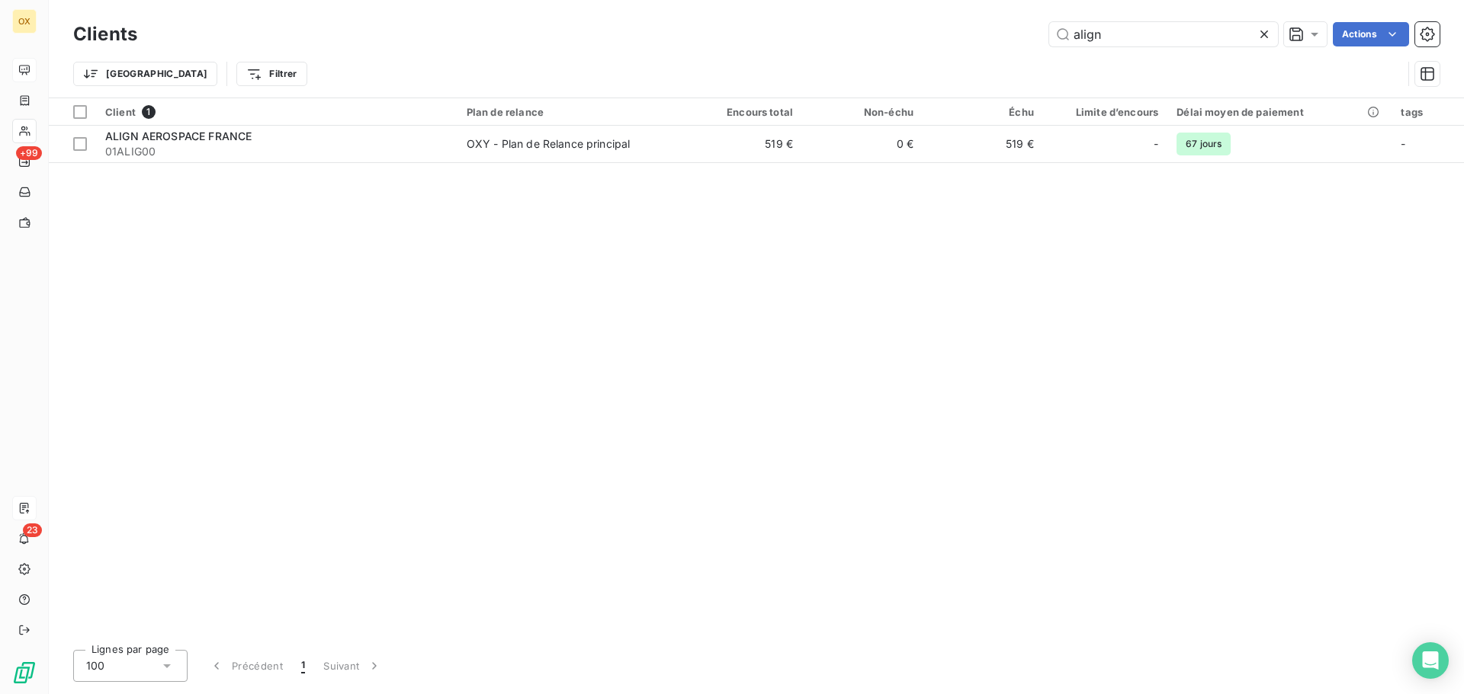
drag, startPoint x: 1186, startPoint y: 46, endPoint x: 1000, endPoint y: 35, distance: 186.3
click at [1000, 35] on div "align Actions" at bounding box center [798, 34] width 1284 height 24
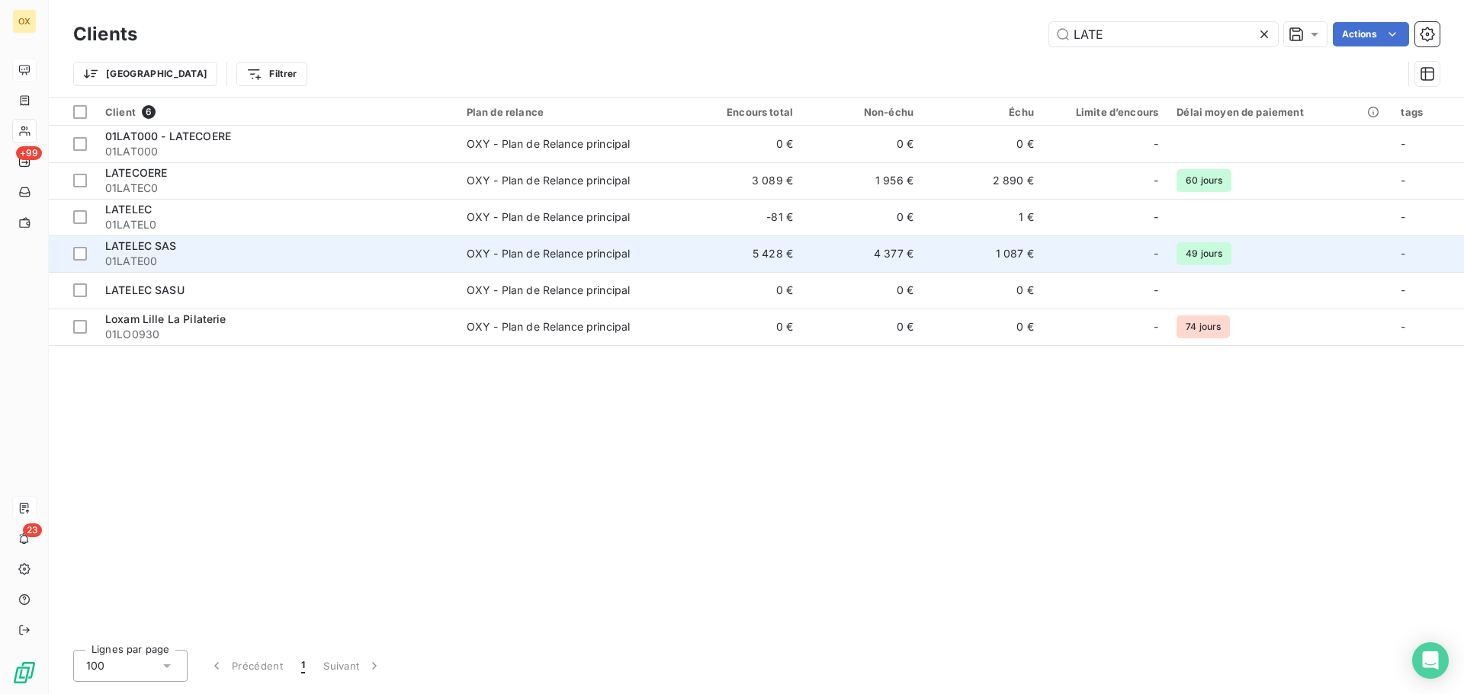
type input "LATE"
click at [281, 249] on div "LATELEC SAS" at bounding box center [276, 246] width 343 height 15
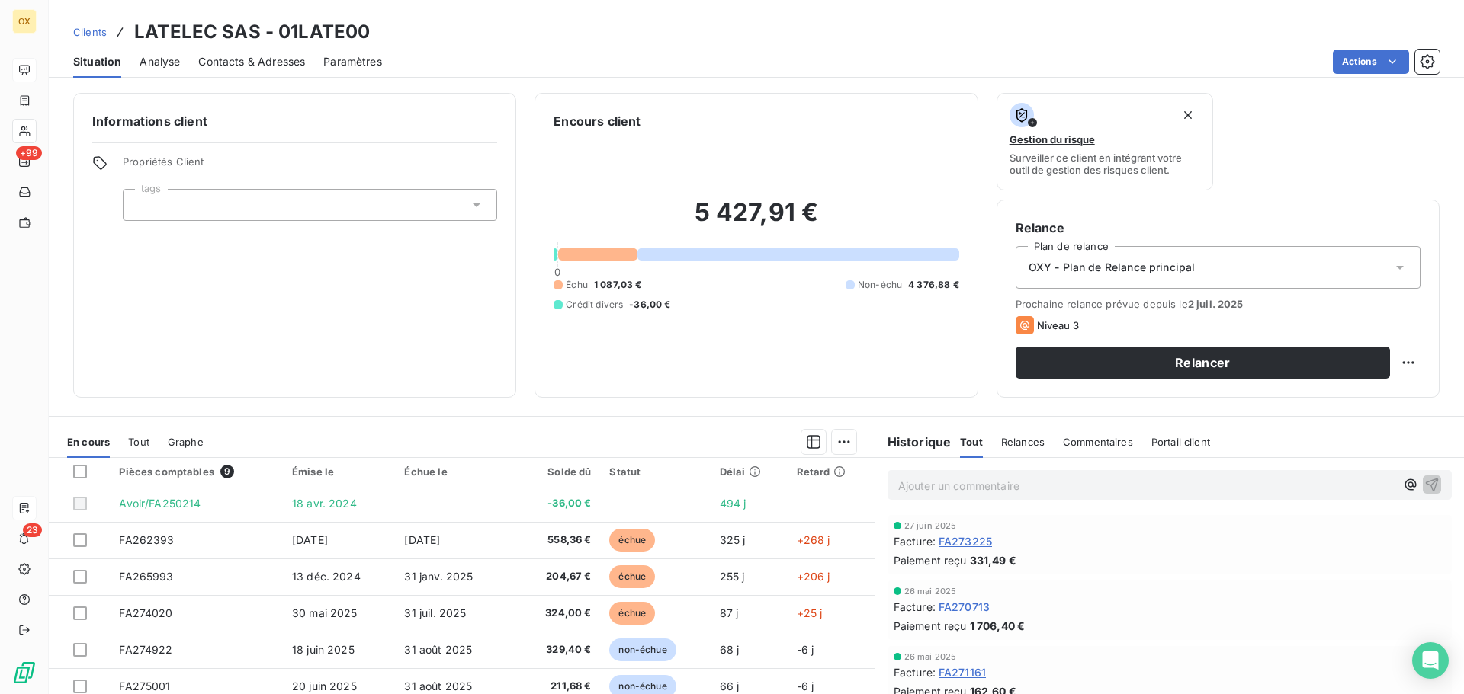
click at [254, 62] on span "Contacts & Adresses" at bounding box center [251, 61] width 107 height 15
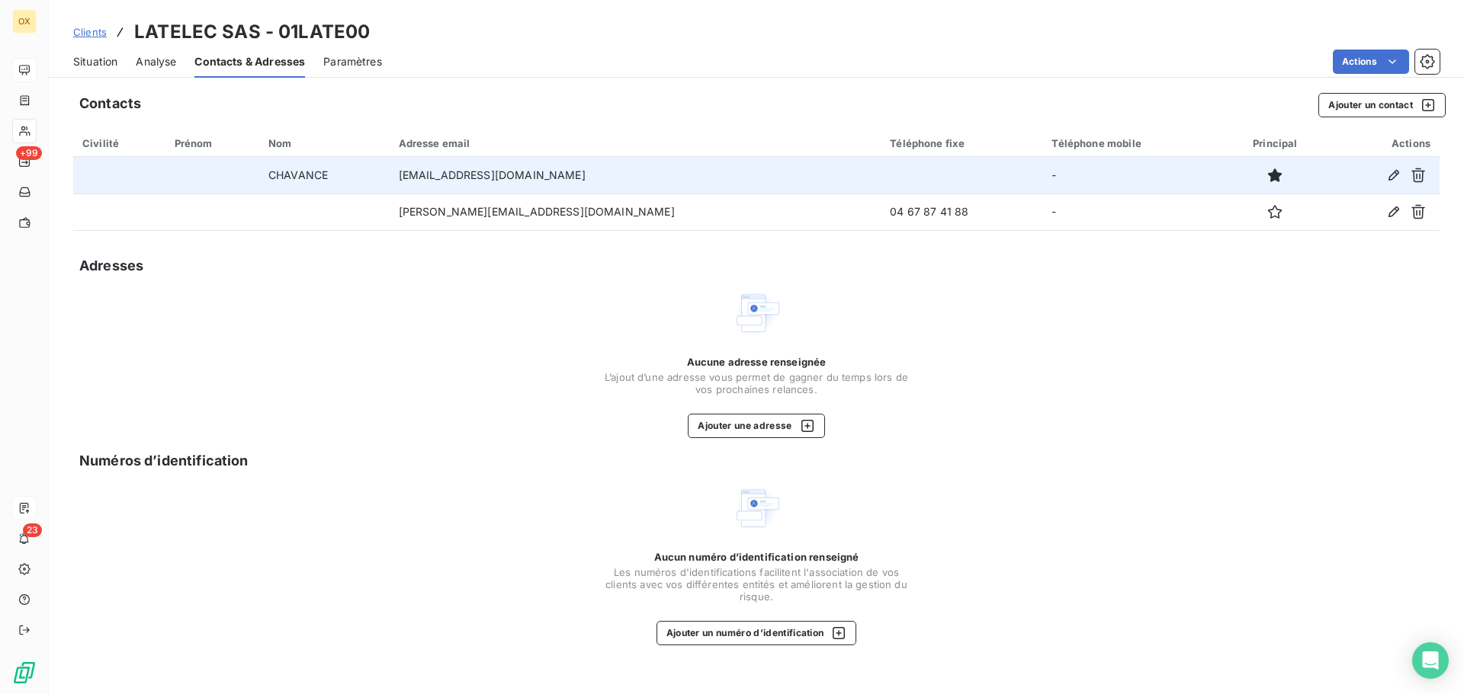
drag, startPoint x: 643, startPoint y: 175, endPoint x: 415, endPoint y: 182, distance: 228.0
click at [415, 182] on tr "CHAVANCE comptabilite-fournisseurs@latelec.com -" at bounding box center [756, 175] width 1366 height 37
copy tr "comptabilite-fournisseurs@latelec.com"
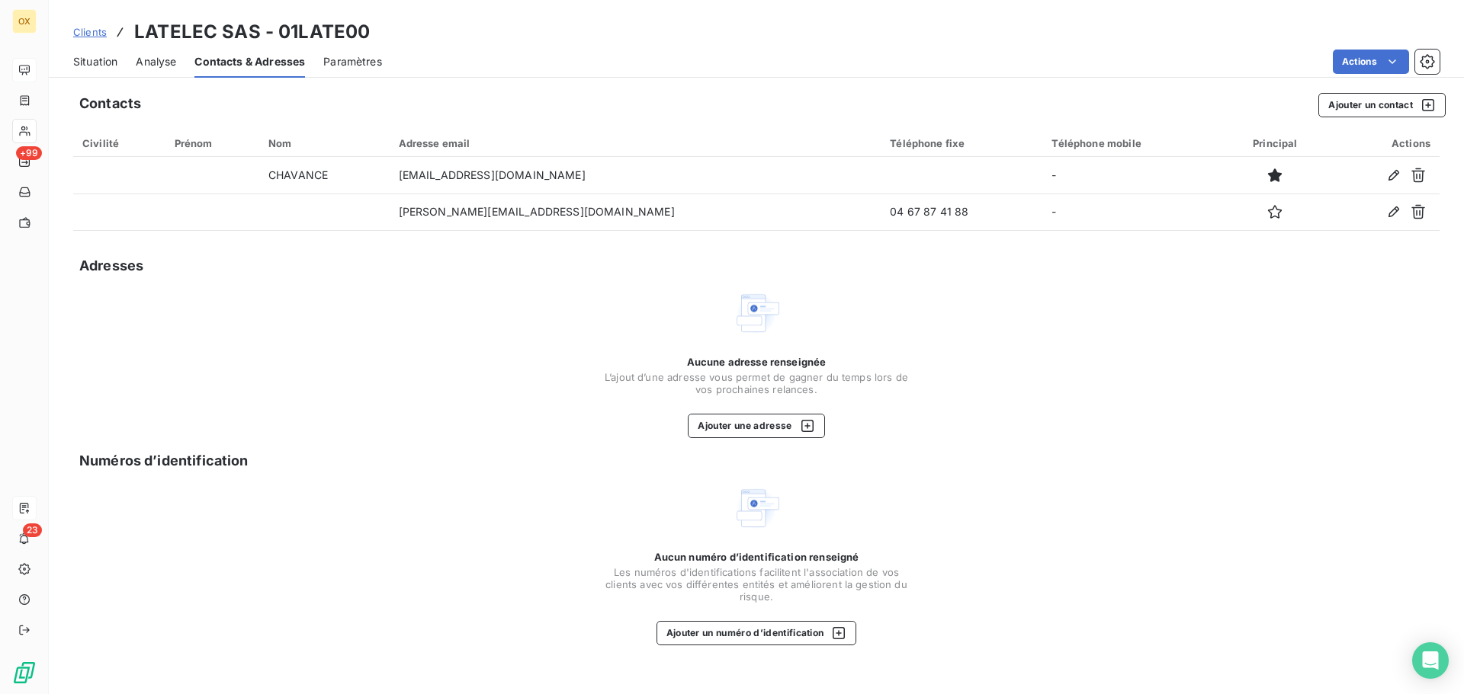
click at [98, 75] on div "Situation" at bounding box center [95, 62] width 44 height 32
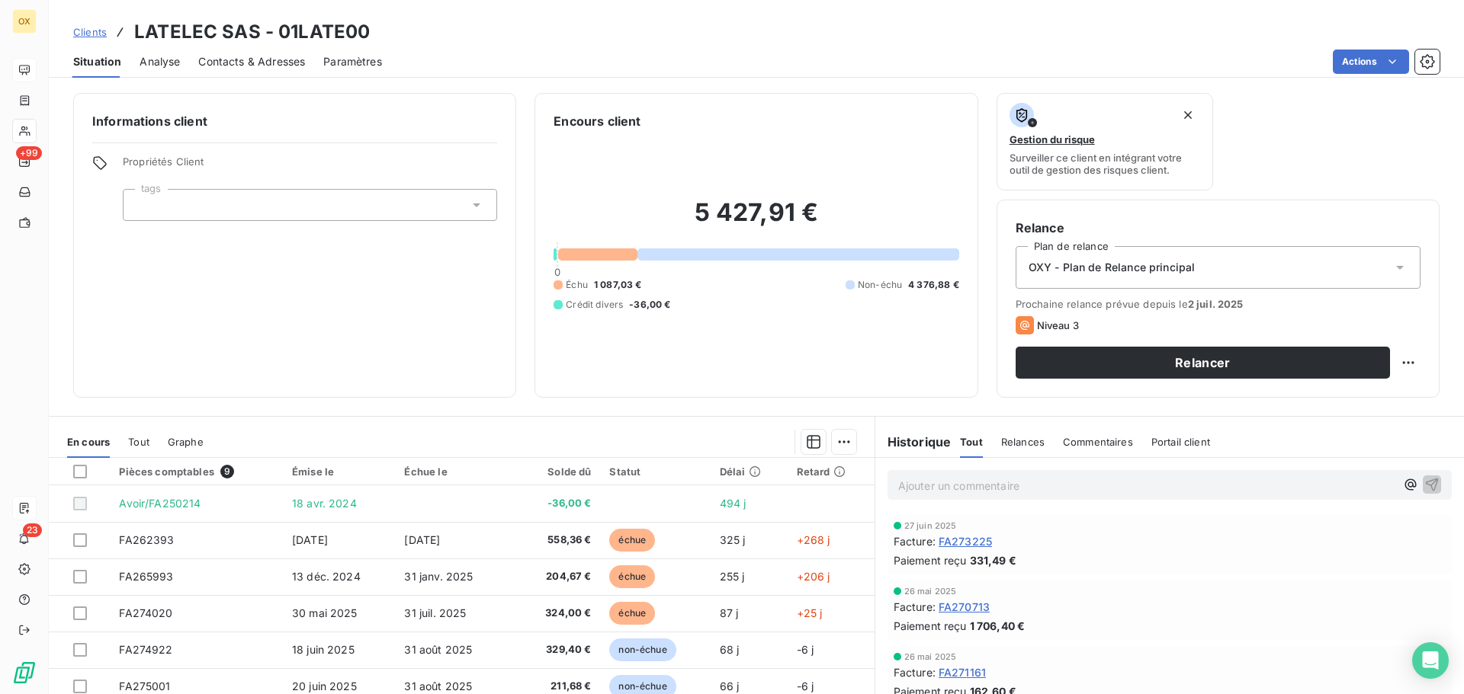
click at [95, 66] on span "Situation" at bounding box center [97, 61] width 48 height 15
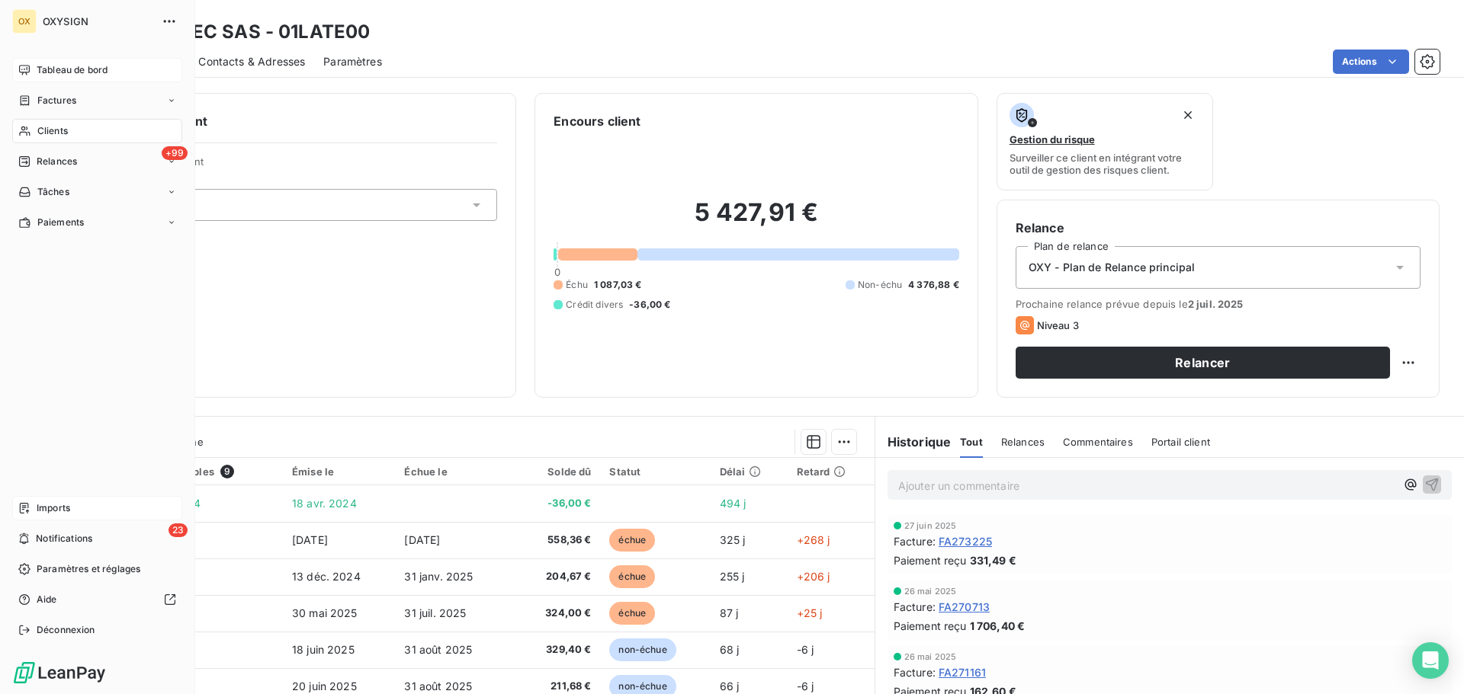
click at [46, 136] on span "Clients" at bounding box center [52, 131] width 30 height 14
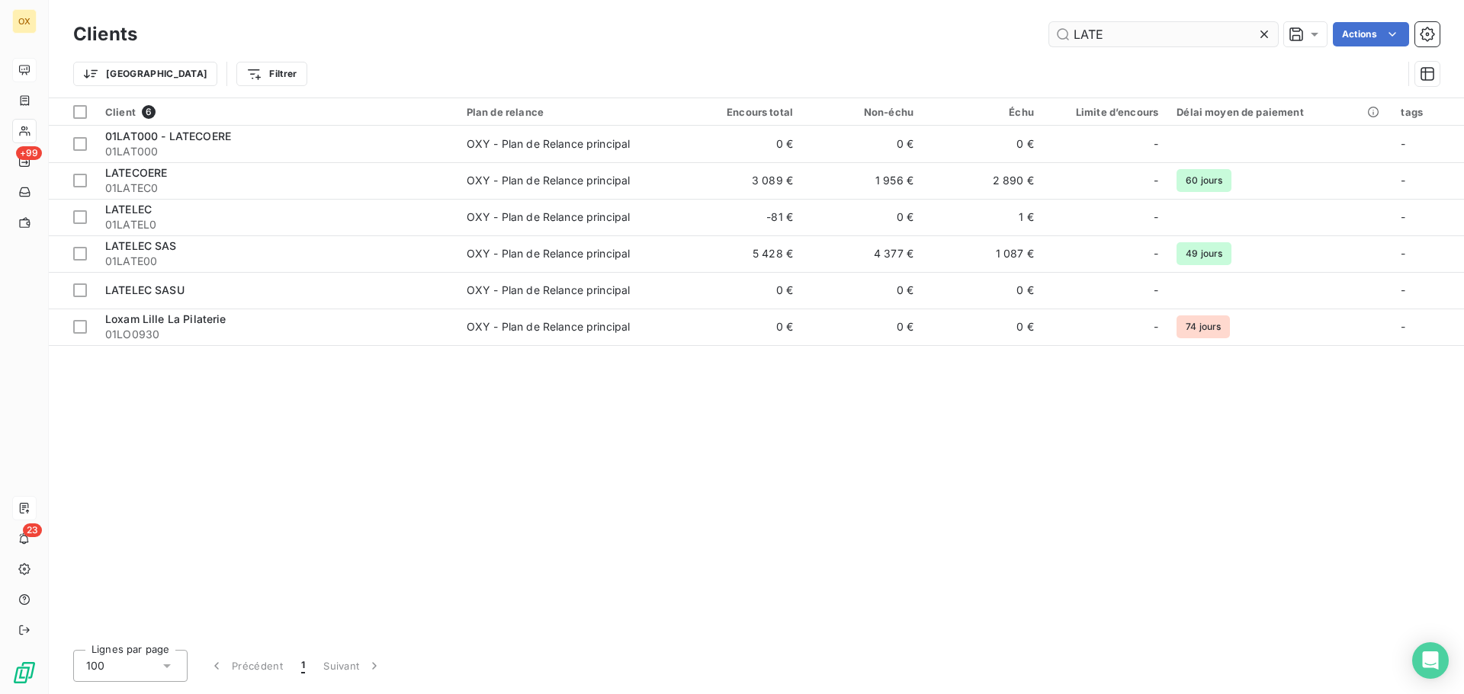
drag, startPoint x: 1111, startPoint y: 56, endPoint x: 1118, endPoint y: 43, distance: 14.4
click at [1111, 53] on div "Trier Filtrer" at bounding box center [756, 73] width 1366 height 47
drag, startPoint x: 1114, startPoint y: 41, endPoint x: 1041, endPoint y: 40, distance: 72.4
click at [1041, 40] on div "LATE Actions" at bounding box center [798, 34] width 1284 height 24
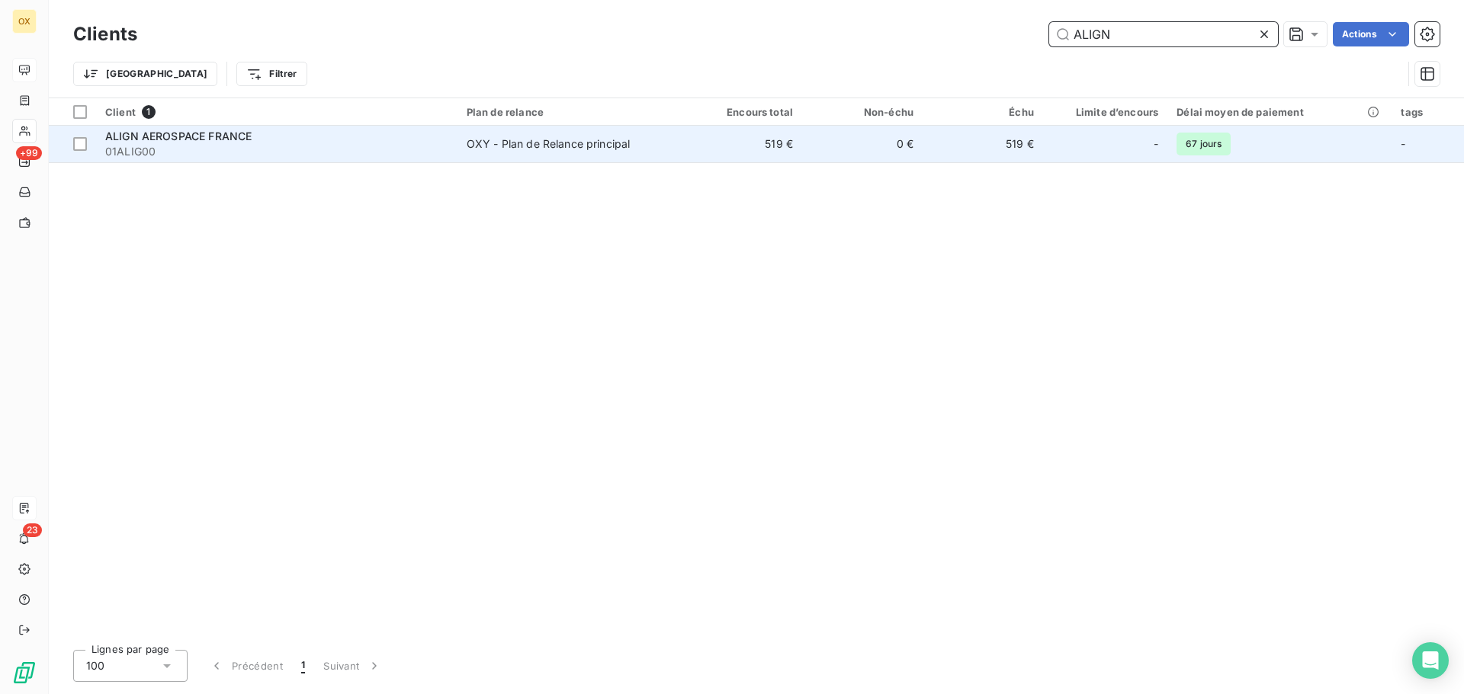
type input "ALIGN"
click at [291, 149] on span "01ALIG00" at bounding box center [276, 151] width 343 height 15
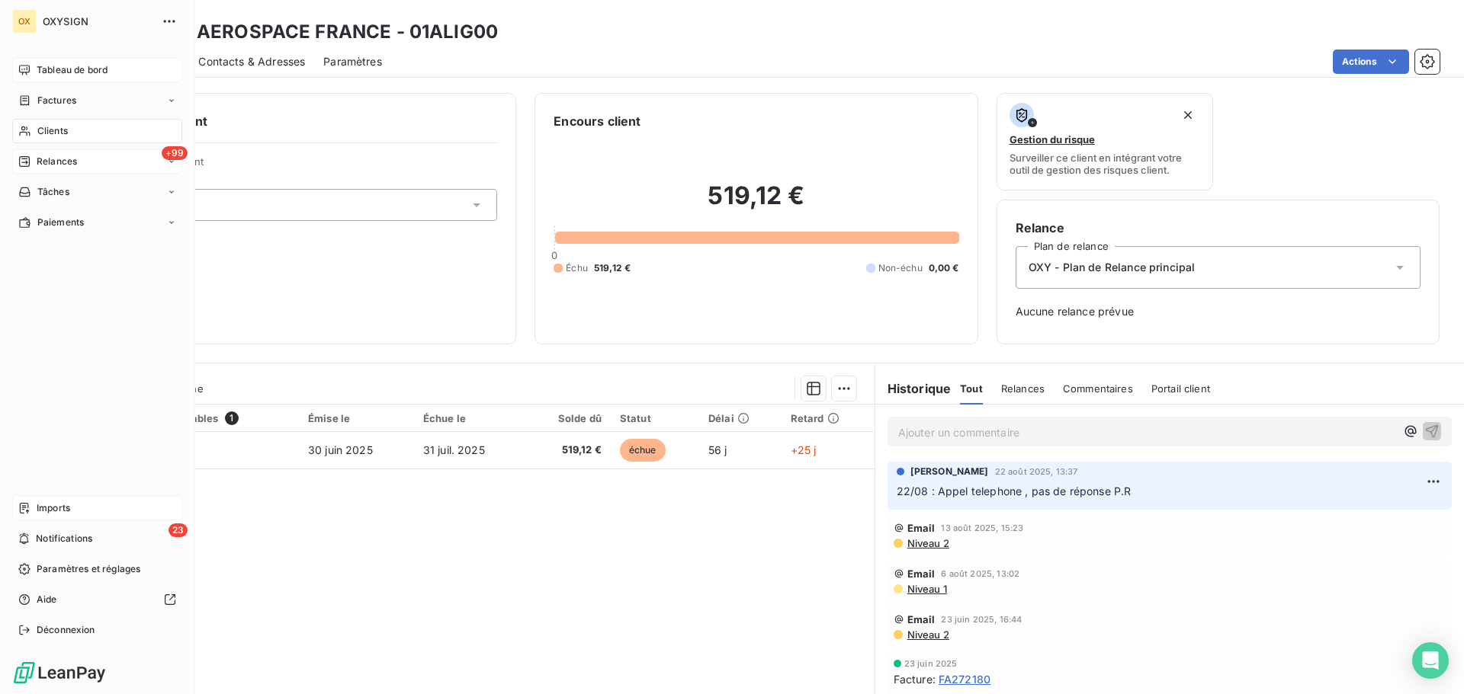
click at [74, 158] on span "Relances" at bounding box center [57, 162] width 40 height 14
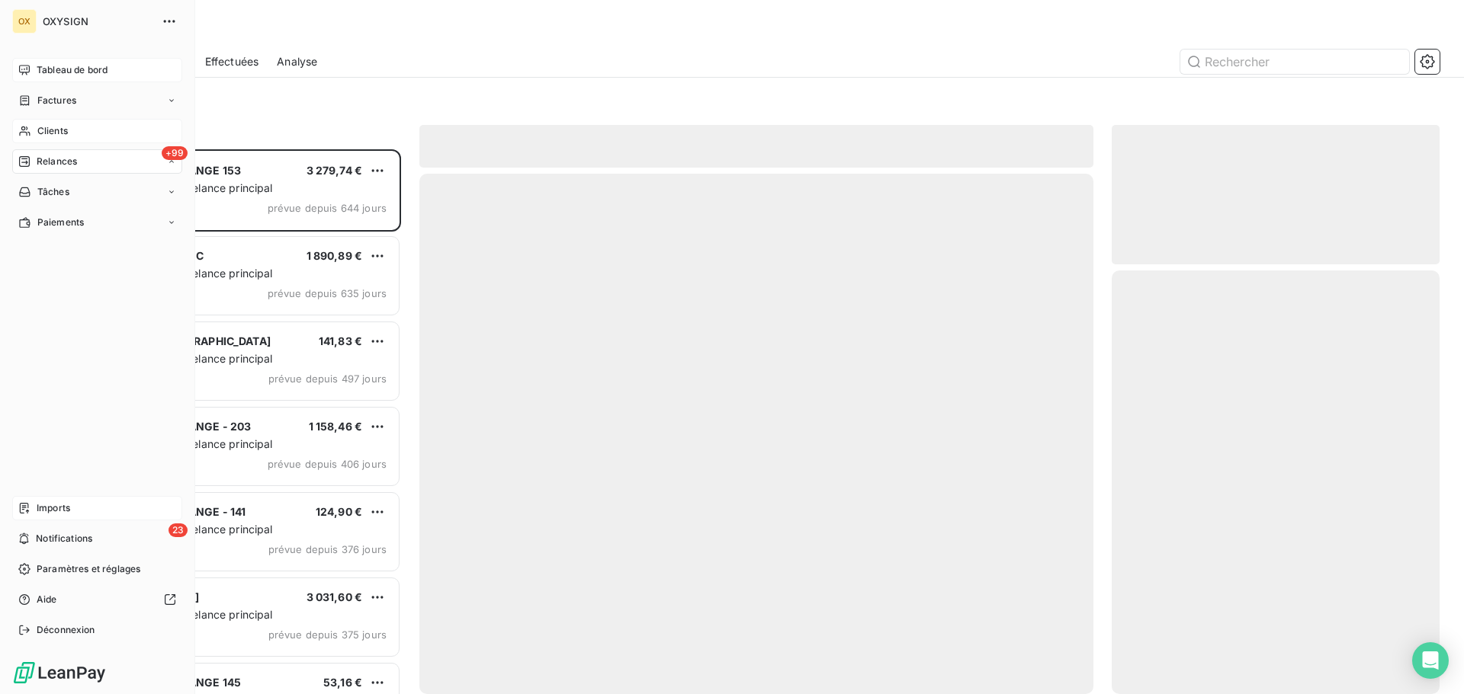
scroll to position [534, 316]
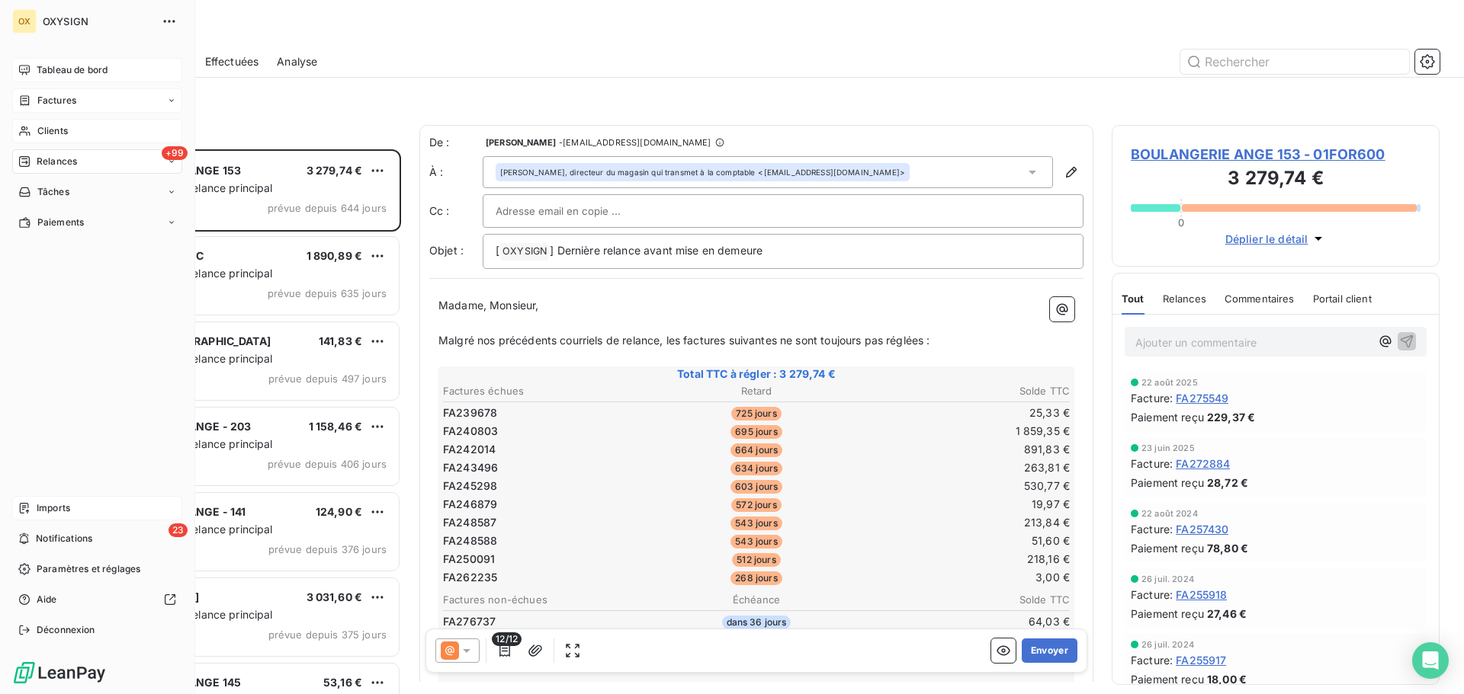
click at [59, 101] on span "Factures" at bounding box center [56, 101] width 39 height 14
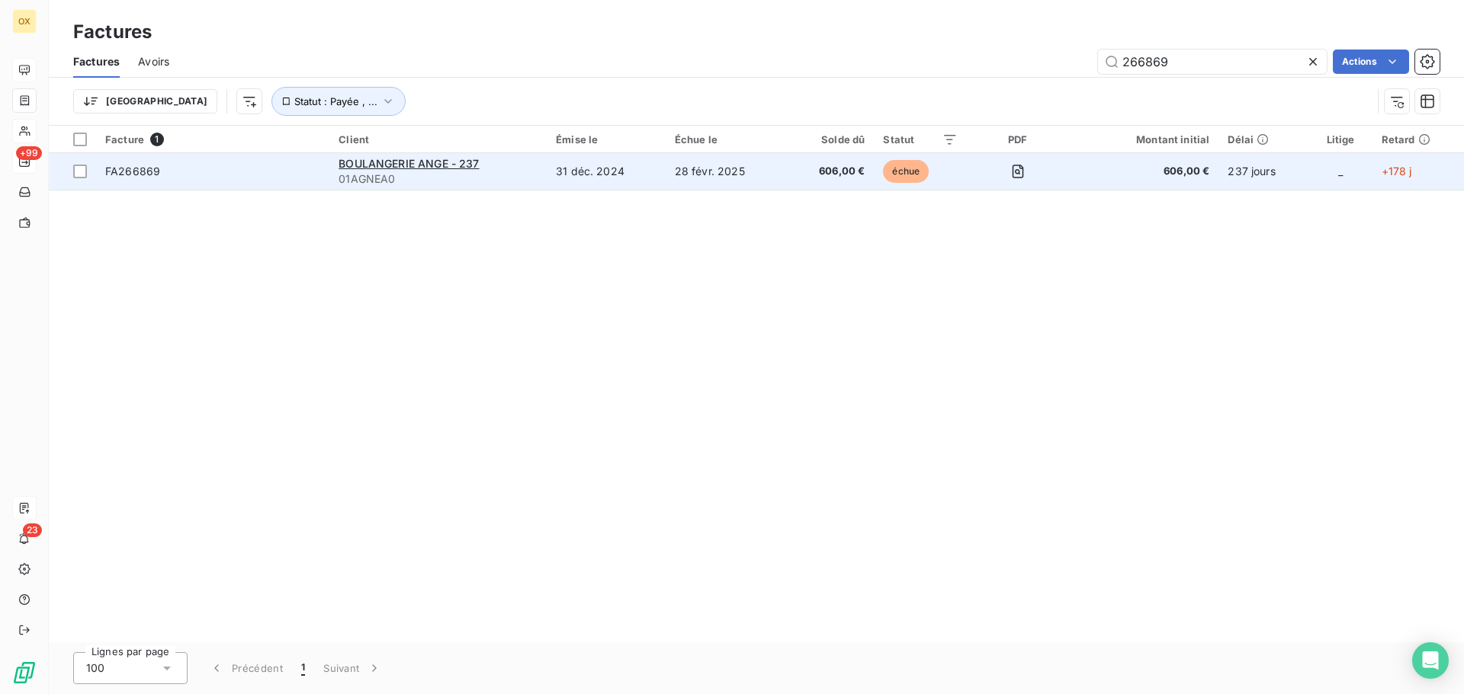
type input "266869"
click at [132, 172] on span "FA266869" at bounding box center [132, 171] width 55 height 13
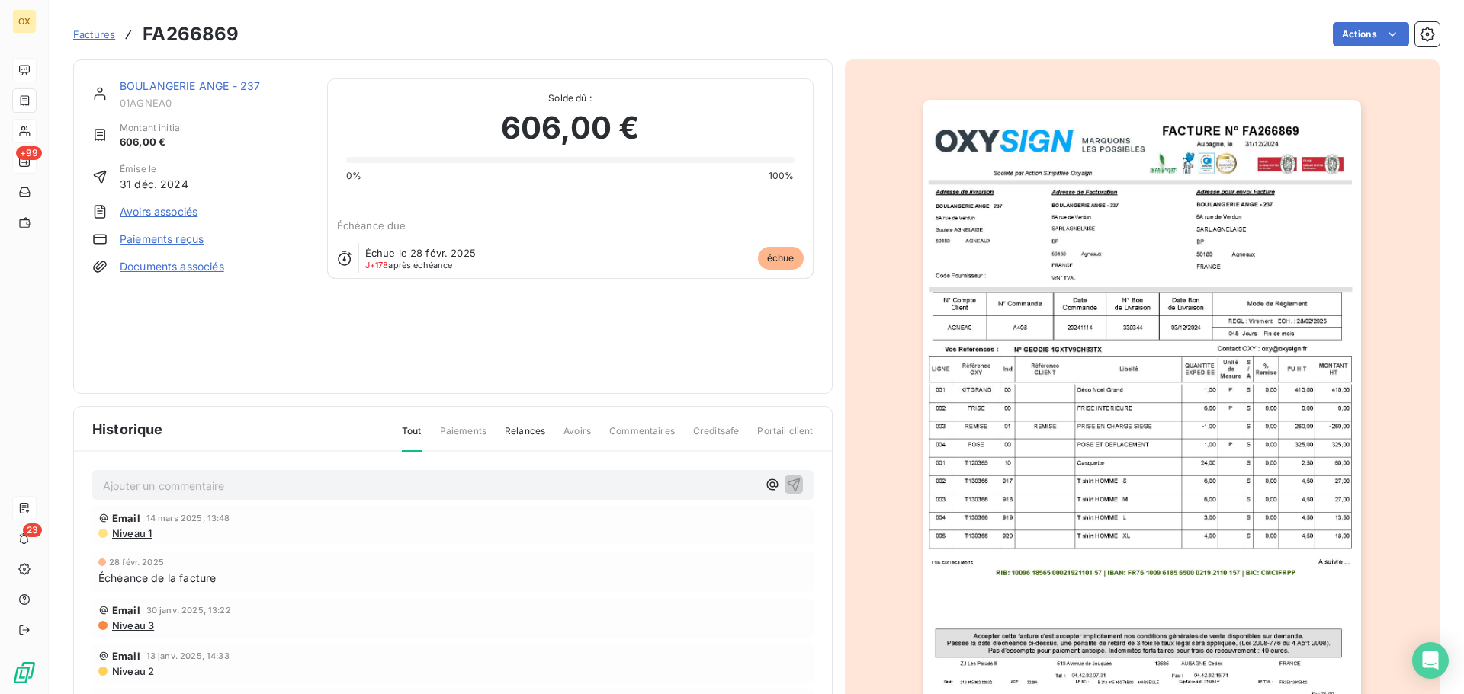
click at [188, 486] on p "Ajouter un commentaire ﻿" at bounding box center [430, 485] width 654 height 19
click at [790, 481] on icon "button" at bounding box center [793, 484] width 13 height 13
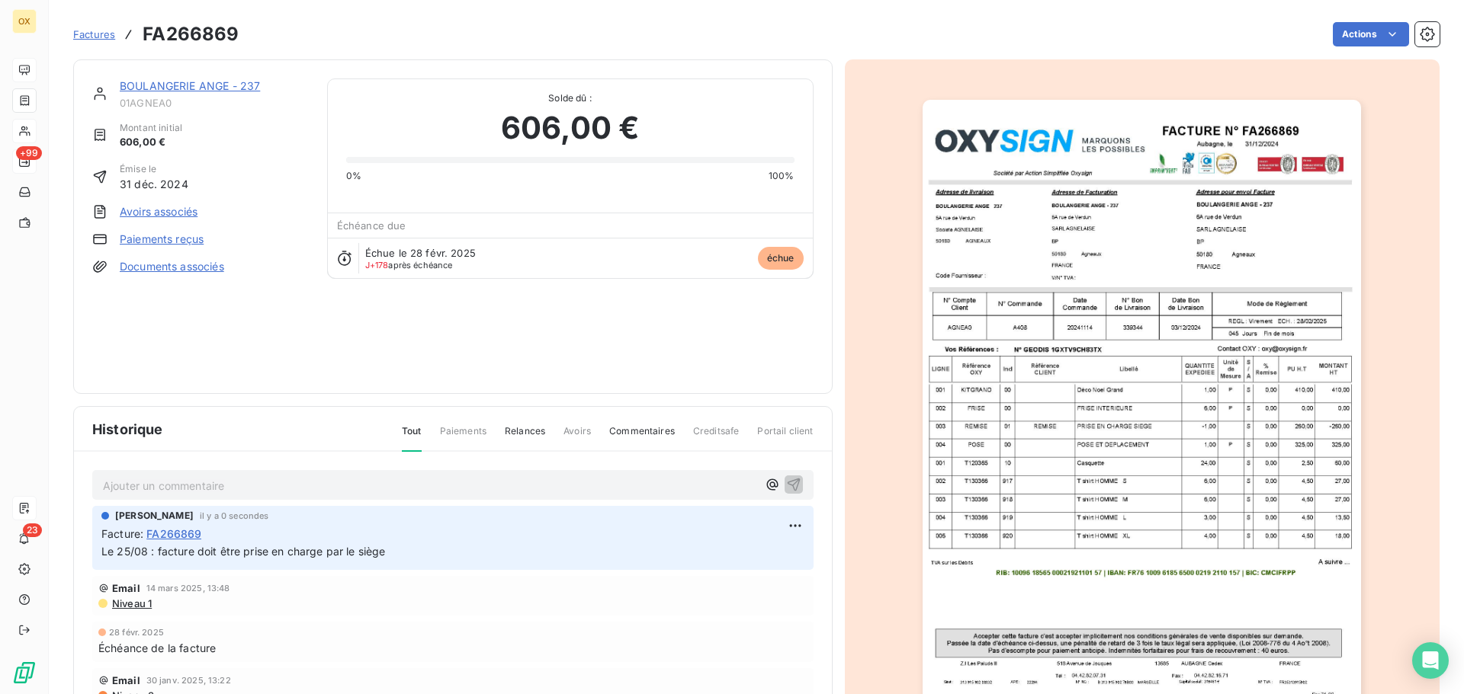
click at [170, 90] on link "BOULANGERIE ANGE - 237" at bounding box center [190, 85] width 140 height 13
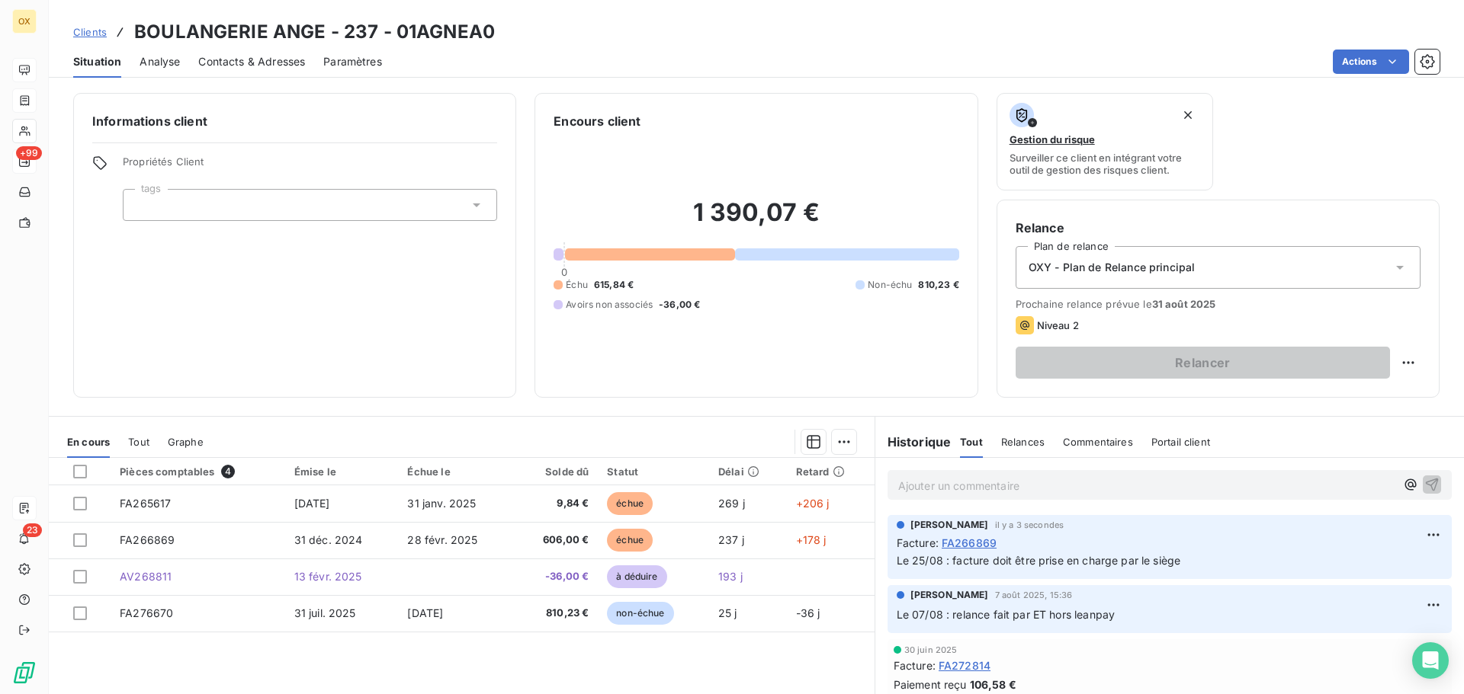
click at [922, 476] on p "Ajouter un commentaire ﻿" at bounding box center [1146, 485] width 497 height 19
click at [1412, 531] on html "OX +99 23 Clients BOULANGERIE ANGE - 237 - 01AGNEA0 Situation Analyse Contacts …" at bounding box center [732, 347] width 1464 height 694
drag, startPoint x: 1374, startPoint y: 584, endPoint x: 1294, endPoint y: 557, distance: 83.6
click at [1373, 583] on div "Supprimer" at bounding box center [1373, 594] width 85 height 24
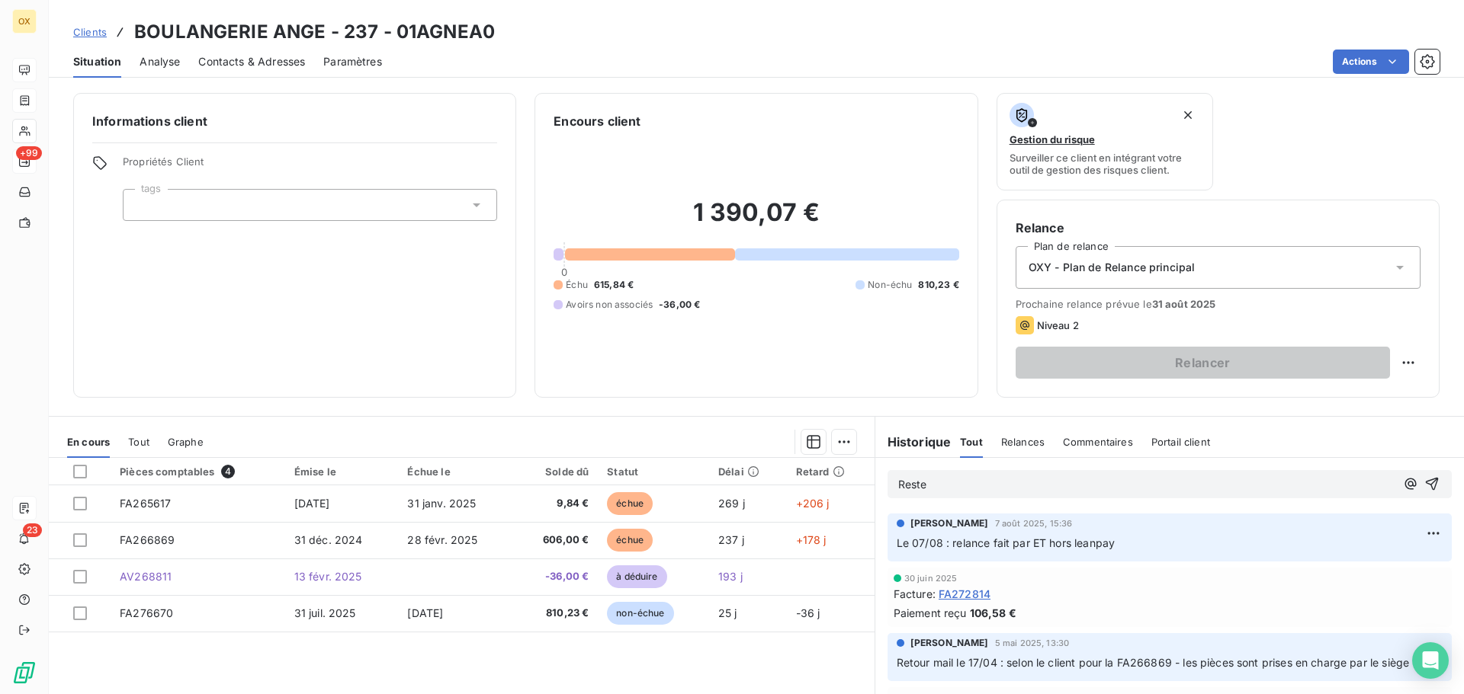
click at [1025, 488] on p "Reste" at bounding box center [1146, 485] width 497 height 18
click at [1424, 486] on icon "button" at bounding box center [1431, 483] width 15 height 15
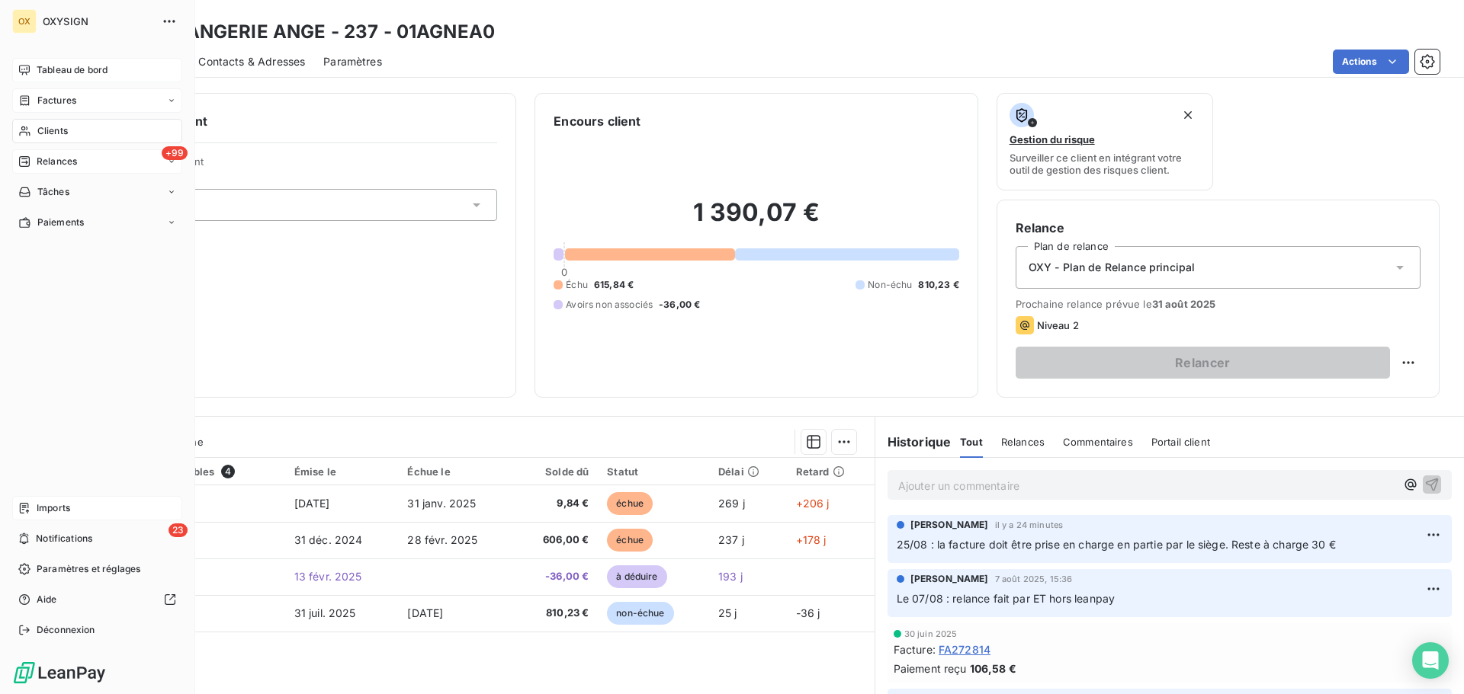
click at [40, 101] on span "Factures" at bounding box center [56, 101] width 39 height 14
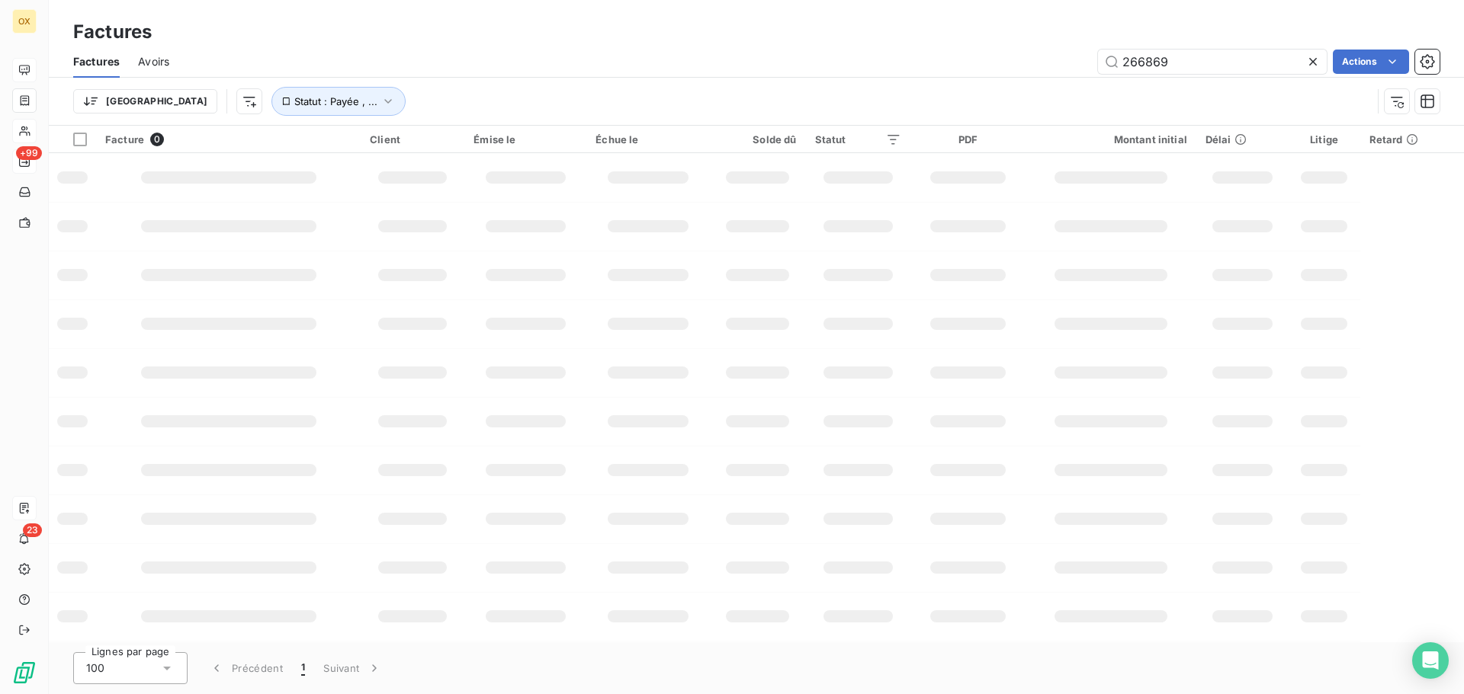
drag, startPoint x: 1113, startPoint y: 73, endPoint x: 1090, endPoint y: 79, distance: 23.7
click at [1090, 79] on div "Factures Avoirs 266869 Actions Trier Statut : Payée , ..." at bounding box center [756, 85] width 1415 height 79
type input "276500"
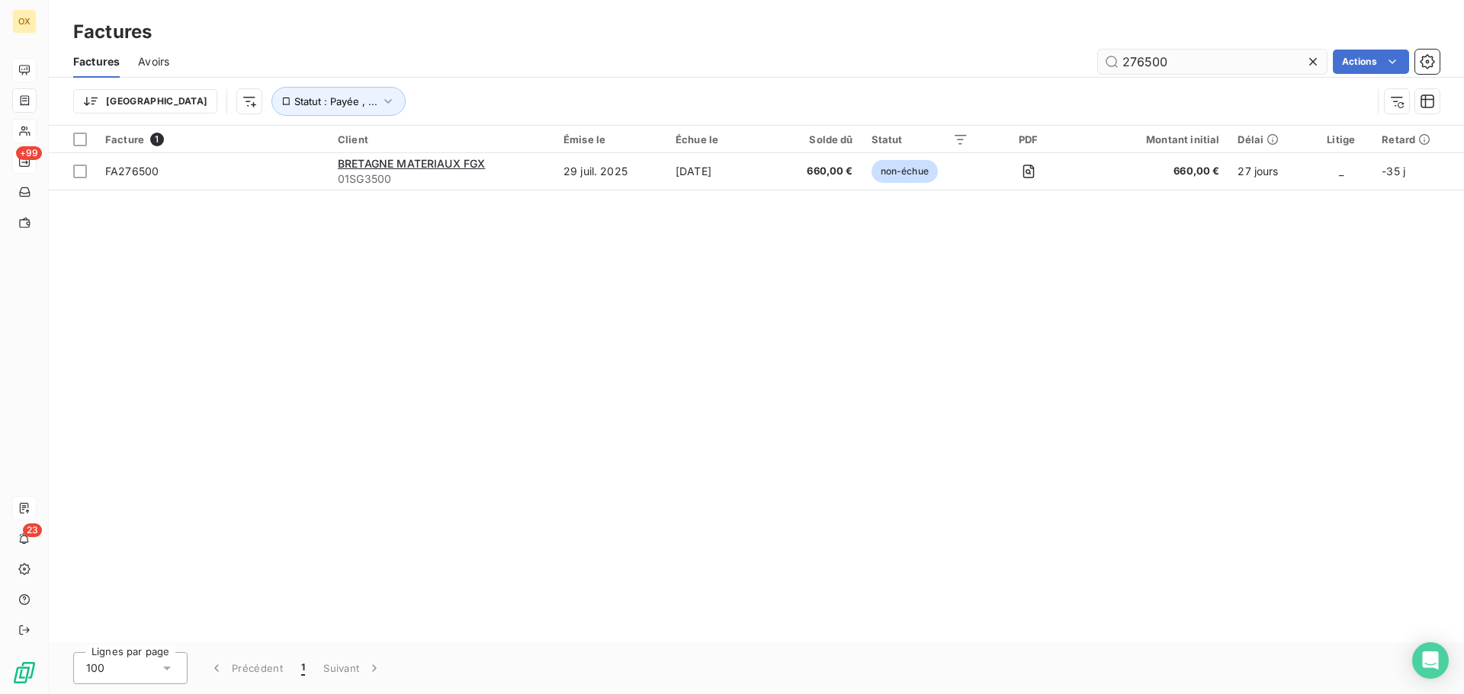
click at [1313, 59] on icon at bounding box center [1312, 61] width 15 height 15
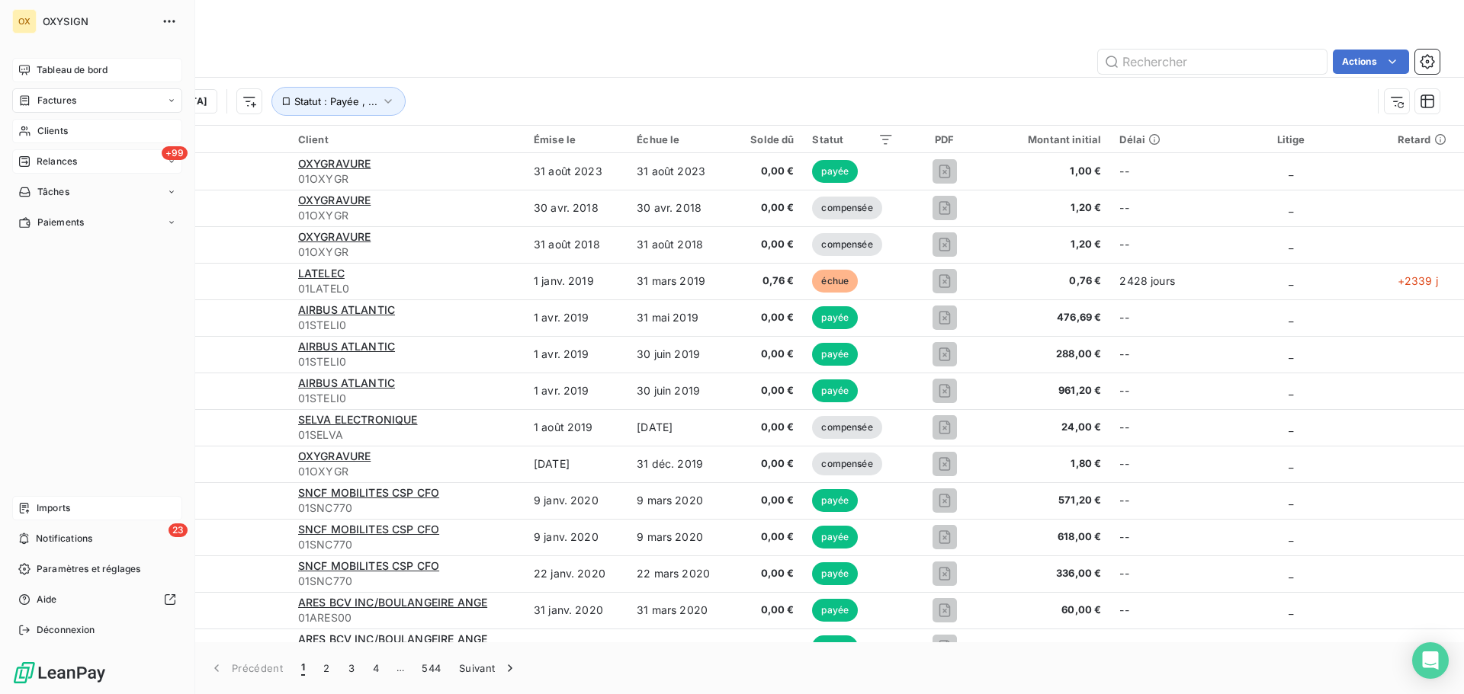
click at [91, 95] on div "Factures" at bounding box center [97, 100] width 170 height 24
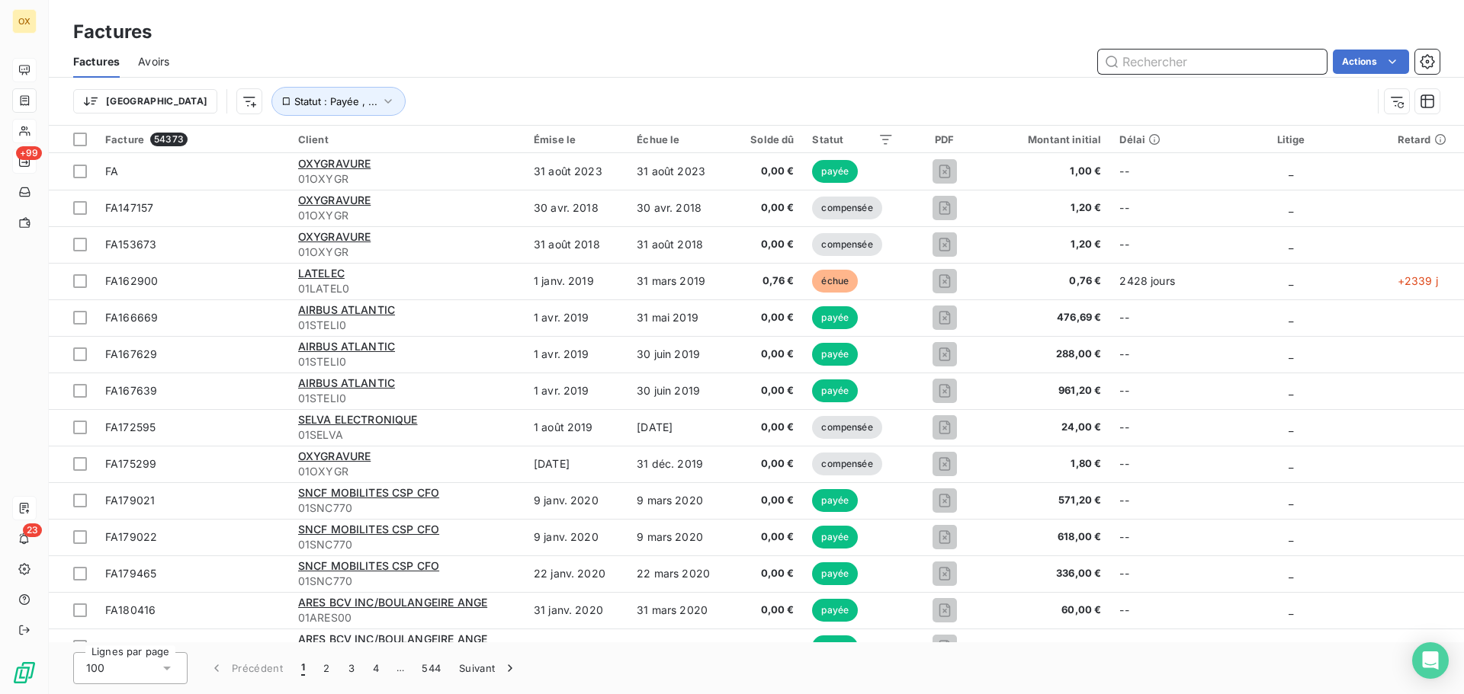
click at [1121, 65] on input "text" at bounding box center [1212, 62] width 229 height 24
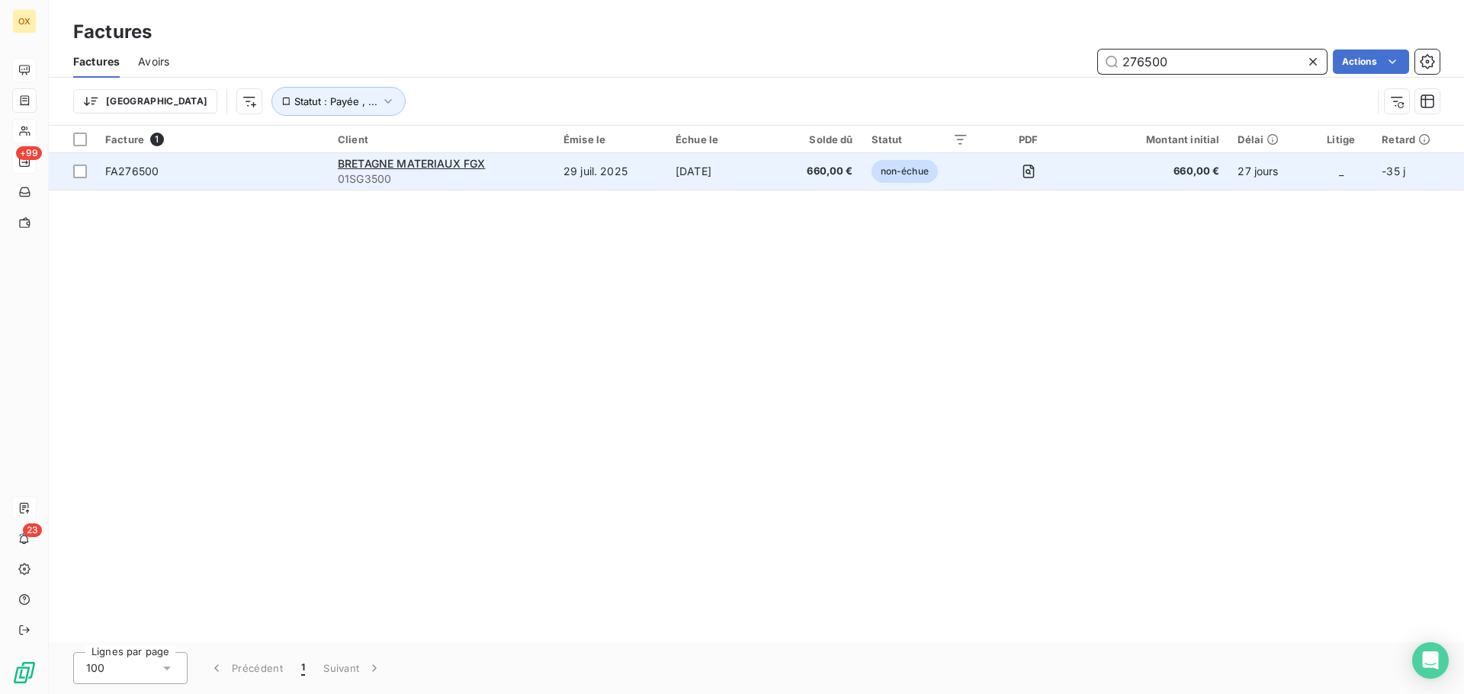
type input "276500"
click at [171, 178] on span "FA276500" at bounding box center [212, 171] width 214 height 15
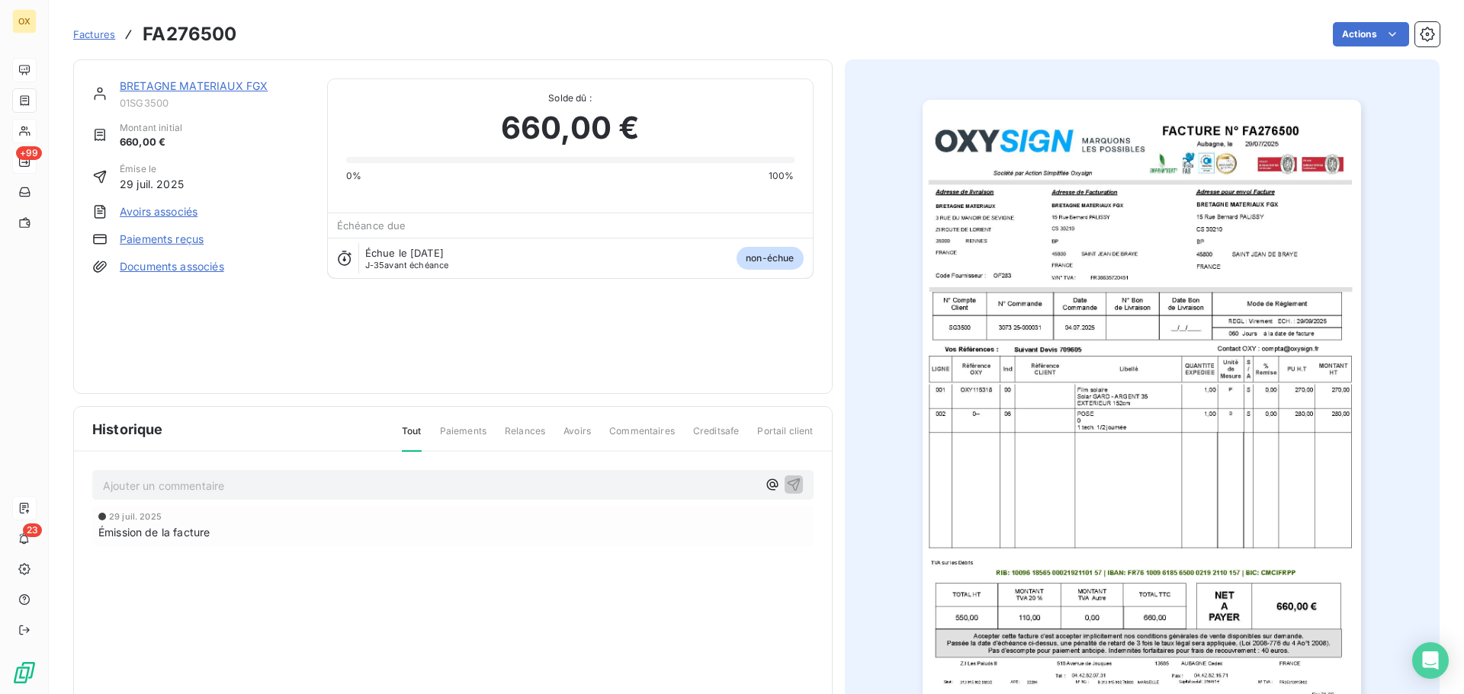
click at [232, 86] on link "BRETAGNE MATERIAUX FGX" at bounding box center [194, 85] width 148 height 13
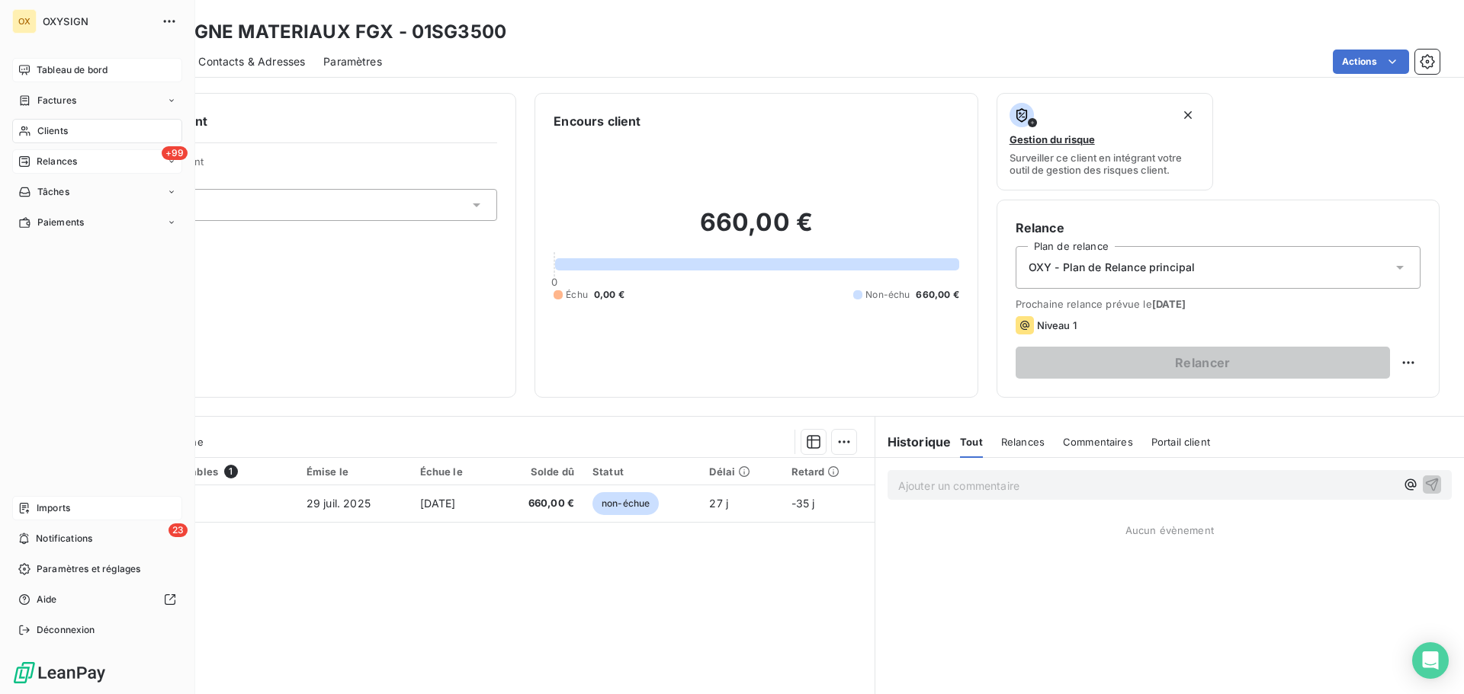
click at [61, 157] on span "Relances" at bounding box center [57, 162] width 40 height 14
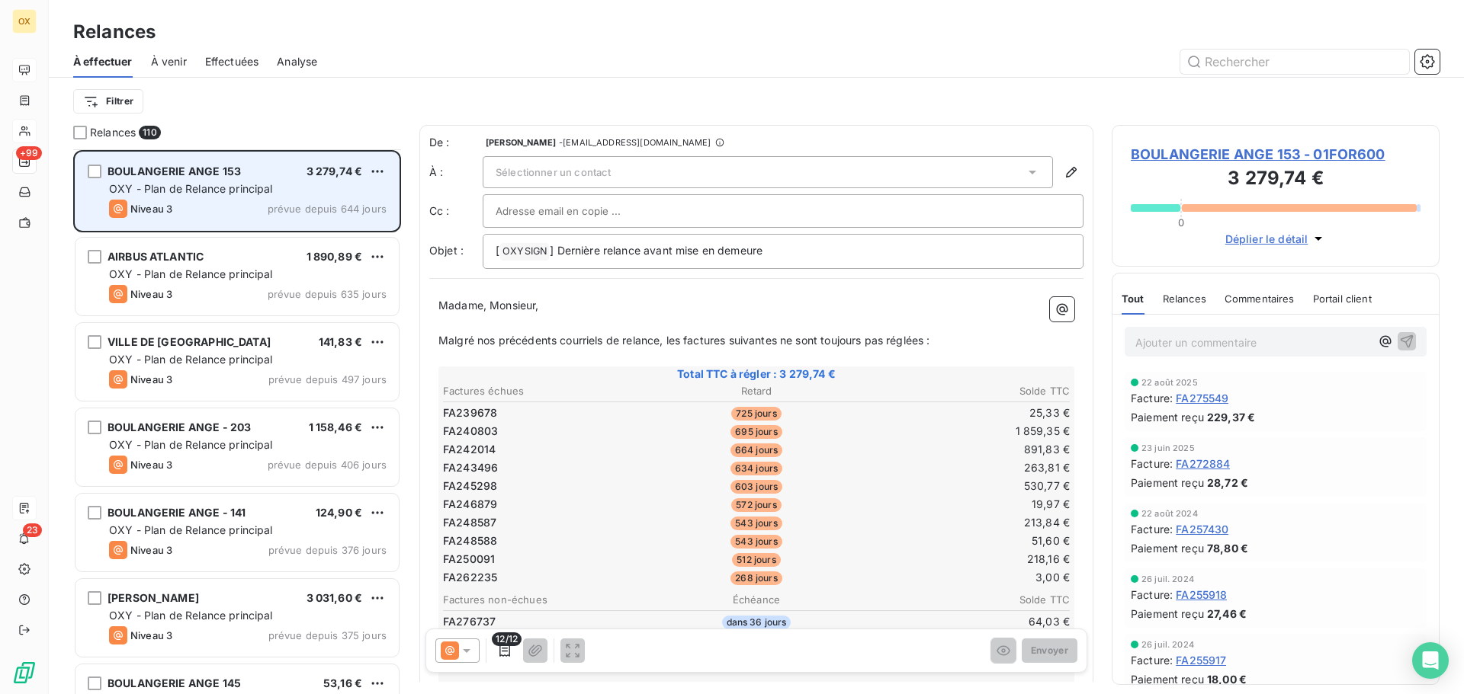
scroll to position [77, 0]
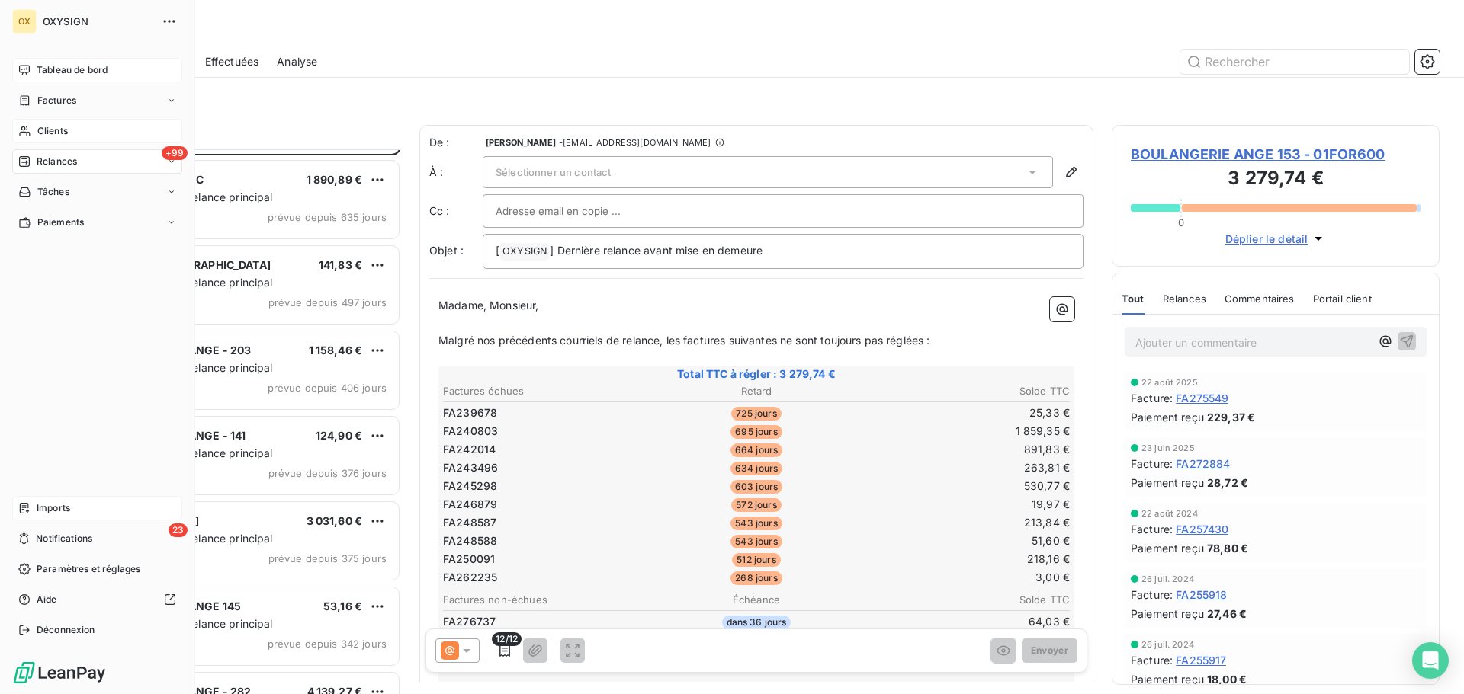
click at [45, 68] on span "Tableau de bord" at bounding box center [72, 70] width 71 height 14
